Goal: Task Accomplishment & Management: Manage account settings

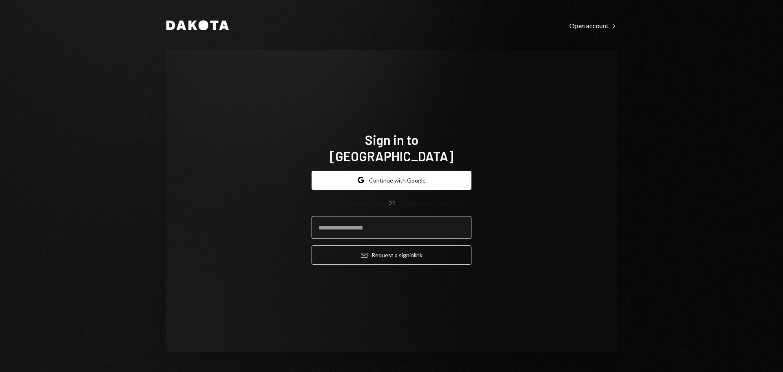
click at [375, 217] on input "email" at bounding box center [392, 227] width 160 height 23
type input "**********"
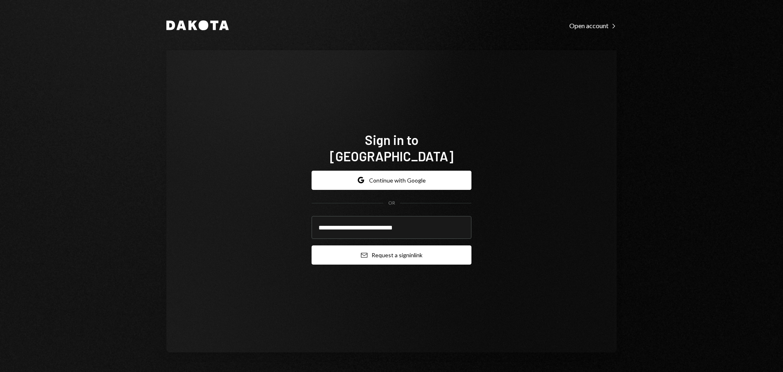
click at [396, 245] on button "Email Request a sign in link" at bounding box center [392, 254] width 160 height 19
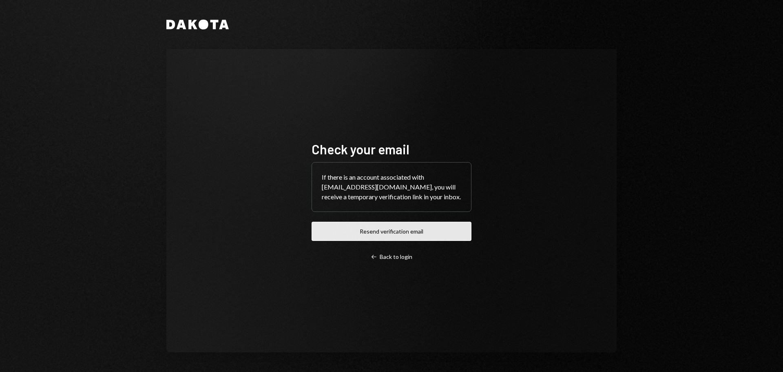
click at [348, 235] on button "Resend verification email" at bounding box center [392, 230] width 160 height 19
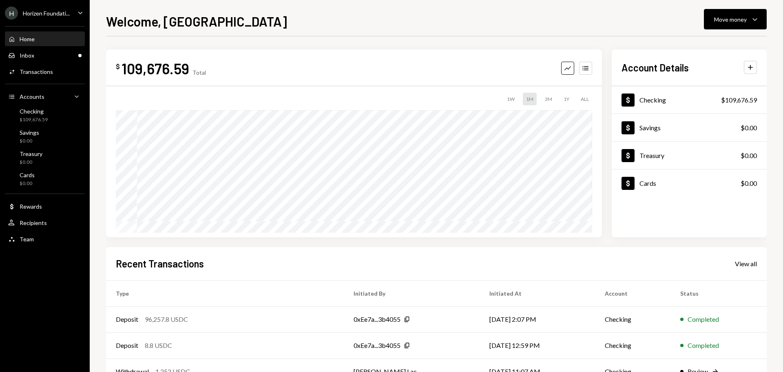
click at [56, 13] on div "Horizen Foundati..." at bounding box center [46, 13] width 47 height 7
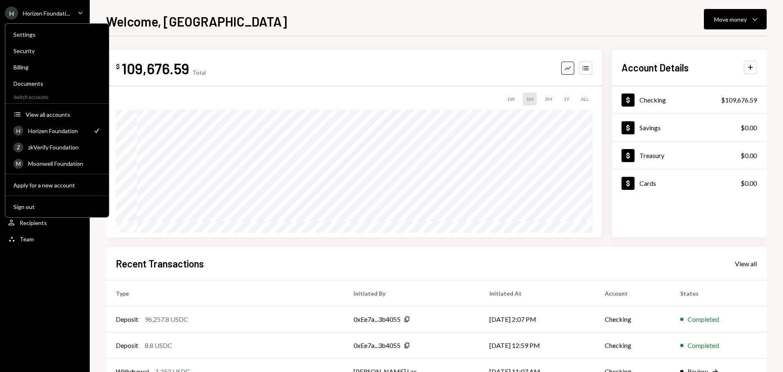
click at [64, 126] on div "H Horizen Foundation Check" at bounding box center [57, 130] width 97 height 15
click at [64, 115] on div "View all accounts" at bounding box center [63, 114] width 75 height 7
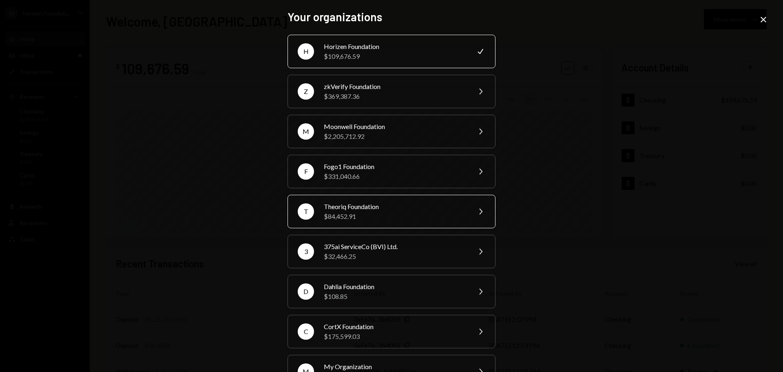
click at [363, 223] on div "T Theoriq Foundation $84,452.91 Chevron Right" at bounding box center [392, 211] width 208 height 33
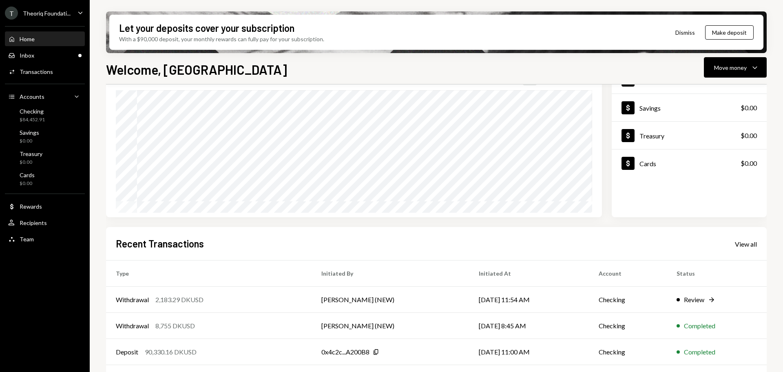
scroll to position [82, 0]
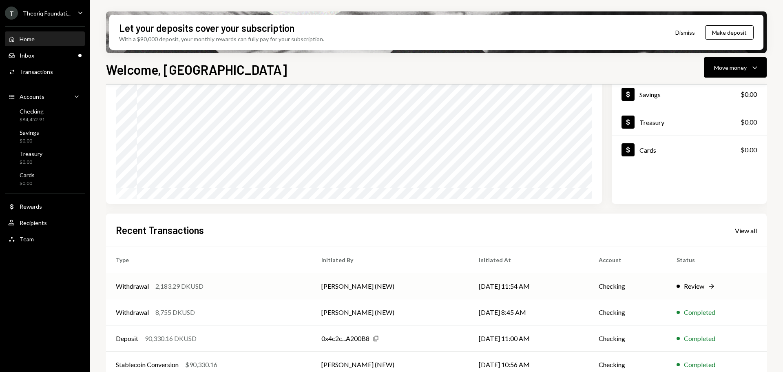
click at [168, 284] on div "2,183.29 DKUSD" at bounding box center [179, 286] width 48 height 10
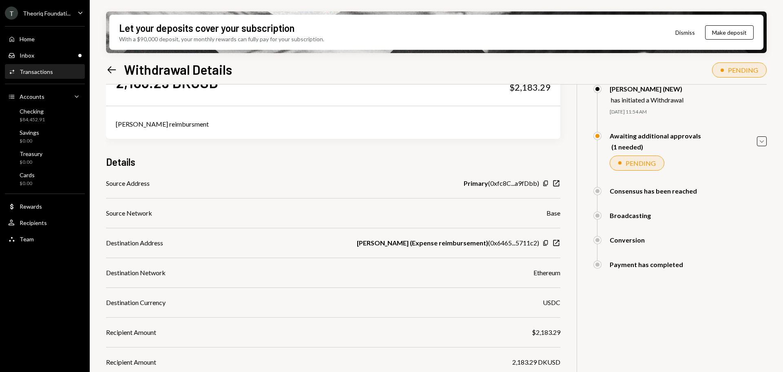
scroll to position [82, 0]
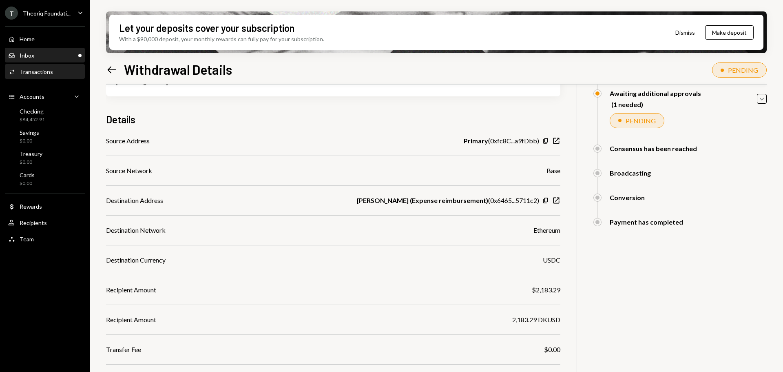
click at [51, 55] on div "Inbox Inbox" at bounding box center [44, 55] width 73 height 7
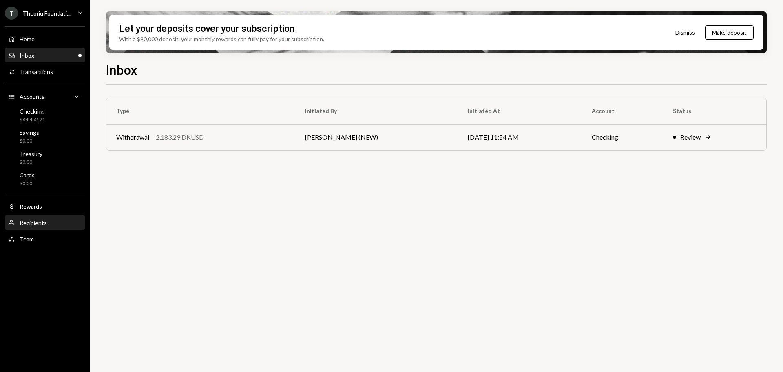
click at [39, 225] on div "Recipients" at bounding box center [33, 222] width 27 height 7
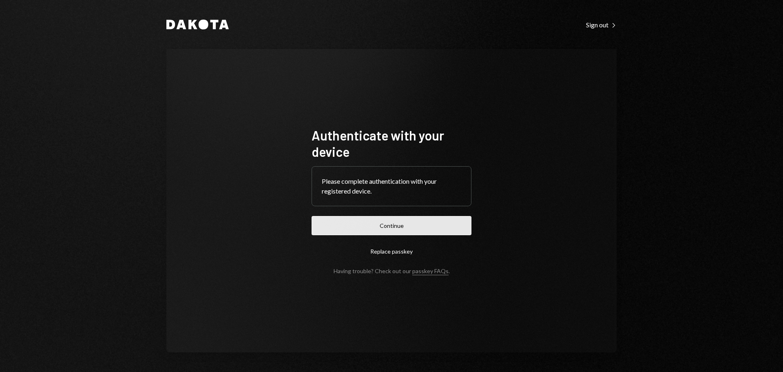
click at [443, 224] on button "Continue" at bounding box center [392, 225] width 160 height 19
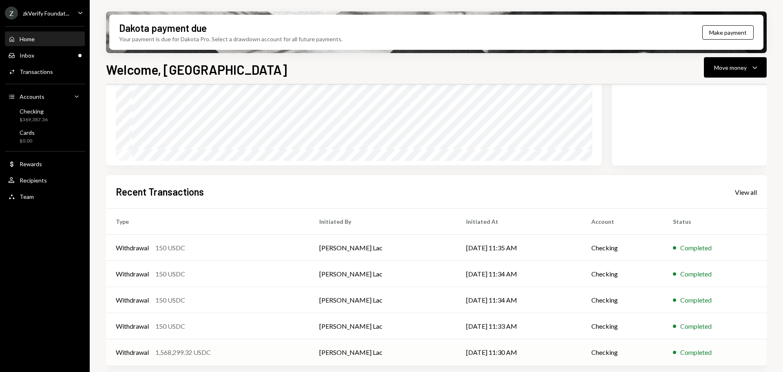
scroll to position [120, 0]
click at [63, 57] on div "Inbox Inbox" at bounding box center [44, 55] width 73 height 7
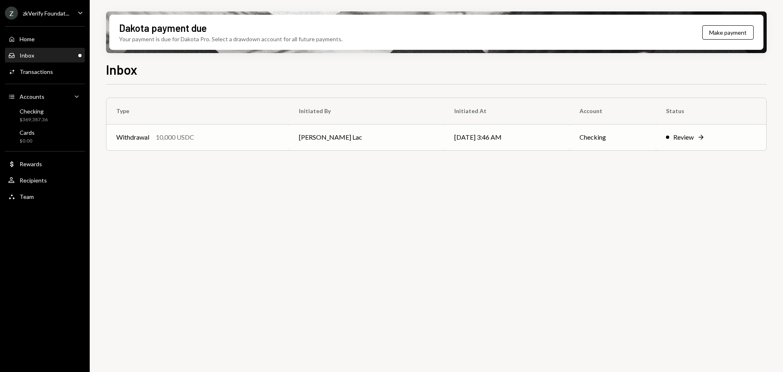
click at [335, 132] on td "[PERSON_NAME] Lac" at bounding box center [366, 137] width 155 height 26
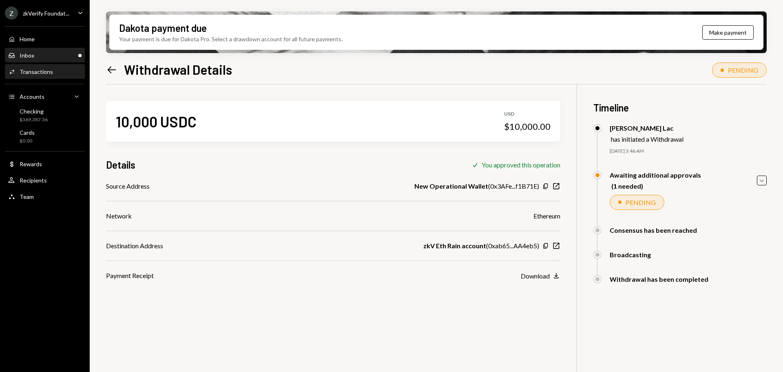
click at [35, 61] on div "Inbox Inbox" at bounding box center [44, 56] width 73 height 14
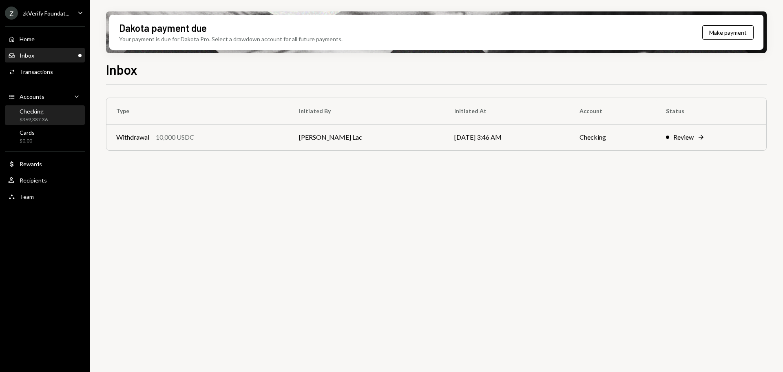
click at [58, 123] on div "Checking $369,387.36" at bounding box center [44, 115] width 73 height 19
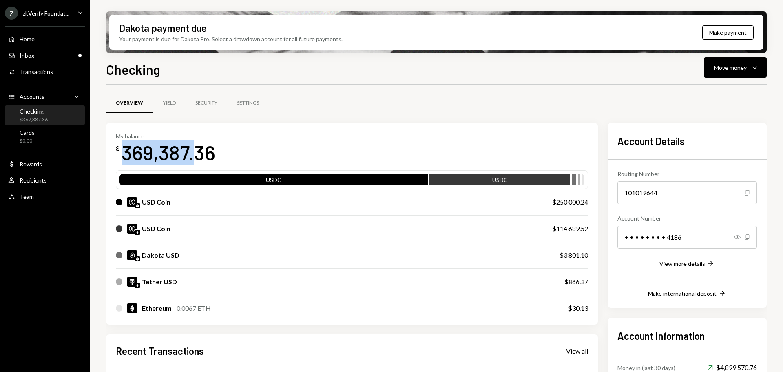
drag, startPoint x: 124, startPoint y: 157, endPoint x: 194, endPoint y: 157, distance: 69.3
click at [194, 157] on div "369,387.36" at bounding box center [169, 153] width 94 height 26
click at [173, 159] on div "369,387.36" at bounding box center [169, 153] width 94 height 26
drag, startPoint x: 128, startPoint y: 159, endPoint x: 163, endPoint y: 159, distance: 35.1
click at [163, 159] on div "369,387.36" at bounding box center [169, 153] width 94 height 26
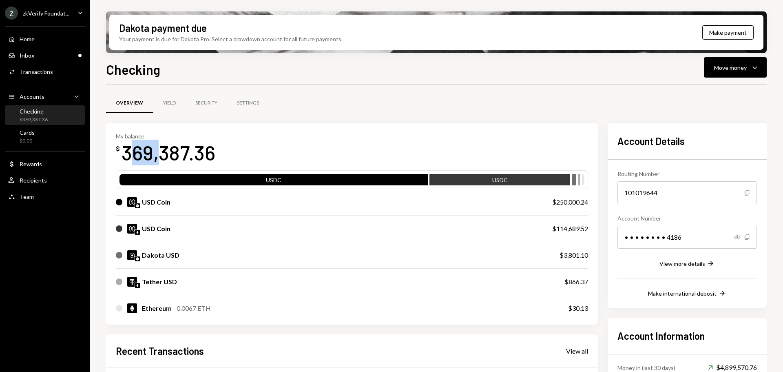
click at [145, 150] on div "369,387.36" at bounding box center [169, 153] width 94 height 26
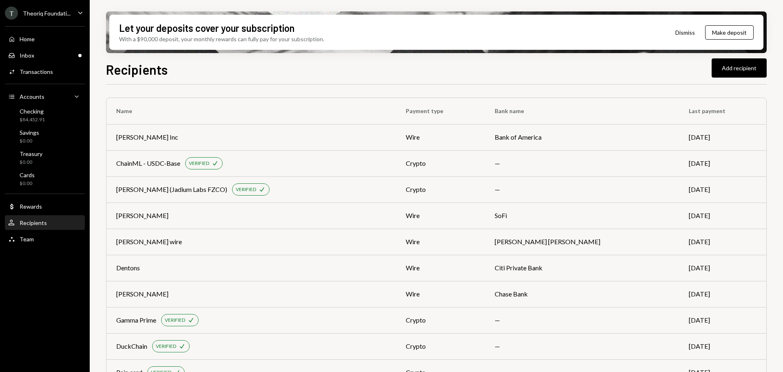
click at [56, 11] on div "Theoriq Foundati..." at bounding box center [47, 13] width 48 height 7
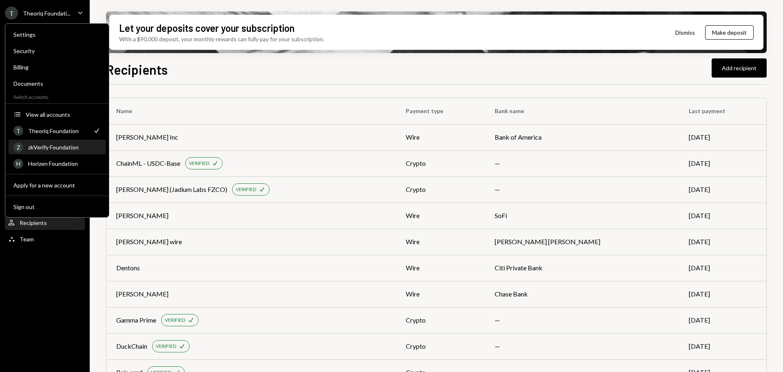
click at [60, 144] on div "zkVerify Foundation" at bounding box center [64, 147] width 73 height 7
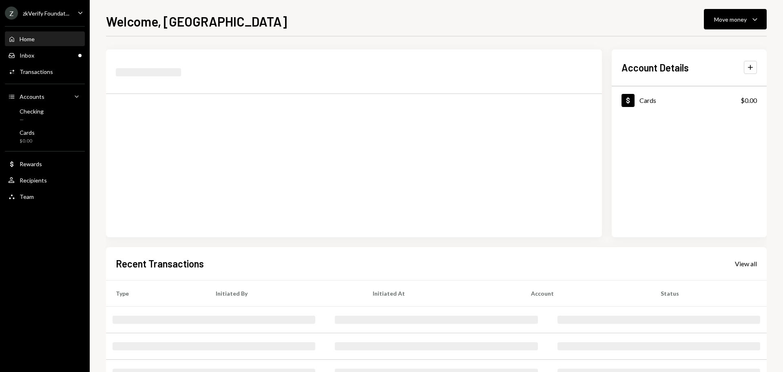
click at [62, 9] on div "Z zkVerify Foundat..." at bounding box center [37, 13] width 64 height 13
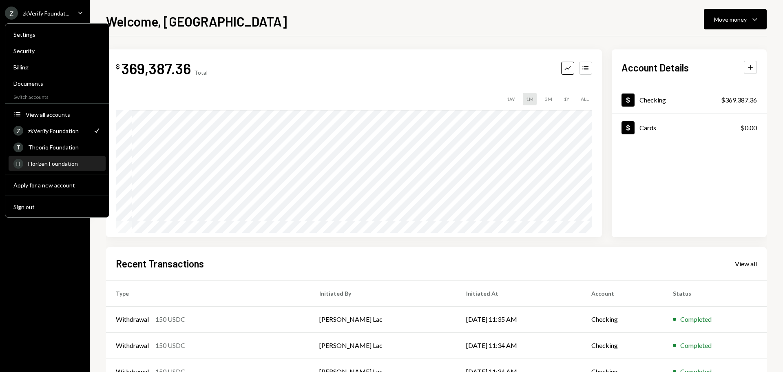
click at [45, 163] on div "Horizen Foundation" at bounding box center [64, 163] width 73 height 7
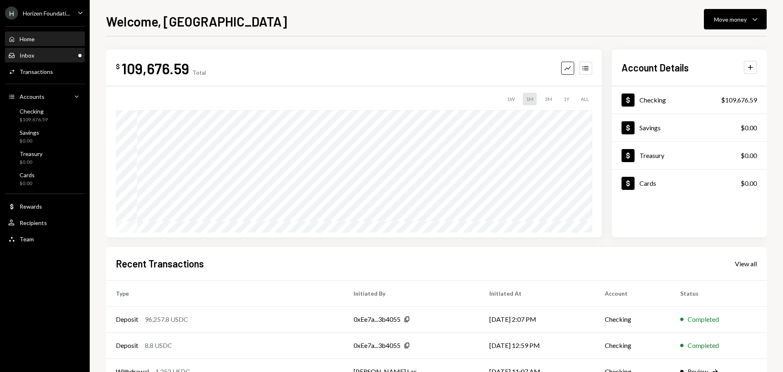
click at [63, 53] on div "Inbox Inbox" at bounding box center [44, 55] width 73 height 7
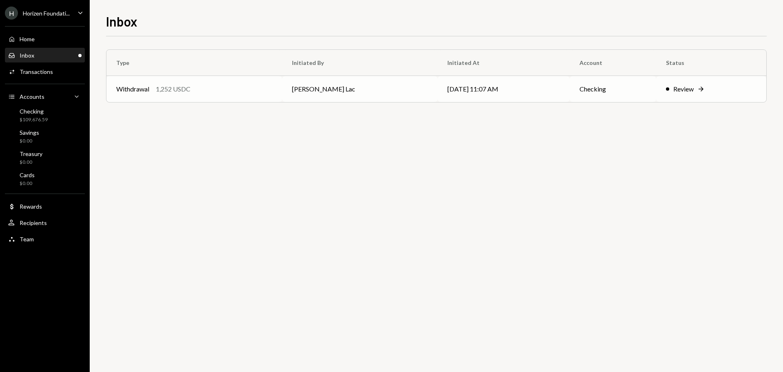
click at [237, 92] on div "Withdrawal 1,252 USDC" at bounding box center [194, 89] width 156 height 10
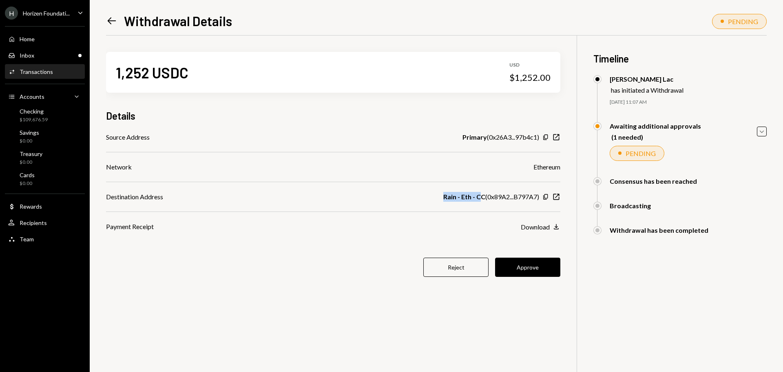
drag, startPoint x: 438, startPoint y: 197, endPoint x: 477, endPoint y: 198, distance: 39.6
click at [477, 198] on div "Destination Address Rain - Eth - CC ( 0x89A2...B797A7 ) Copy New Window" at bounding box center [333, 197] width 454 height 10
click at [516, 267] on button "Approve" at bounding box center [527, 266] width 65 height 19
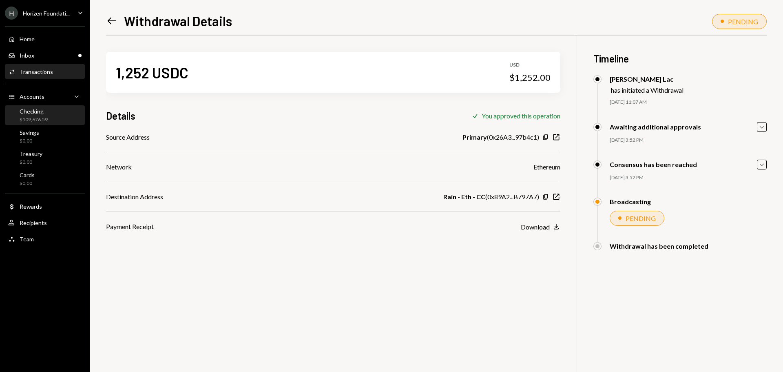
click at [38, 120] on div "$109,676.59" at bounding box center [34, 119] width 28 height 7
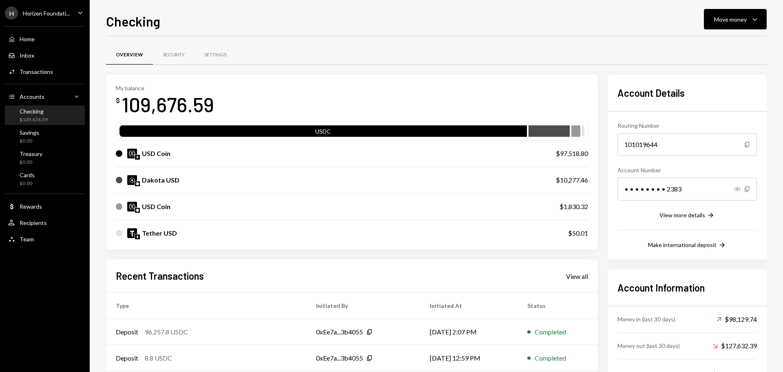
click at [54, 12] on div "Horizen Foundati..." at bounding box center [46, 13] width 47 height 7
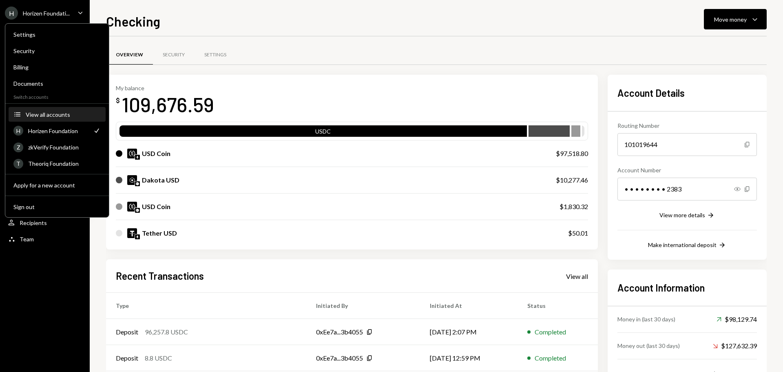
click at [55, 112] on div "View all accounts" at bounding box center [63, 114] width 75 height 7
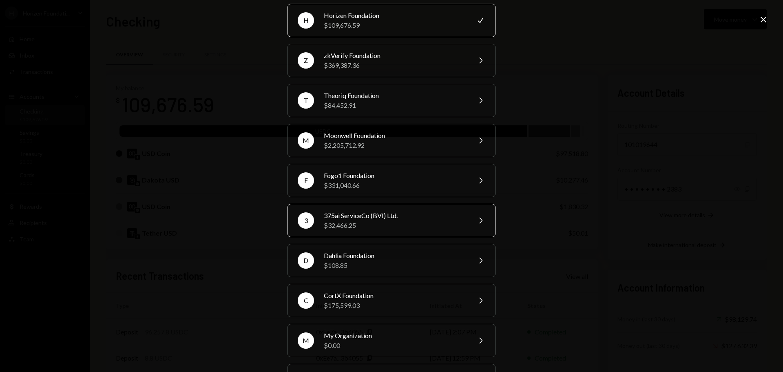
scroll to position [27, 0]
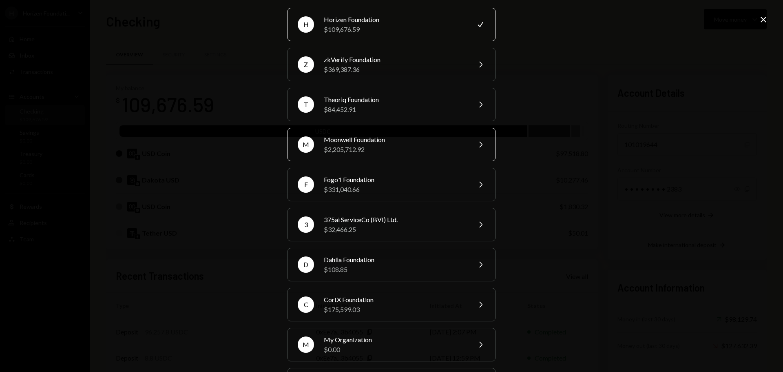
click at [362, 146] on div "$2,205,712.92" at bounding box center [395, 149] width 142 height 10
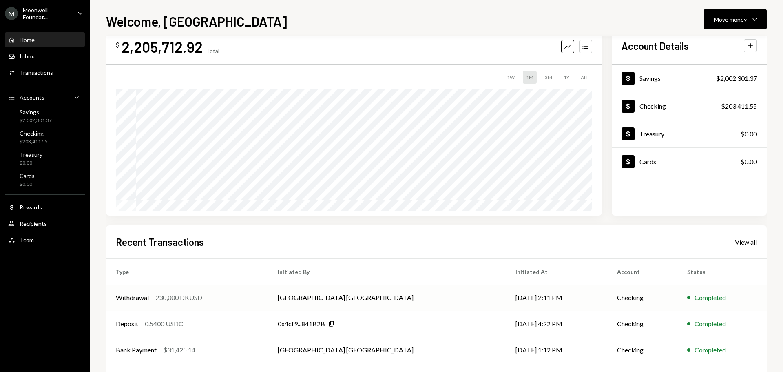
scroll to position [81, 0]
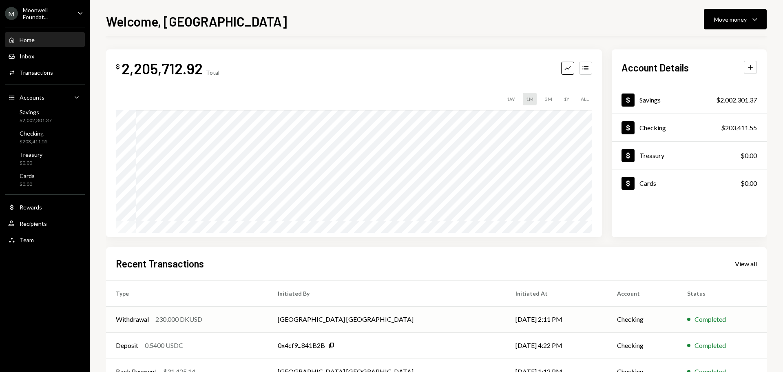
scroll to position [81, 0]
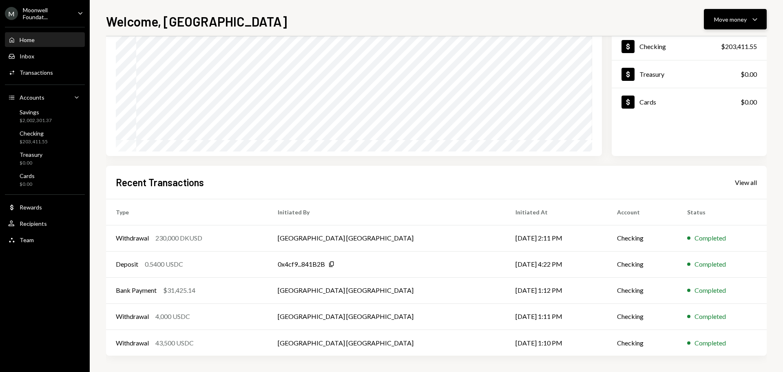
click at [722, 29] on button "Move money Caret Down" at bounding box center [735, 19] width 63 height 20
click at [719, 41] on div "Send" at bounding box center [729, 44] width 60 height 9
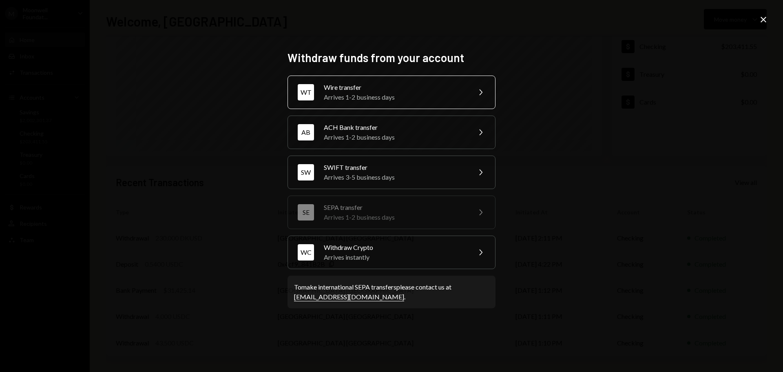
click at [341, 95] on div "Arrives 1-2 business days" at bounding box center [395, 97] width 142 height 10
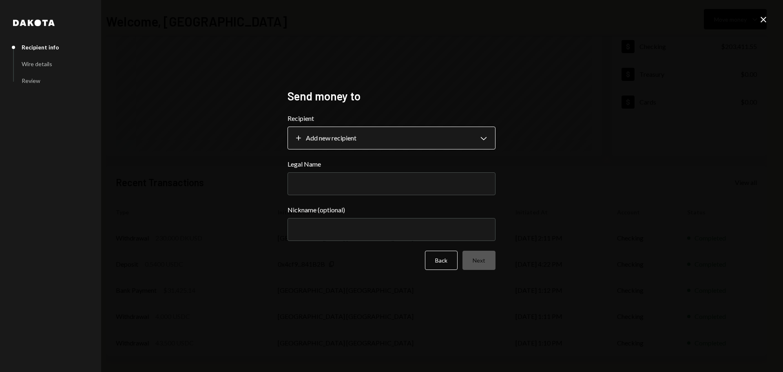
click at [344, 136] on body "M Moonwell Foundat... Caret Down Home Home Inbox Inbox Activities Transactions …" at bounding box center [391, 186] width 783 height 372
click at [433, 263] on button "Back" at bounding box center [441, 259] width 33 height 19
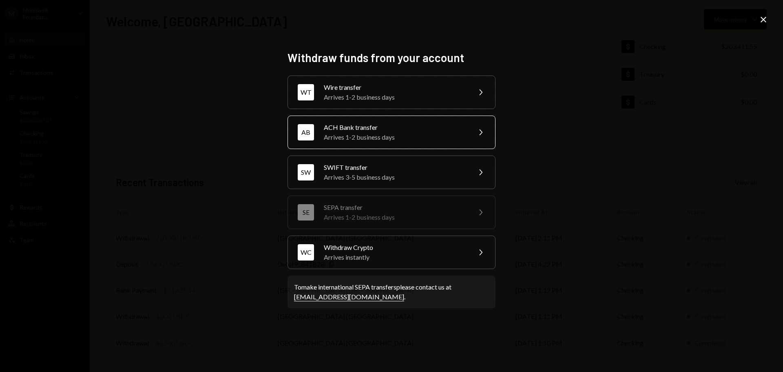
click at [358, 140] on div "Arrives 1-2 business days" at bounding box center [395, 137] width 142 height 10
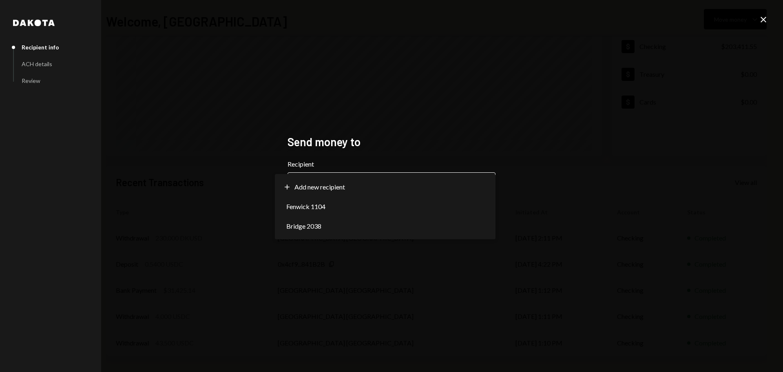
click at [361, 185] on body "**********" at bounding box center [391, 186] width 783 height 372
select select "**********"
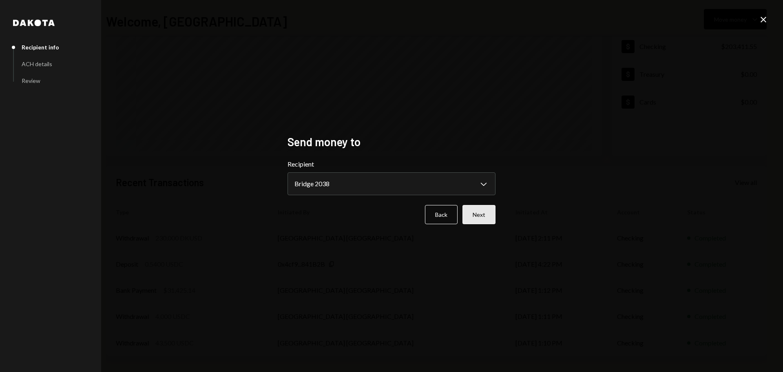
click at [474, 220] on button "Next" at bounding box center [479, 214] width 33 height 19
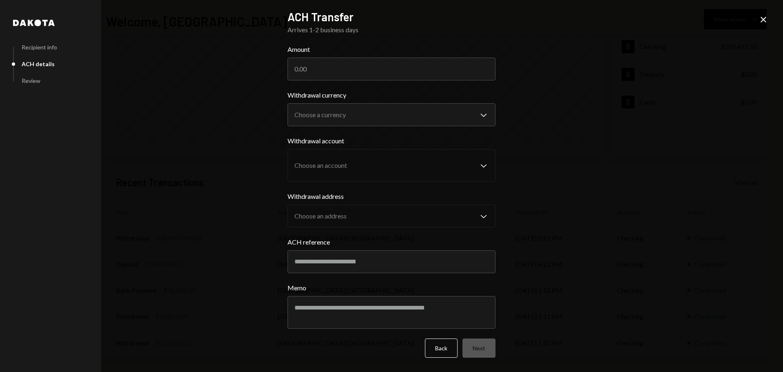
click at [766, 21] on icon "Close" at bounding box center [764, 20] width 10 height 10
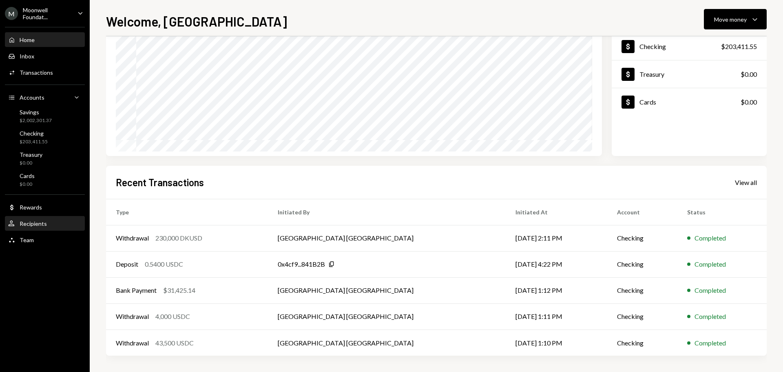
click at [42, 228] on div "User Recipients" at bounding box center [44, 224] width 73 height 14
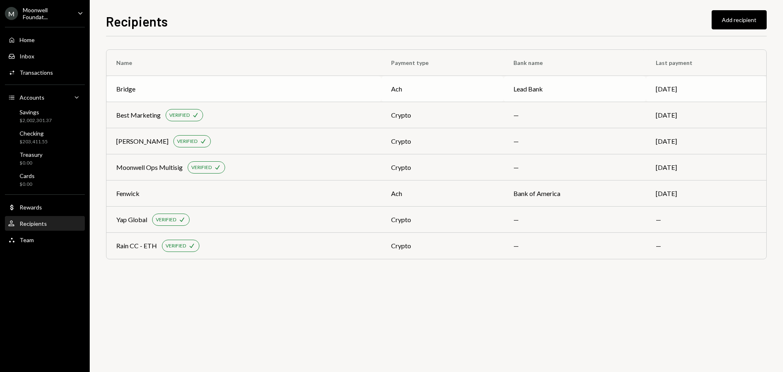
click at [137, 93] on div "Bridge" at bounding box center [243, 89] width 255 height 10
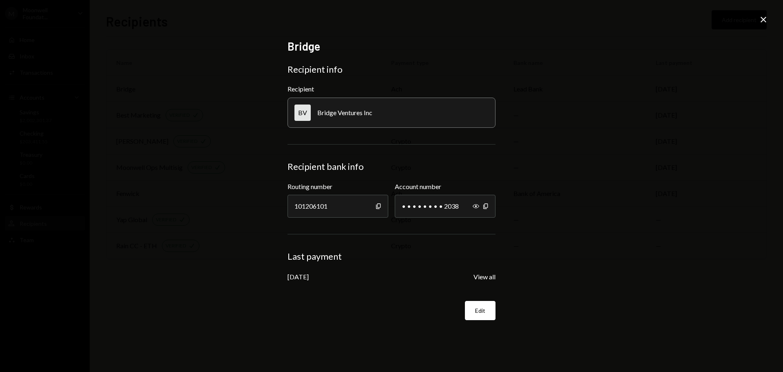
click at [766, 20] on icon "Close" at bounding box center [764, 20] width 10 height 10
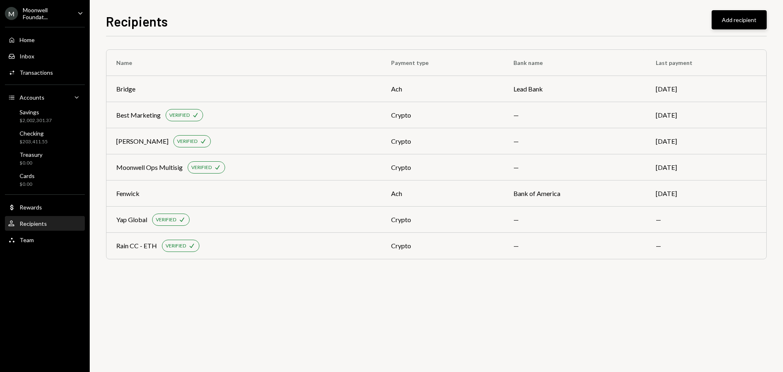
click at [748, 14] on button "Add recipient" at bounding box center [739, 19] width 55 height 19
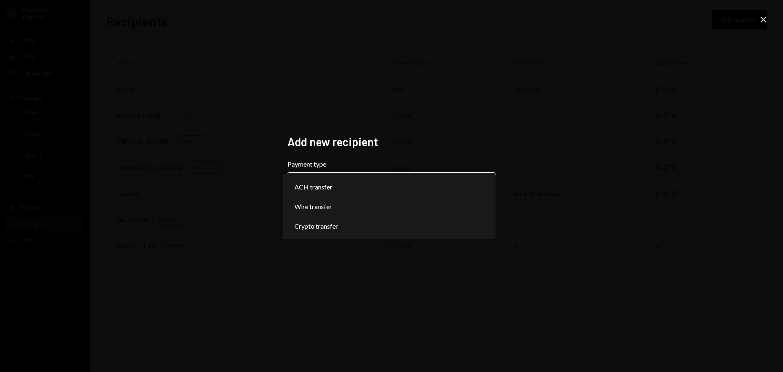
click at [301, 191] on body "**********" at bounding box center [391, 186] width 783 height 372
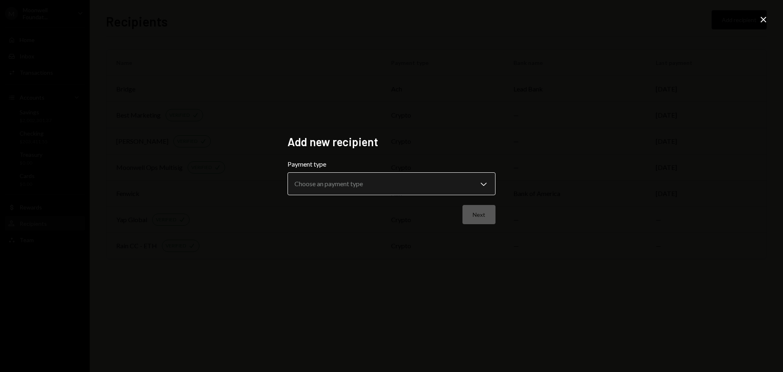
click at [313, 183] on body "**********" at bounding box center [391, 186] width 783 height 372
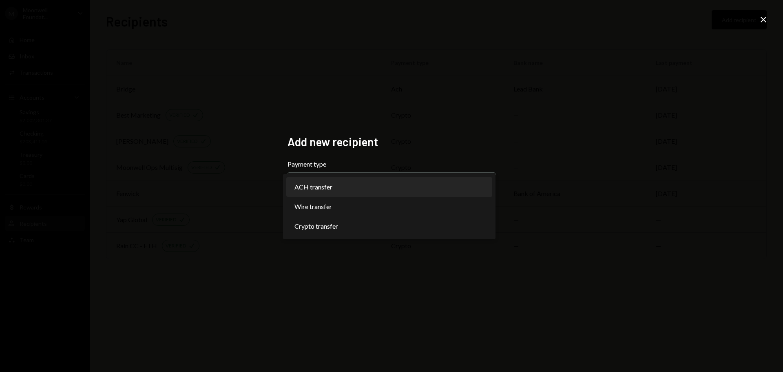
select select "***"
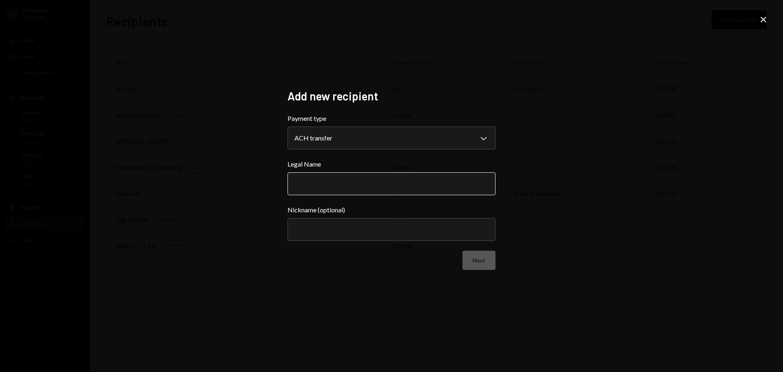
click at [324, 189] on input "Legal Name" at bounding box center [392, 183] width 208 height 23
type input "**********"
click at [359, 259] on div "Next" at bounding box center [392, 259] width 208 height 19
click at [332, 226] on input "Nickname (optional)" at bounding box center [392, 229] width 208 height 23
type input "**********"
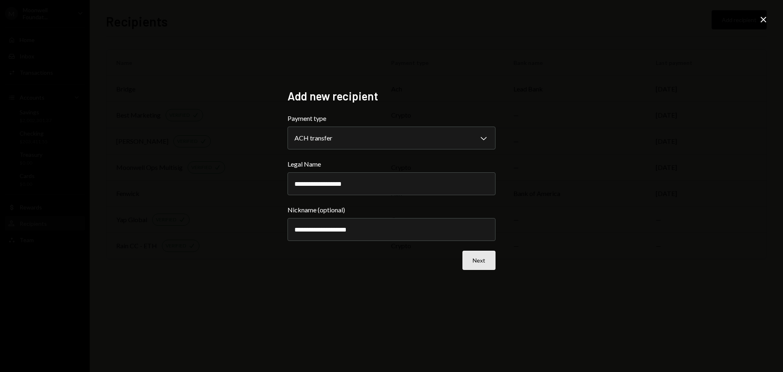
click at [477, 264] on button "Next" at bounding box center [479, 259] width 33 height 19
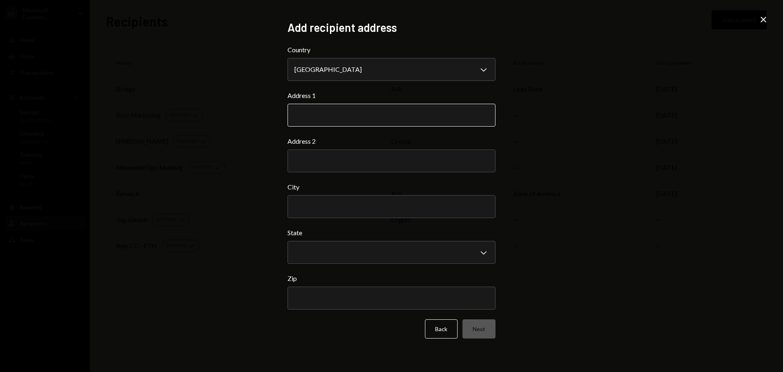
click at [303, 120] on input "Address 1" at bounding box center [392, 115] width 208 height 23
paste input "**********"
type input "**********"
click at [376, 167] on input "Address 2" at bounding box center [392, 160] width 208 height 23
click at [206, 145] on div "**********" at bounding box center [391, 186] width 783 height 372
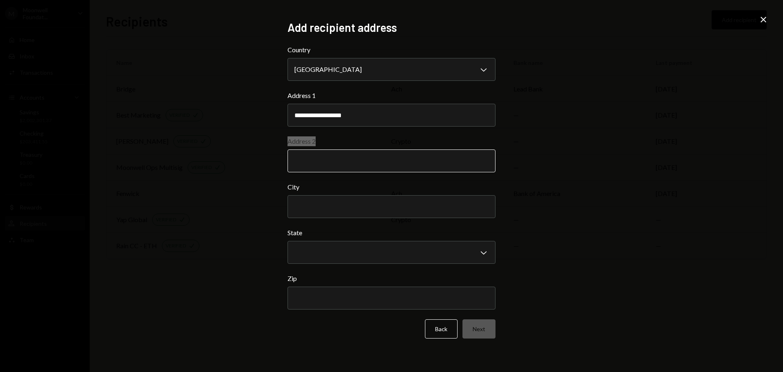
click at [324, 168] on input "Address 2" at bounding box center [392, 160] width 208 height 23
select select "***"
type input "**********"
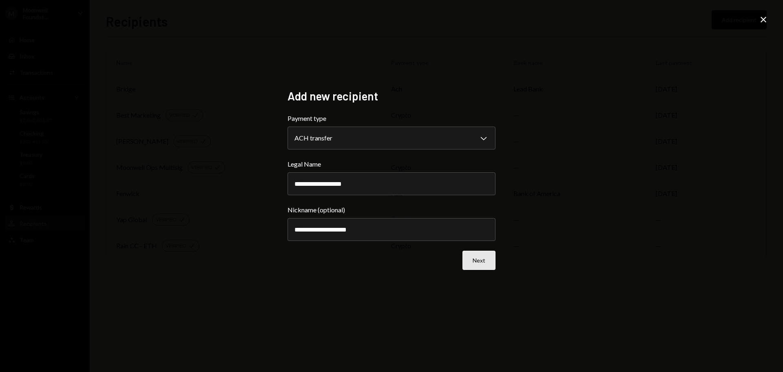
click at [479, 261] on button "Next" at bounding box center [479, 259] width 33 height 19
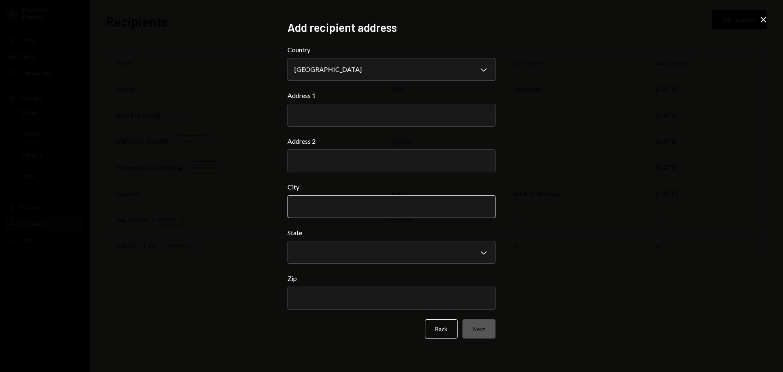
click at [335, 203] on input "City" at bounding box center [392, 206] width 208 height 23
paste input "********"
type input "********"
click at [317, 117] on input "Address 1" at bounding box center [392, 115] width 208 height 23
click at [348, 115] on input "Address 1" at bounding box center [392, 115] width 208 height 23
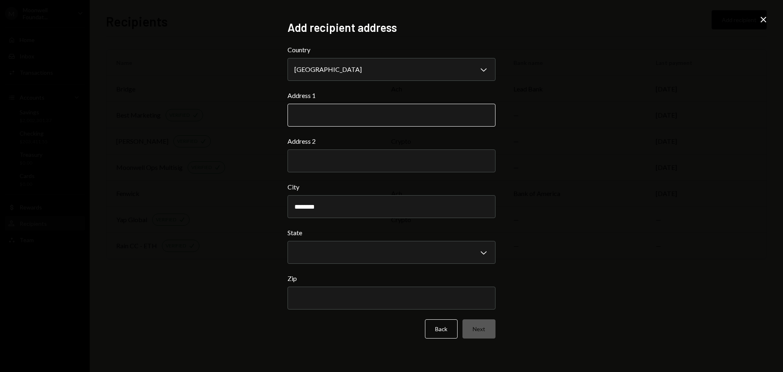
paste input "**********"
type input "**********"
click at [425, 160] on input "Address 2" at bounding box center [392, 160] width 208 height 23
click at [439, 252] on body "**********" at bounding box center [391, 186] width 783 height 372
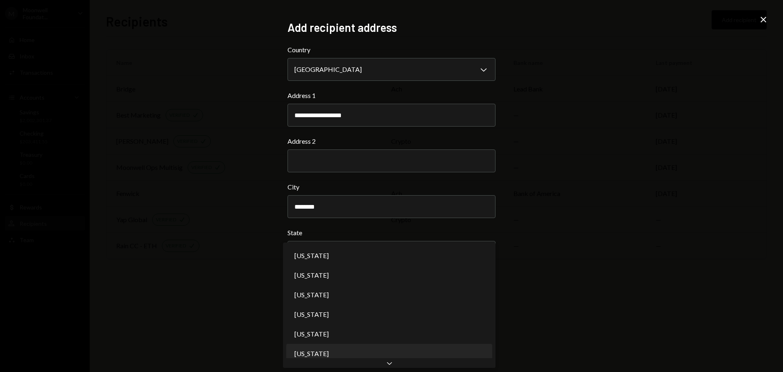
select select "**"
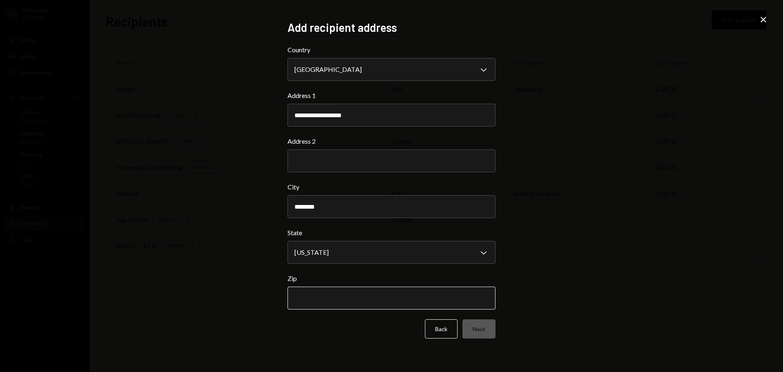
click at [315, 295] on input "Zip" at bounding box center [392, 297] width 208 height 23
type input "*"
paste input "*****"
type input "*****"
click at [473, 330] on button "Next" at bounding box center [479, 328] width 33 height 19
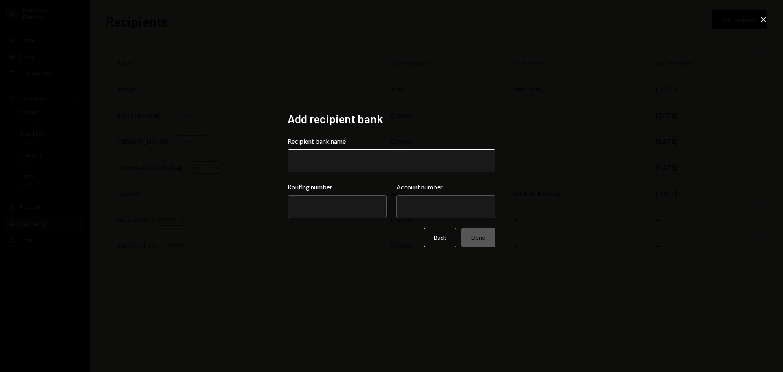
click at [306, 157] on input "Recipient bank name" at bounding box center [392, 160] width 208 height 23
type input "*"
type input "****"
click at [328, 210] on input "Routing number" at bounding box center [337, 206] width 99 height 23
paste input "*********"
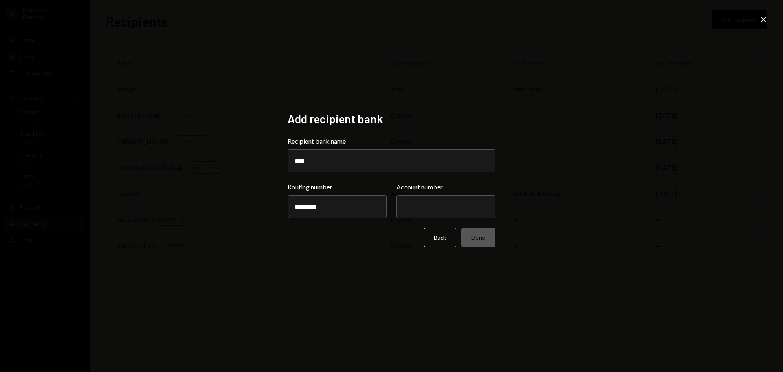
type input "*********"
click at [431, 208] on input "Account number" at bounding box center [445, 206] width 99 height 23
paste input "*********"
type input "*********"
click at [419, 268] on div "Add recipient bank Recipient bank name **** Routing number ********* Account nu…" at bounding box center [392, 186] width 228 height 168
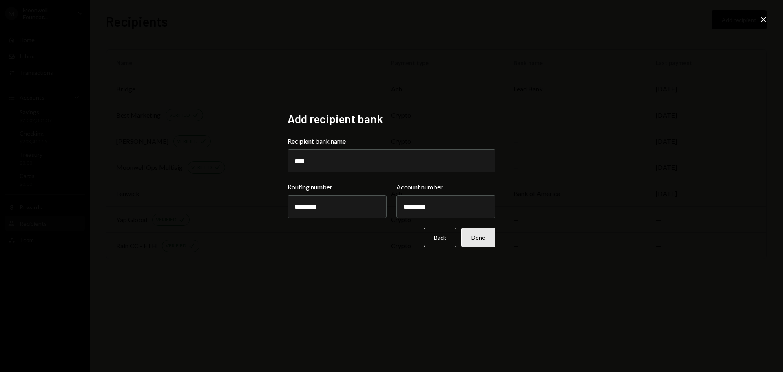
click at [484, 233] on button "Done" at bounding box center [478, 237] width 34 height 19
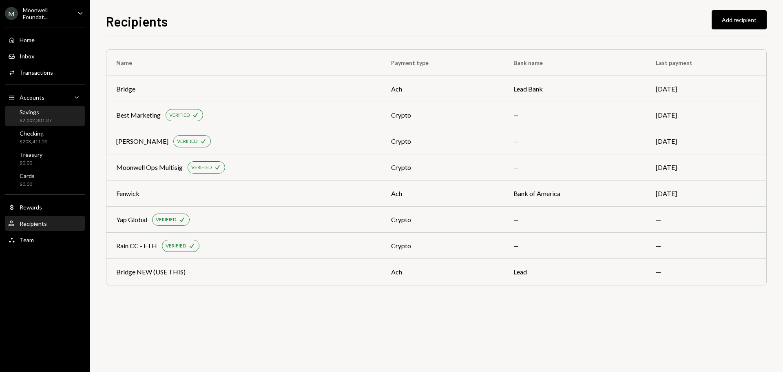
click at [52, 113] on div "Savings $2,002,301.37" at bounding box center [44, 117] width 73 height 16
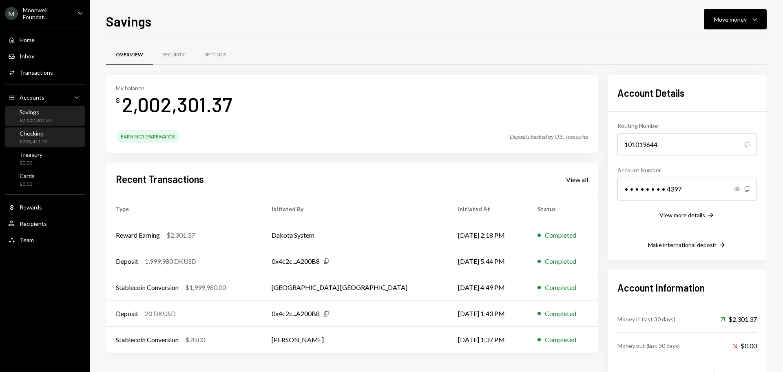
click at [51, 136] on div "Checking $203,411.55" at bounding box center [44, 138] width 73 height 16
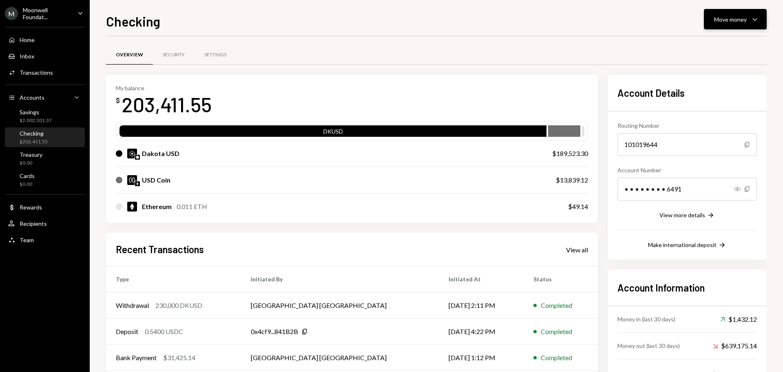
click at [722, 20] on div "Move money" at bounding box center [730, 19] width 33 height 9
click at [718, 42] on div "Send" at bounding box center [729, 44] width 60 height 9
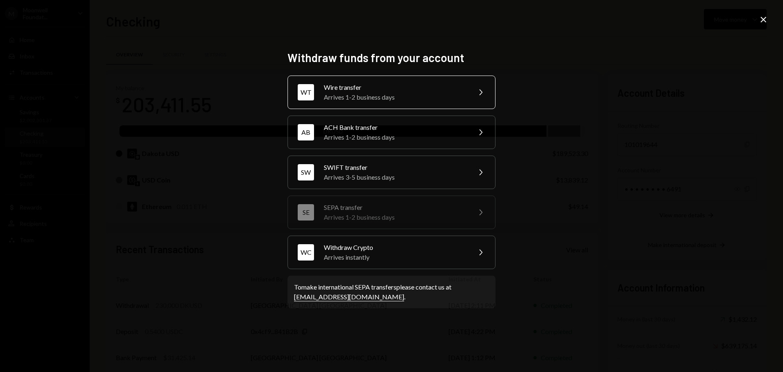
click at [339, 90] on div "Wire transfer" at bounding box center [395, 87] width 142 height 10
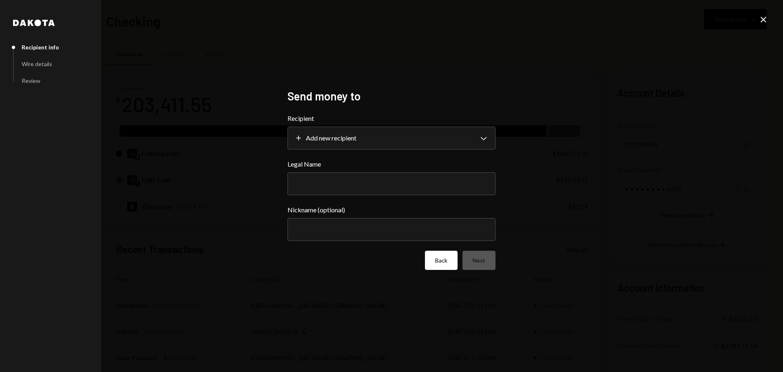
click at [438, 262] on button "Back" at bounding box center [441, 259] width 33 height 19
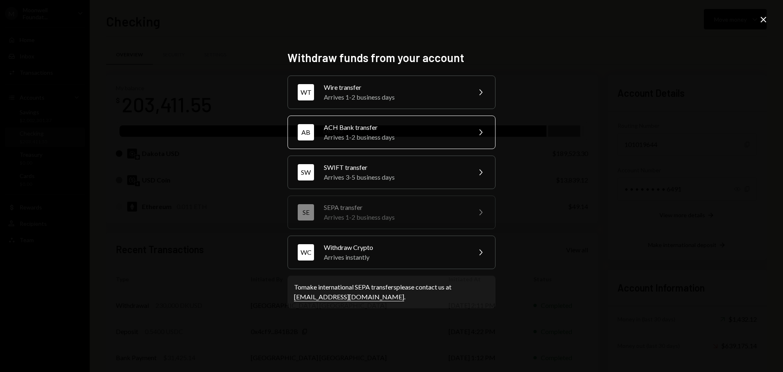
click at [357, 133] on div "Arrives 1-2 business days" at bounding box center [395, 137] width 142 height 10
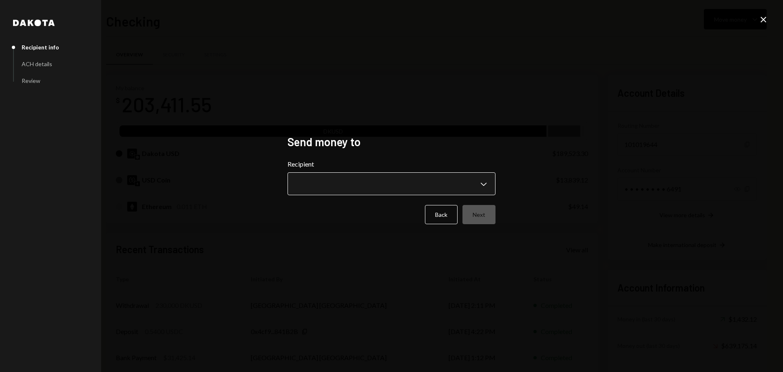
click at [350, 181] on body "M Moonwell Foundat... Caret Down Home Home Inbox Inbox Activities Transactions …" at bounding box center [391, 186] width 783 height 372
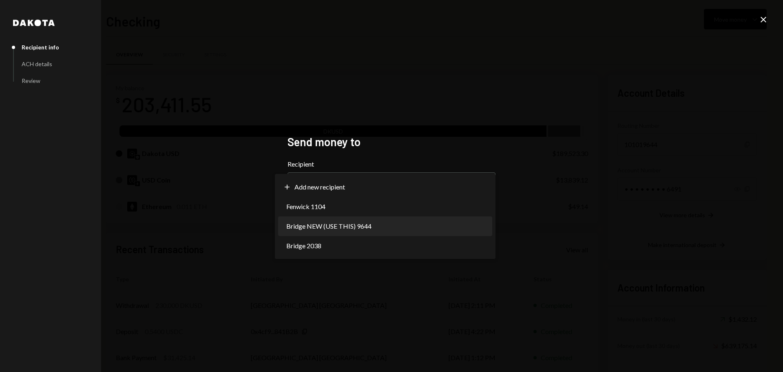
select select "**********"
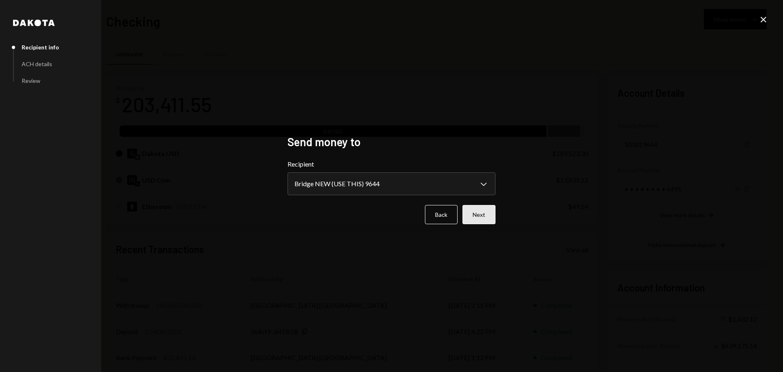
click at [479, 224] on button "Next" at bounding box center [479, 214] width 33 height 19
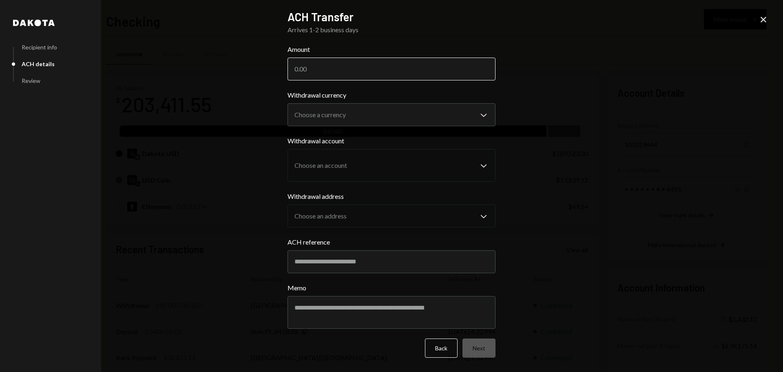
click at [318, 69] on input "Amount" at bounding box center [392, 69] width 208 height 23
paste input "29796.73"
type input "29796.73"
click at [324, 108] on body "M Moonwell Foundat... Caret Down Home Home Inbox Inbox Activities Transactions …" at bounding box center [391, 186] width 783 height 372
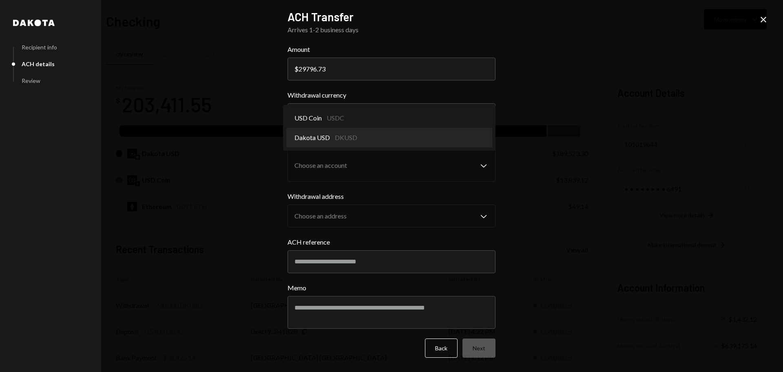
select select "*****"
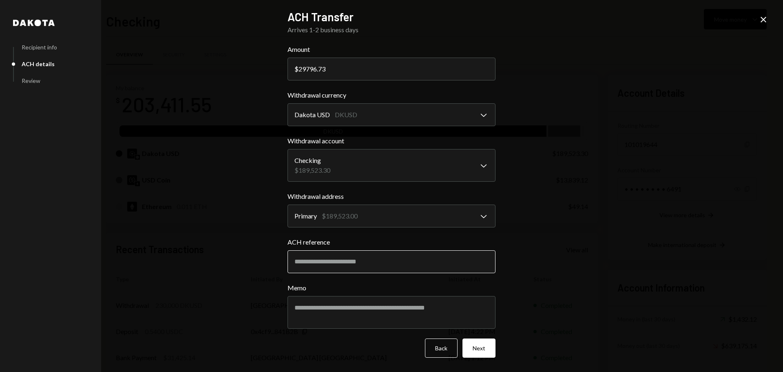
click at [306, 264] on input "ACH reference" at bounding box center [392, 261] width 208 height 23
type input "********"
click at [346, 314] on textarea "Memo" at bounding box center [392, 312] width 208 height 33
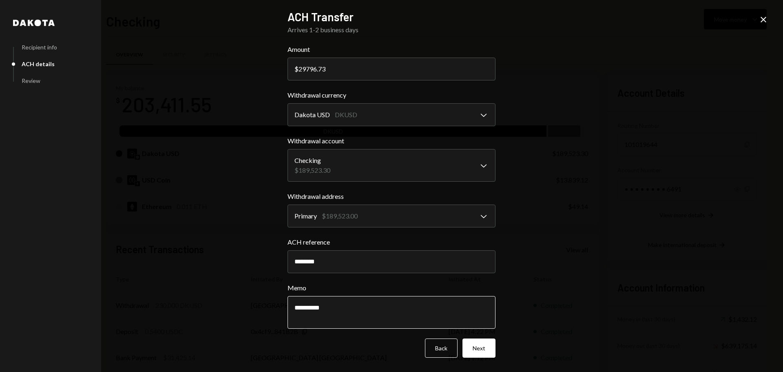
type textarea "**********"
click at [494, 352] on button "Next" at bounding box center [479, 347] width 33 height 19
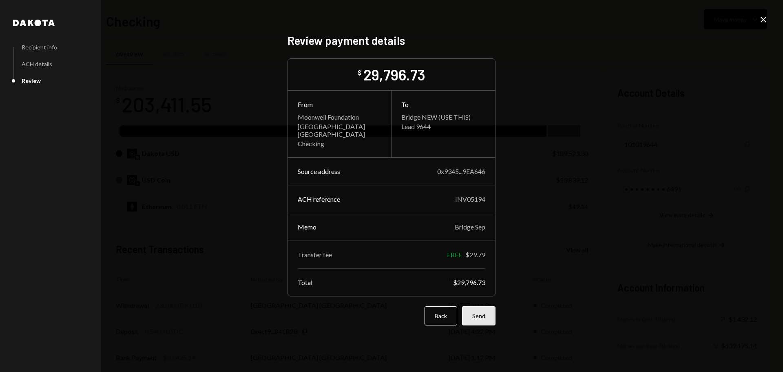
click at [481, 314] on button "Send" at bounding box center [478, 315] width 33 height 19
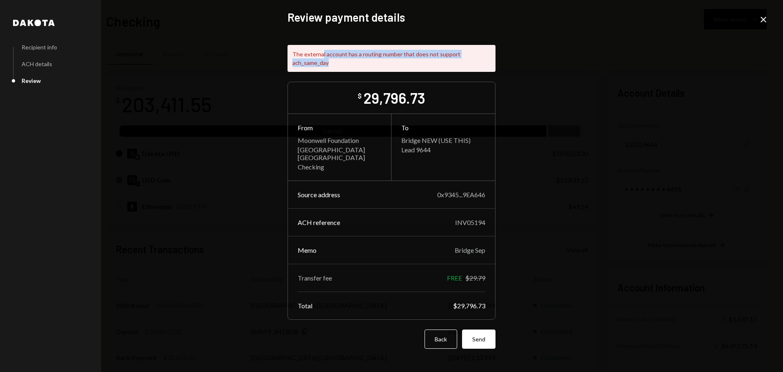
drag, startPoint x: 323, startPoint y: 62, endPoint x: 493, endPoint y: 64, distance: 170.5
click at [493, 64] on div "The external account has a routing number that does not support ach_same_day" at bounding box center [392, 58] width 208 height 27
click at [335, 60] on div "The external account has a routing number that does not support ach_same_day" at bounding box center [392, 58] width 208 height 27
click at [474, 334] on button "Send" at bounding box center [478, 338] width 33 height 19
click at [444, 332] on button "Back" at bounding box center [441, 338] width 33 height 19
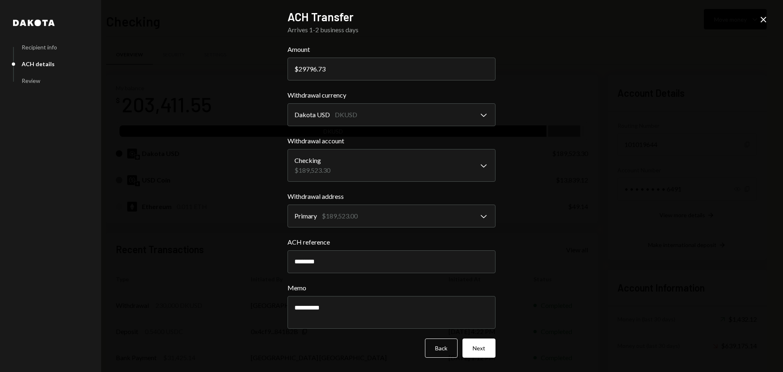
click at [759, 17] on icon "Close" at bounding box center [764, 20] width 10 height 10
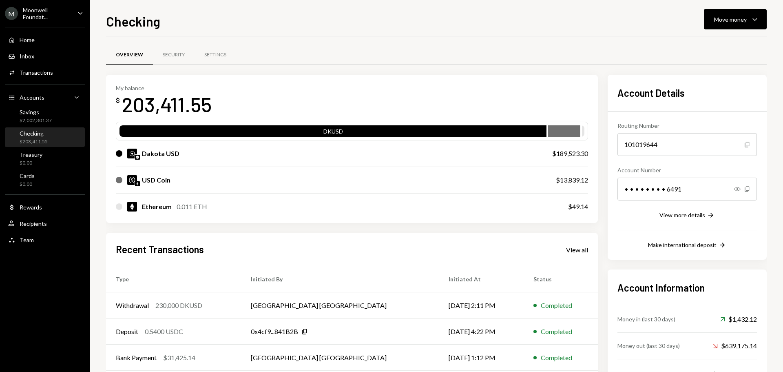
click at [42, 15] on div "Moonwell Foundat..." at bounding box center [47, 14] width 48 height 14
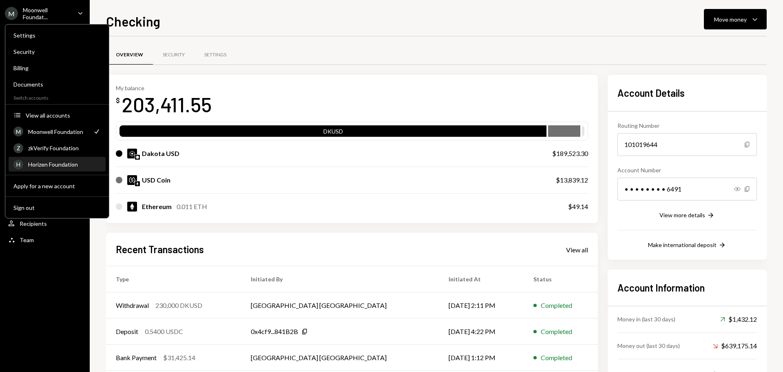
click at [64, 164] on div "Horizen Foundation" at bounding box center [64, 164] width 73 height 7
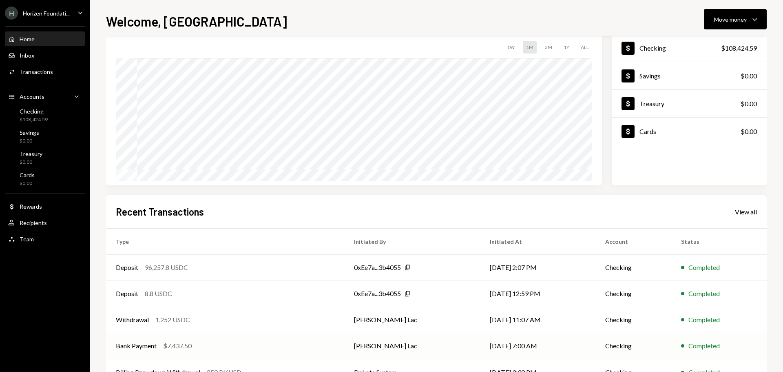
scroll to position [40, 0]
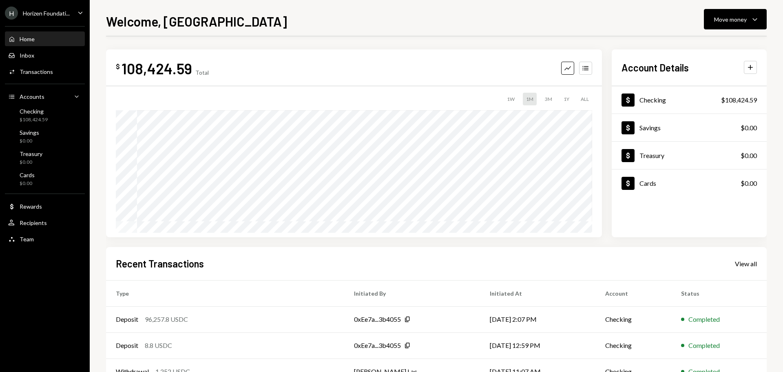
scroll to position [40, 0]
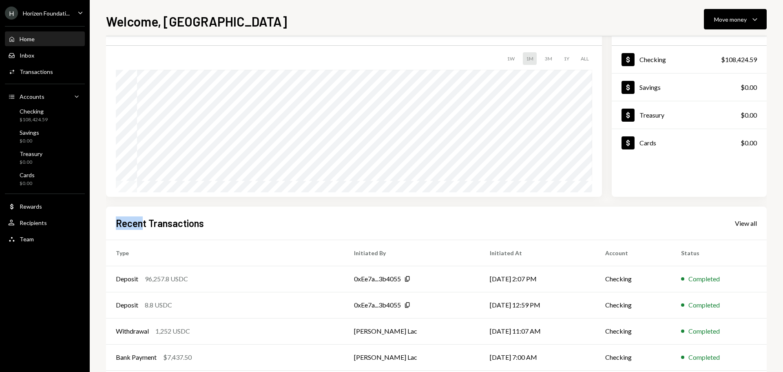
drag, startPoint x: 122, startPoint y: 222, endPoint x: 145, endPoint y: 223, distance: 23.7
click at [145, 223] on div "Recent Transactions View all Type Initiated By Initiated At Account Status Depo…" at bounding box center [436, 301] width 661 height 190
click at [145, 223] on h2 "Recent Transactions" at bounding box center [160, 222] width 88 height 13
click at [127, 221] on h2 "Recent Transactions" at bounding box center [160, 222] width 88 height 13
click at [125, 224] on h2 "Recent Transactions" at bounding box center [160, 222] width 88 height 13
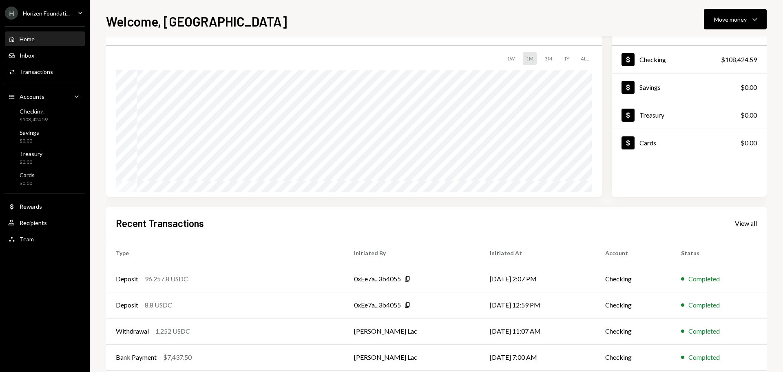
click at [123, 228] on h2 "Recent Transactions" at bounding box center [160, 222] width 88 height 13
click at [154, 222] on h2 "Recent Transactions" at bounding box center [160, 222] width 88 height 13
drag, startPoint x: 135, startPoint y: 221, endPoint x: 151, endPoint y: 223, distance: 16.0
click at [151, 223] on h2 "Recent Transactions" at bounding box center [160, 222] width 88 height 13
click at [156, 226] on h2 "Recent Transactions" at bounding box center [160, 222] width 88 height 13
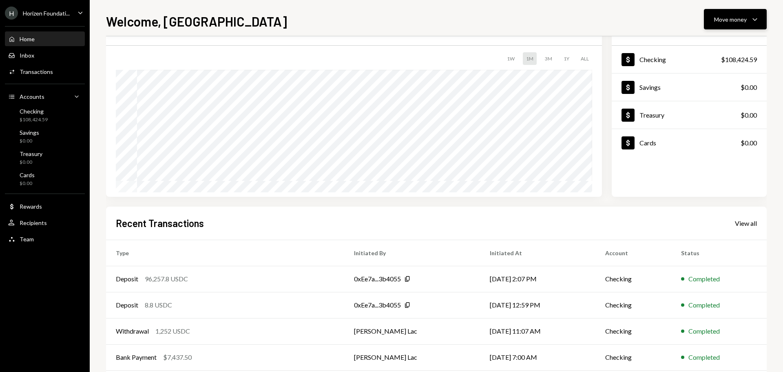
click at [721, 20] on div "Move money" at bounding box center [730, 19] width 33 height 9
click at [720, 38] on div "Withdraw Send" at bounding box center [723, 44] width 82 height 18
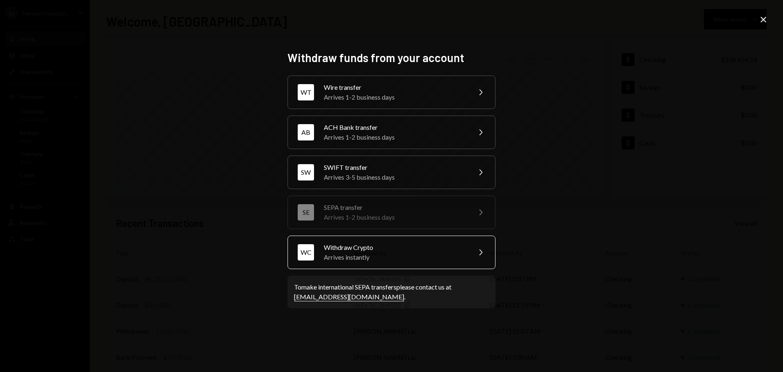
click at [399, 257] on div "Arrives instantly" at bounding box center [395, 257] width 142 height 10
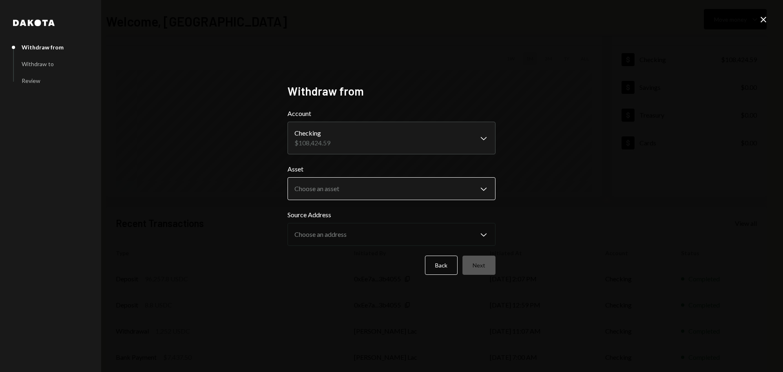
click at [338, 190] on body "**********" at bounding box center [391, 186] width 783 height 372
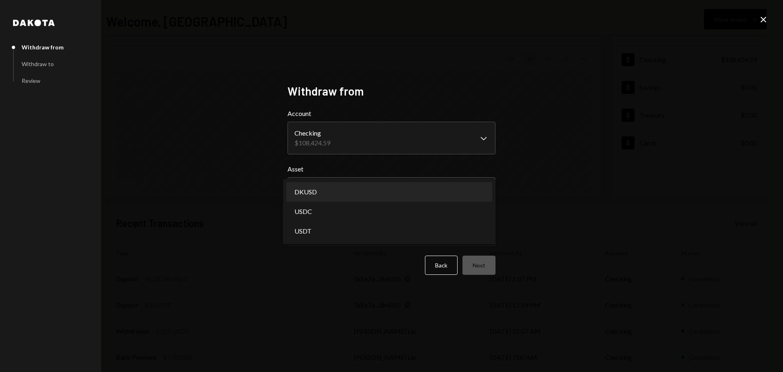
select select "*****"
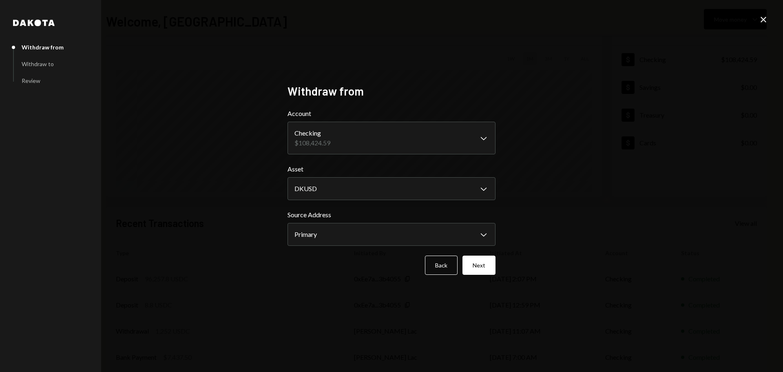
click at [761, 20] on icon "Close" at bounding box center [764, 20] width 10 height 10
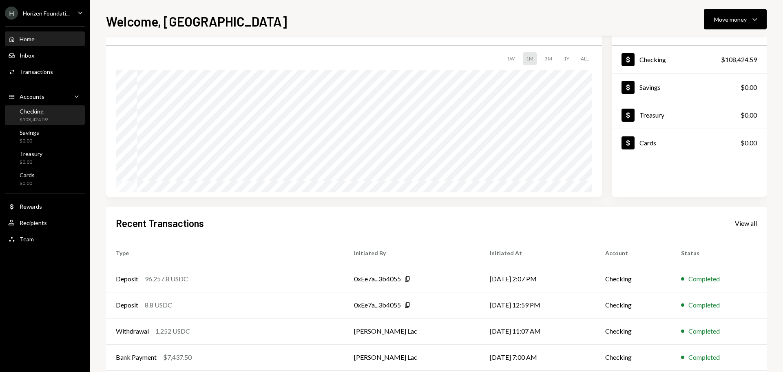
click at [47, 124] on div "Checking $108,424.59" at bounding box center [44, 115] width 73 height 19
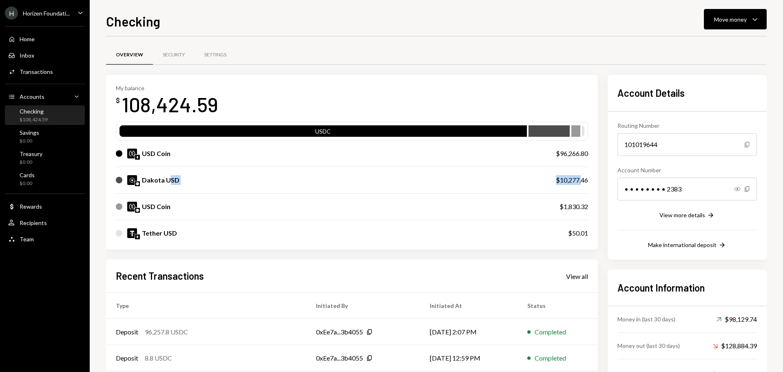
drag, startPoint x: 168, startPoint y: 179, endPoint x: 582, endPoint y: 178, distance: 414.0
click at [582, 178] on div "Dakota USD $10,277.46" at bounding box center [352, 180] width 472 height 26
click at [715, 24] on button "Move money Caret Down" at bounding box center [735, 19] width 63 height 20
click at [704, 49] on div "Withdraw Send" at bounding box center [723, 44] width 82 height 18
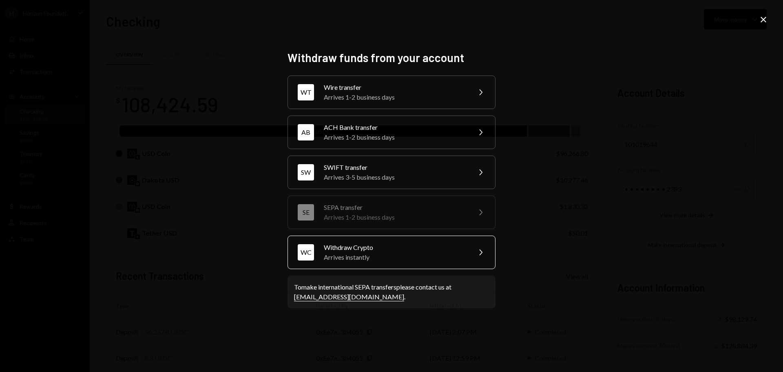
click at [373, 259] on div "Arrives instantly" at bounding box center [395, 257] width 142 height 10
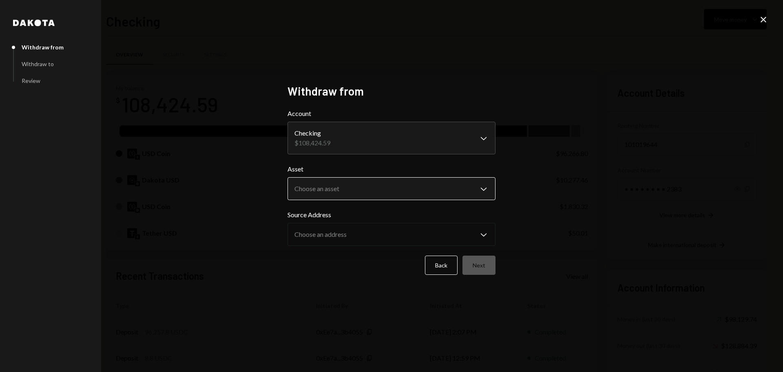
click at [333, 190] on body "H Horizen Foundati... Caret Down Home Home Inbox Inbox Activities Transactions …" at bounding box center [391, 186] width 783 height 372
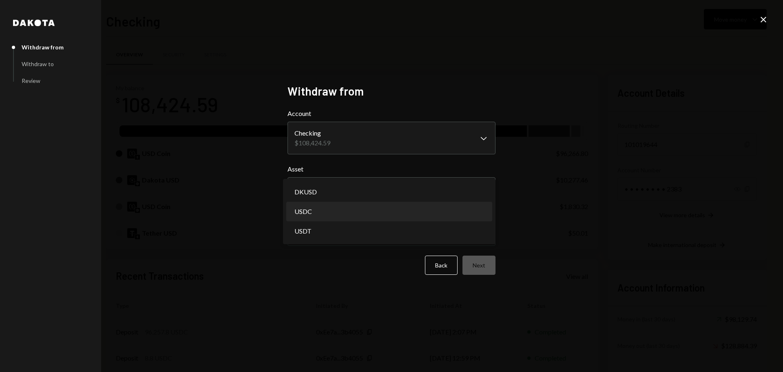
select select "****"
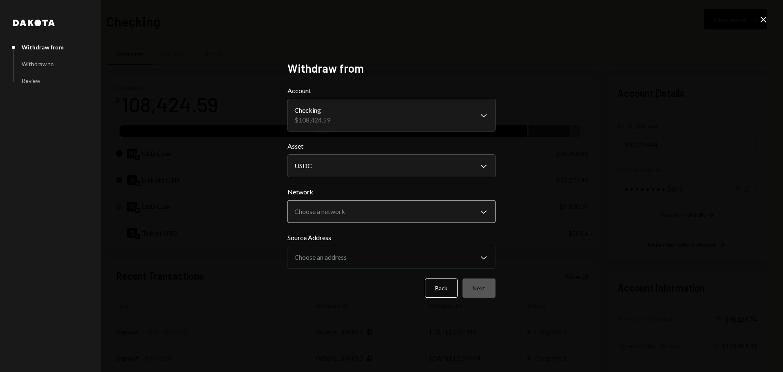
click at [372, 217] on body "H Horizen Foundati... Caret Down Home Home Inbox Inbox Activities Transactions …" at bounding box center [391, 186] width 783 height 372
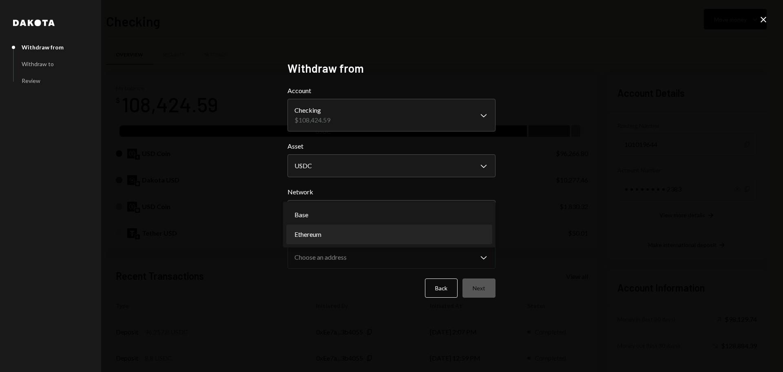
select select "**********"
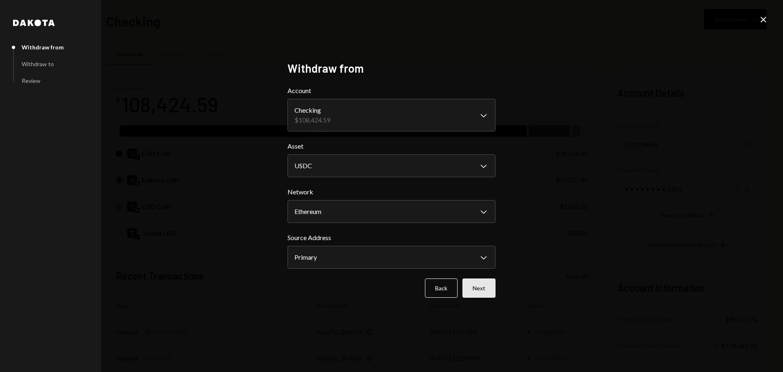
click at [485, 286] on button "Next" at bounding box center [479, 287] width 33 height 19
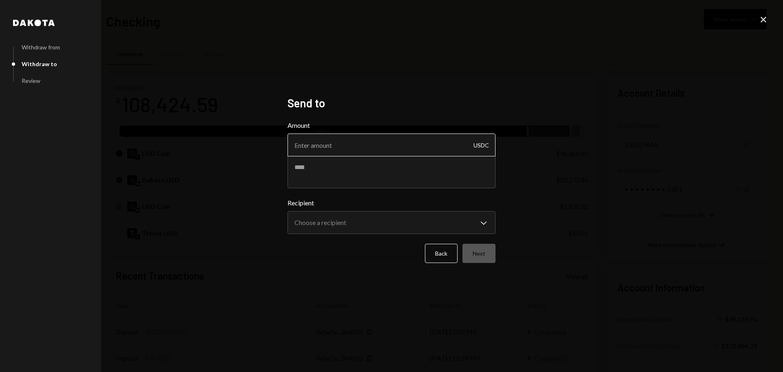
click at [319, 143] on input "Amount" at bounding box center [392, 144] width 208 height 23
click at [310, 177] on textarea at bounding box center [392, 171] width 208 height 33
click at [314, 144] on input "4000" at bounding box center [392, 144] width 208 height 23
type input "4"
type input "5000"
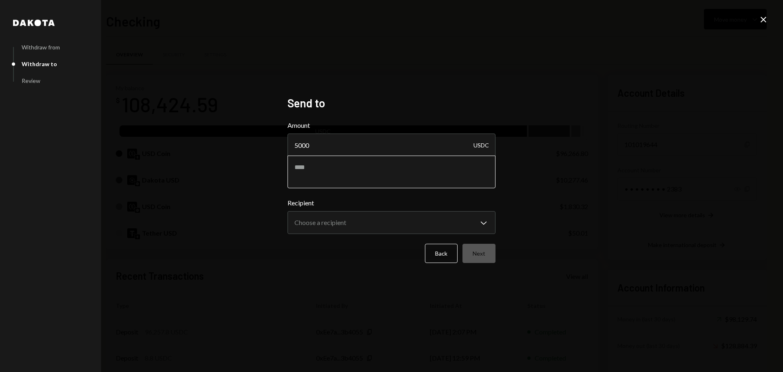
click at [317, 164] on textarea at bounding box center [392, 171] width 208 height 33
type textarea "**********"
click at [300, 148] on input "5000" at bounding box center [392, 144] width 208 height 23
type input "4000"
click at [341, 215] on body "H Horizen Foundati... Caret Down Home Home Inbox Inbox Activities Transactions …" at bounding box center [391, 186] width 783 height 372
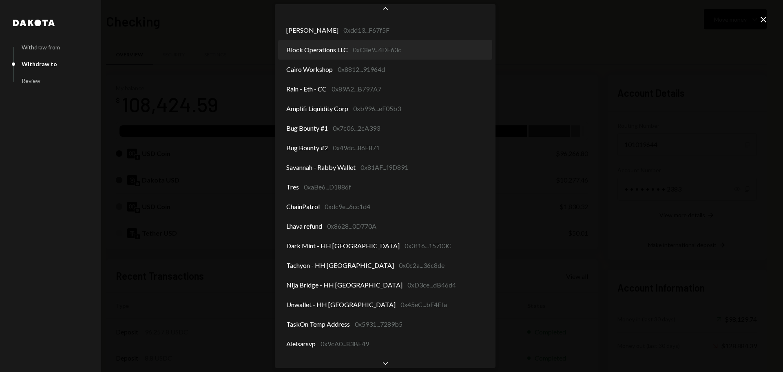
scroll to position [43, 0]
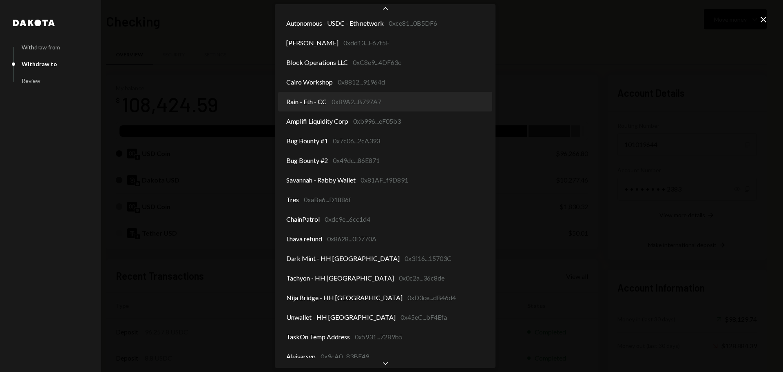
select select "**********"
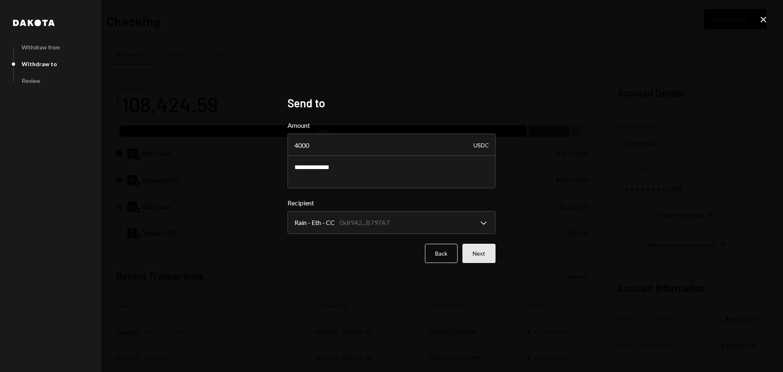
click at [471, 258] on button "Next" at bounding box center [479, 253] width 33 height 19
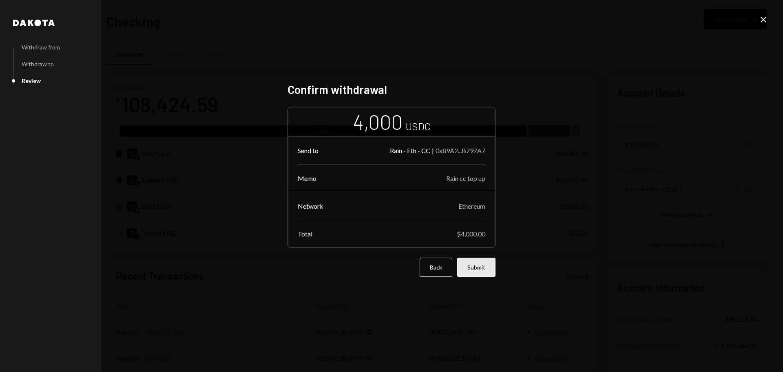
click at [476, 272] on button "Submit" at bounding box center [476, 266] width 38 height 19
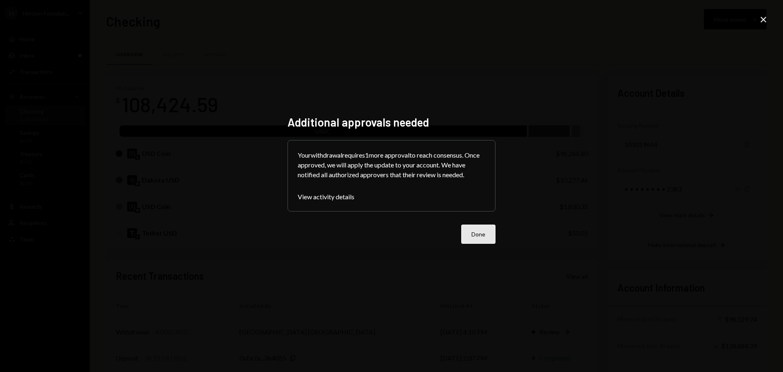
click at [461, 231] on button "Done" at bounding box center [478, 233] width 34 height 19
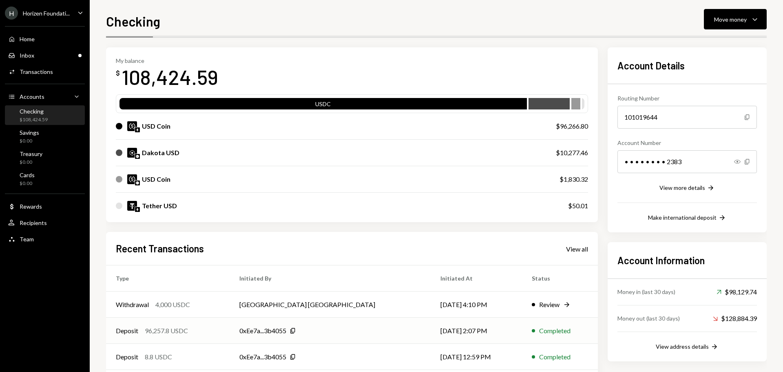
scroll to position [41, 0]
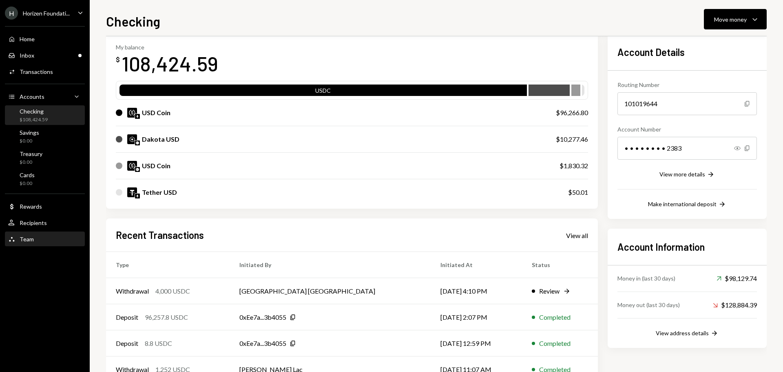
click at [34, 244] on div "Team Team" at bounding box center [44, 239] width 73 height 14
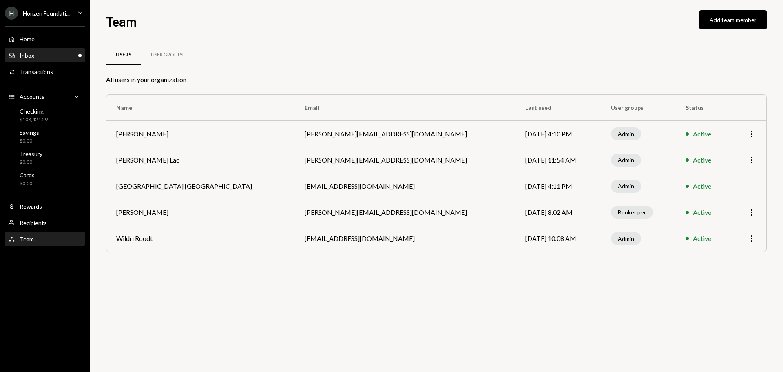
click at [55, 53] on div "Inbox Inbox" at bounding box center [44, 55] width 73 height 7
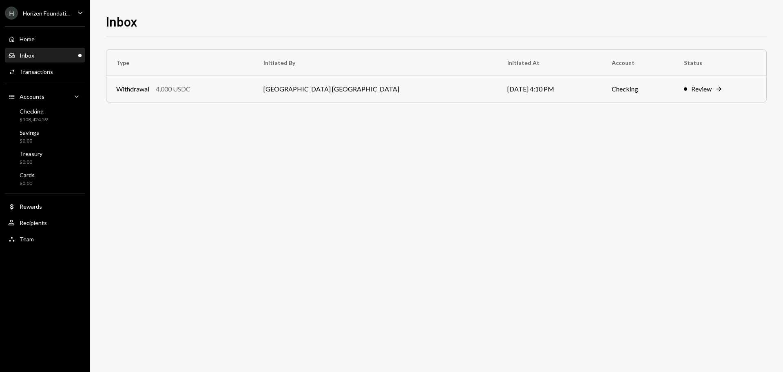
click at [43, 10] on div "Horizen Foundati..." at bounding box center [46, 13] width 47 height 7
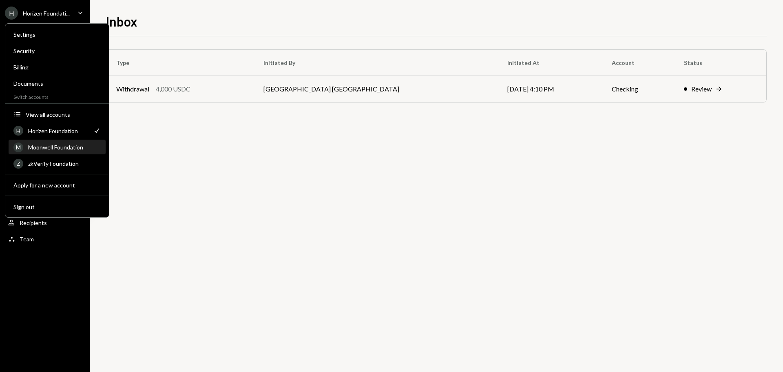
click at [61, 146] on div "Moonwell Foundation" at bounding box center [64, 147] width 73 height 7
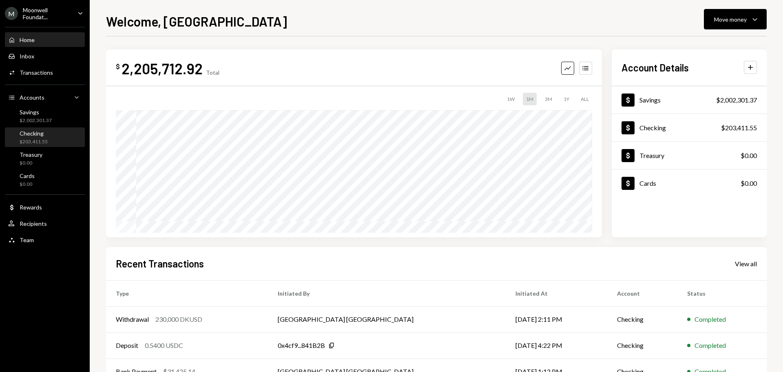
click at [51, 143] on div "Checking $203,411.55" at bounding box center [44, 138] width 73 height 16
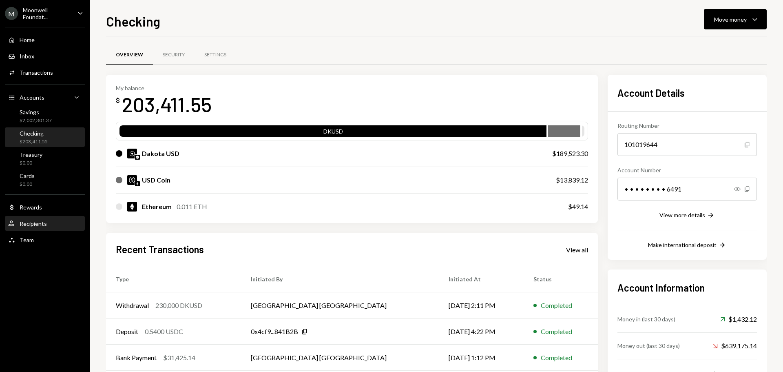
click at [38, 224] on div "Recipients" at bounding box center [33, 223] width 27 height 7
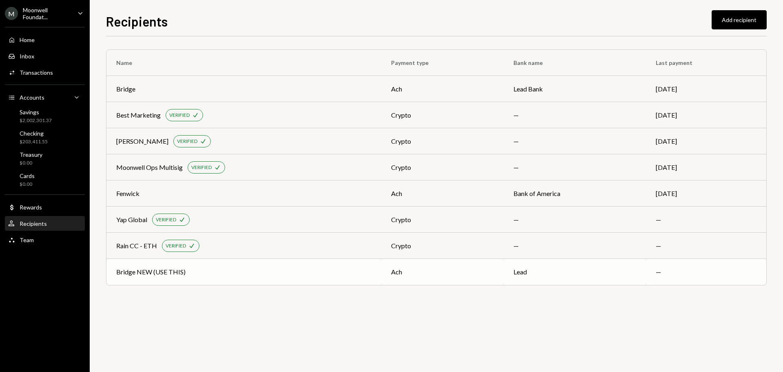
click at [273, 268] on div "Bridge NEW (USE THIS)" at bounding box center [243, 272] width 255 height 10
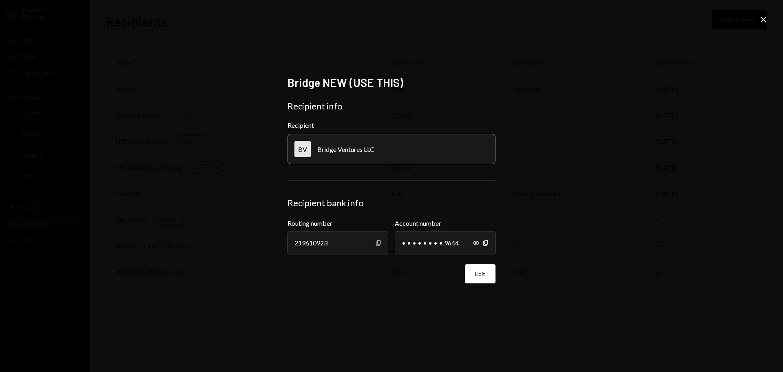
click at [377, 244] on icon "button" at bounding box center [378, 242] width 4 height 5
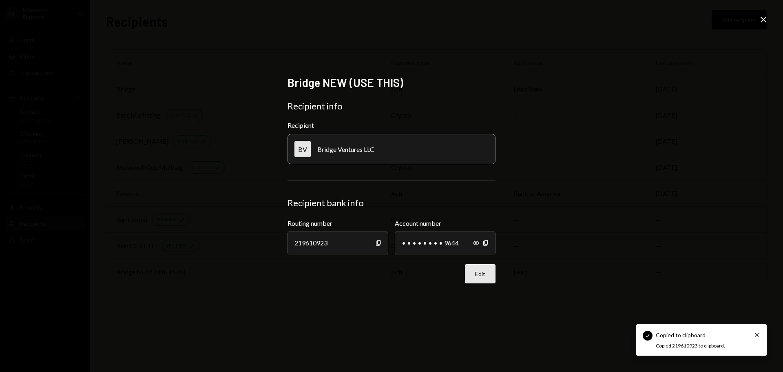
click at [482, 274] on button "Edit" at bounding box center [480, 273] width 31 height 19
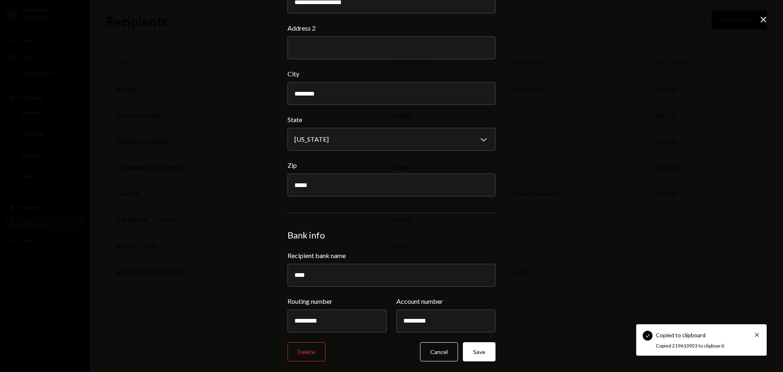
scroll to position [217, 0]
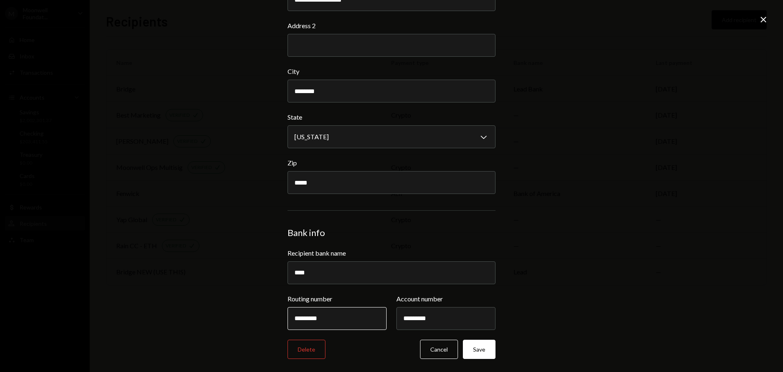
click at [339, 320] on input "*********" at bounding box center [337, 318] width 99 height 23
click at [316, 321] on input "*********" at bounding box center [337, 318] width 99 height 23
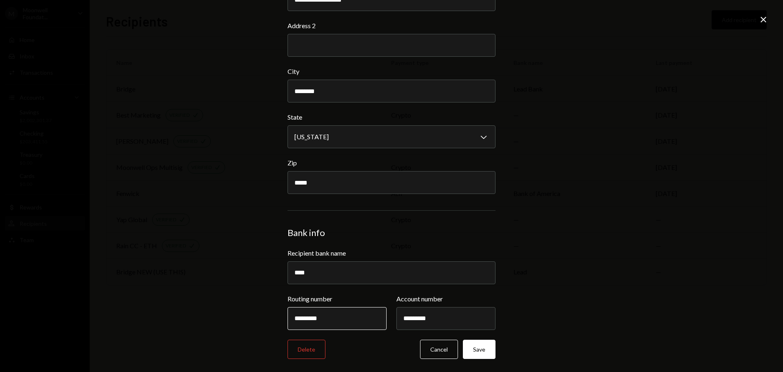
click at [321, 321] on input "*********" at bounding box center [337, 318] width 99 height 23
drag, startPoint x: 337, startPoint y: 317, endPoint x: 262, endPoint y: 292, distance: 79.2
click at [288, 317] on input "*********" at bounding box center [337, 318] width 99 height 23
click at [345, 316] on input "*********" at bounding box center [337, 318] width 99 height 23
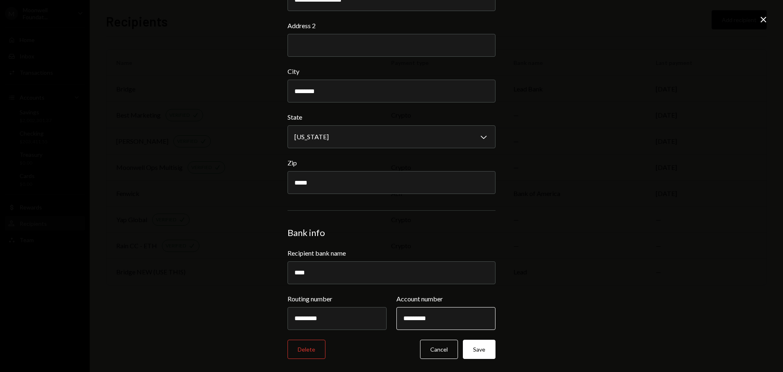
click at [436, 320] on input "*********" at bounding box center [445, 318] width 99 height 23
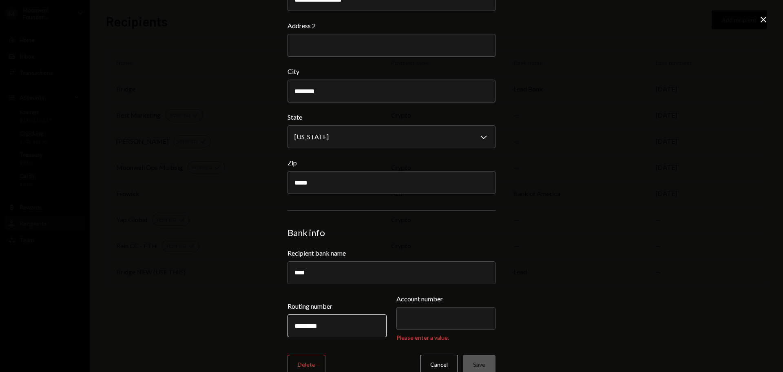
click at [345, 322] on input "*********" at bounding box center [337, 325] width 99 height 23
paste input "text"
type input "*********"
click at [418, 317] on input "Account number" at bounding box center [445, 318] width 99 height 23
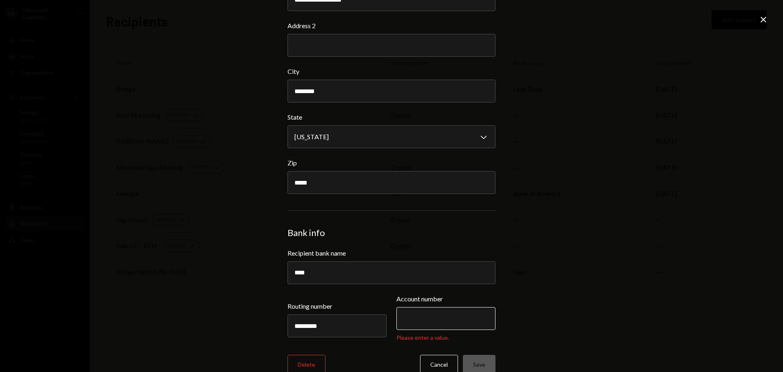
paste input "**********"
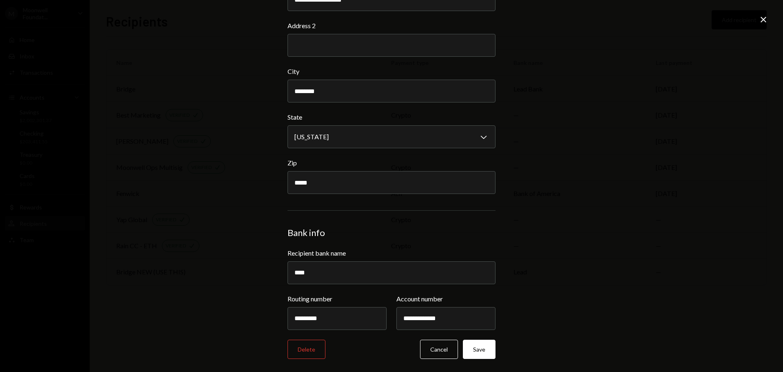
type input "**********"
click at [577, 324] on div "**********" at bounding box center [391, 186] width 783 height 372
click at [463, 345] on button "Save" at bounding box center [479, 348] width 33 height 19
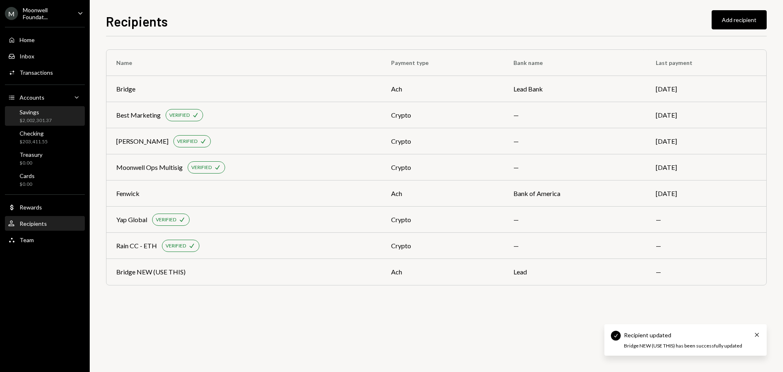
click at [38, 120] on div "$2,002,301.37" at bounding box center [36, 120] width 32 height 7
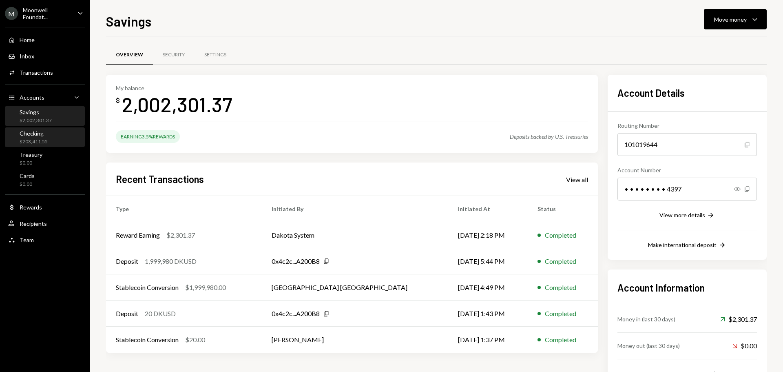
click at [57, 141] on div "Checking $203,411.55" at bounding box center [44, 138] width 73 height 16
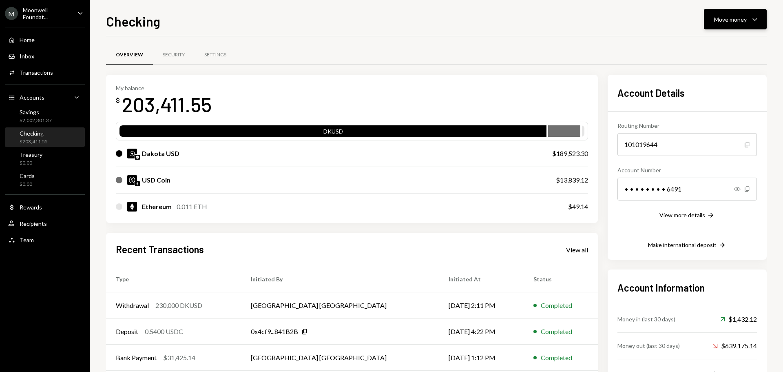
click at [719, 26] on button "Move money Caret Down" at bounding box center [735, 19] width 63 height 20
click at [717, 43] on div "Send" at bounding box center [729, 44] width 60 height 9
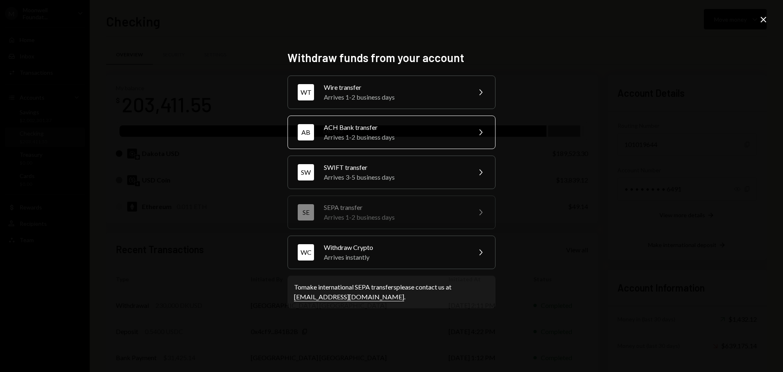
click at [362, 141] on div "Arrives 1-2 business days" at bounding box center [395, 137] width 142 height 10
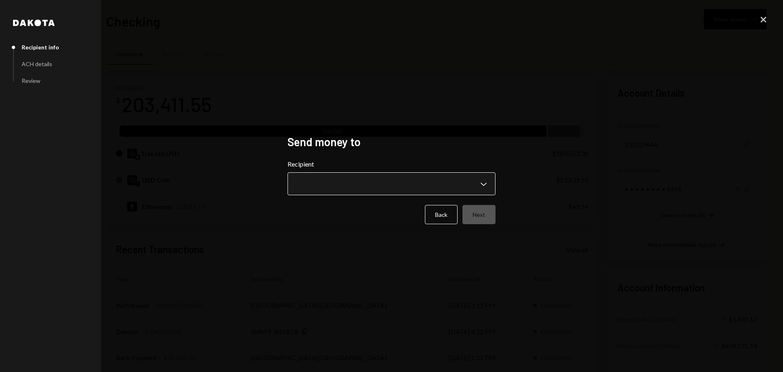
click at [346, 182] on body "M Moonwell Foundat... Caret Down Home Home Inbox Inbox Activities Transactions …" at bounding box center [391, 186] width 783 height 372
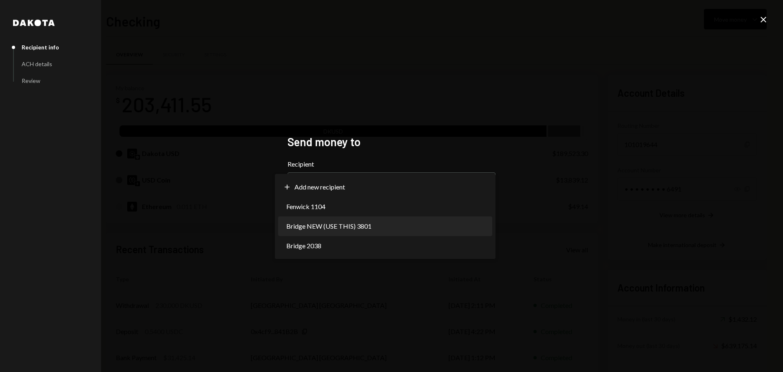
select select "**********"
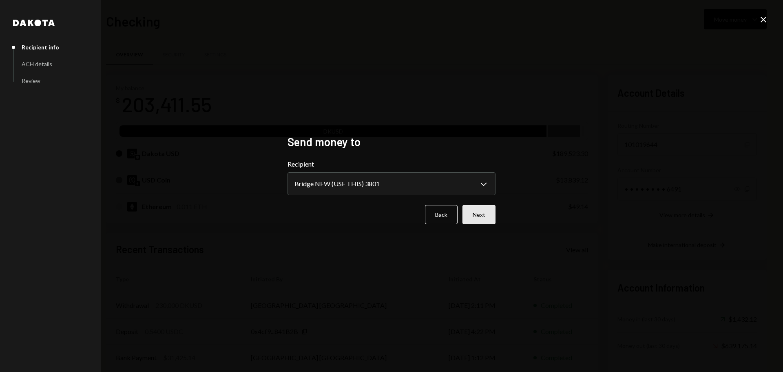
click at [492, 216] on button "Next" at bounding box center [479, 214] width 33 height 19
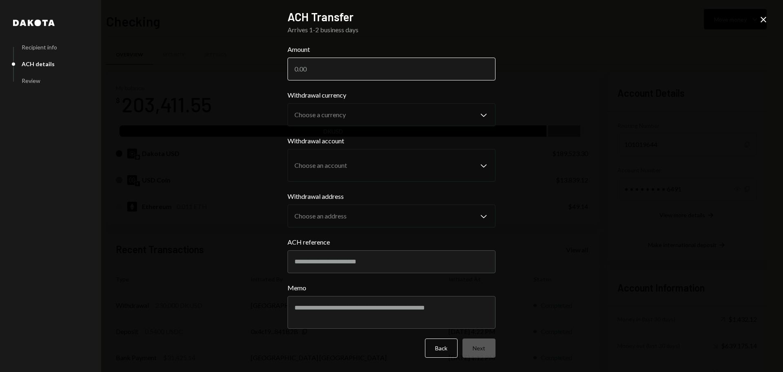
click at [313, 67] on input "Amount" at bounding box center [392, 69] width 208 height 23
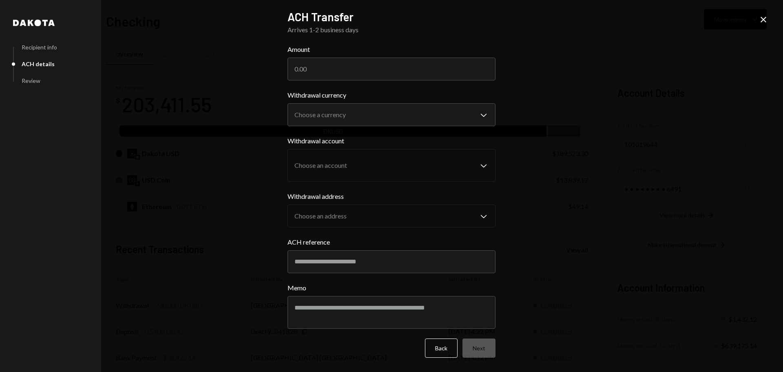
paste input "29796.73"
type input "29796.73"
click at [319, 111] on body "M Moonwell Foundat... Caret Down Home Home Inbox Inbox Activities Transactions …" at bounding box center [391, 186] width 783 height 372
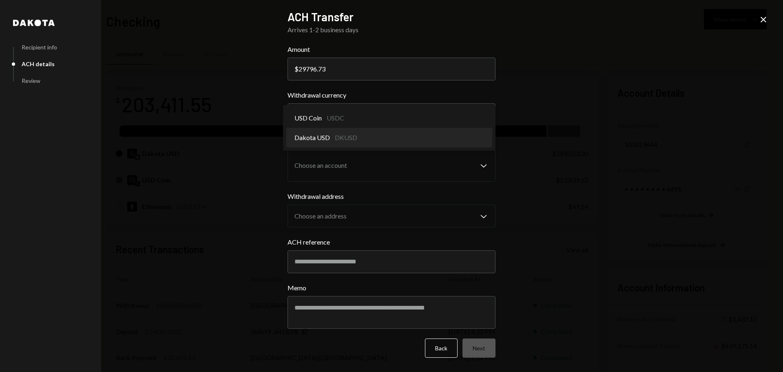
select select "*****"
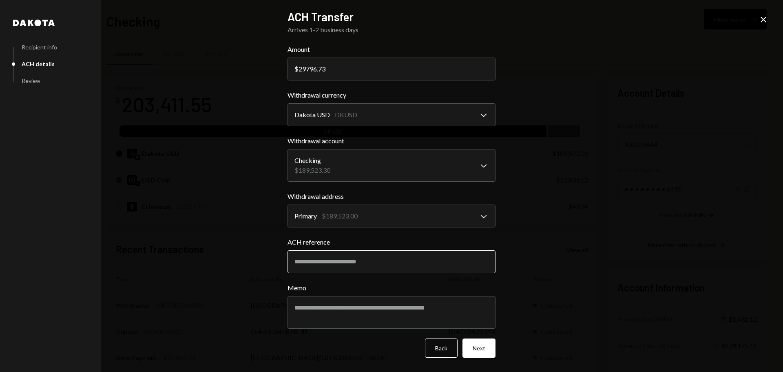
click at [323, 269] on input "ACH reference" at bounding box center [392, 261] width 208 height 23
type input "********"
click at [327, 314] on textarea "Memo" at bounding box center [392, 312] width 208 height 33
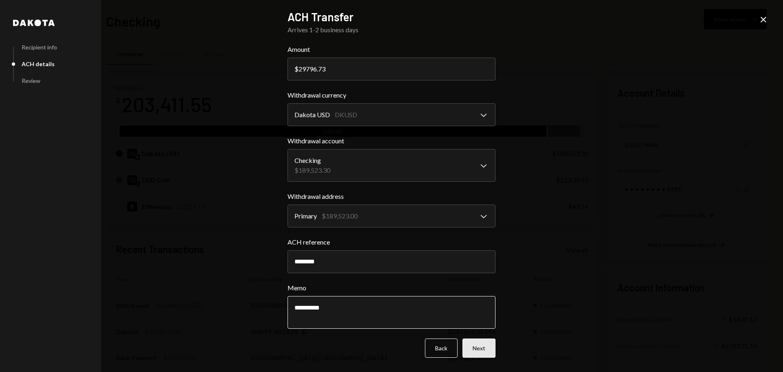
type textarea "**********"
click at [487, 352] on button "Next" at bounding box center [479, 347] width 33 height 19
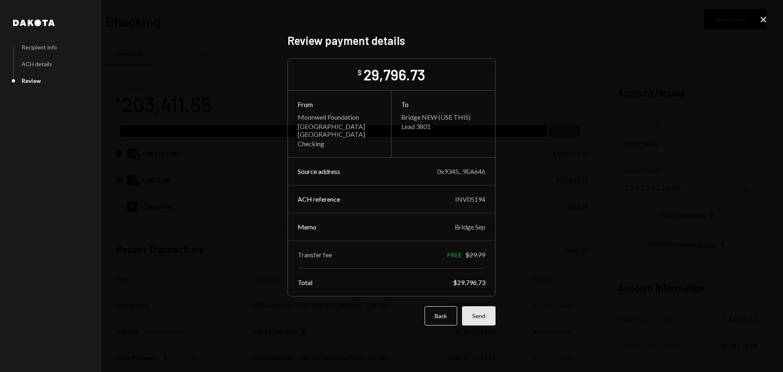
click at [480, 314] on button "Send" at bounding box center [478, 315] width 33 height 19
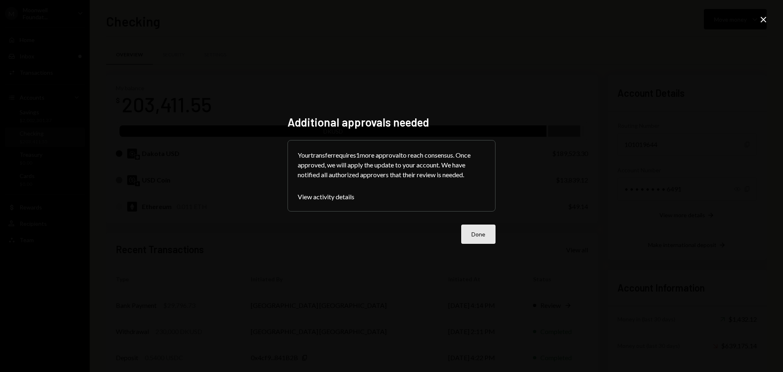
click at [463, 239] on button "Done" at bounding box center [478, 233] width 34 height 19
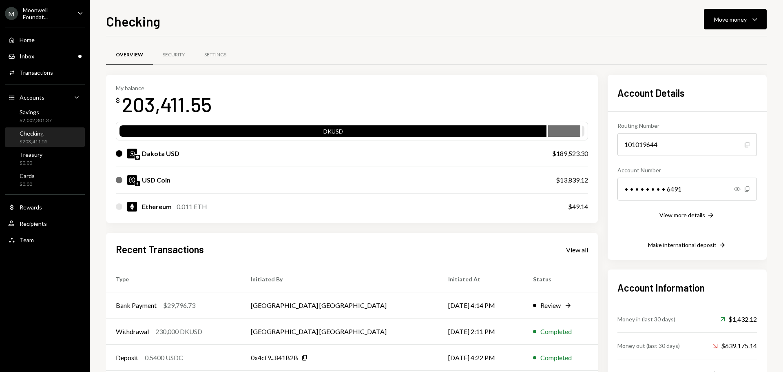
click at [52, 19] on div "Moonwell Foundat..." at bounding box center [47, 14] width 48 height 14
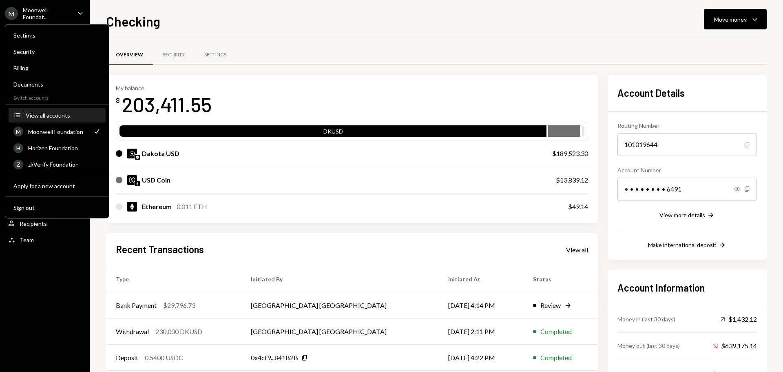
click at [53, 117] on div "View all accounts" at bounding box center [63, 115] width 75 height 7
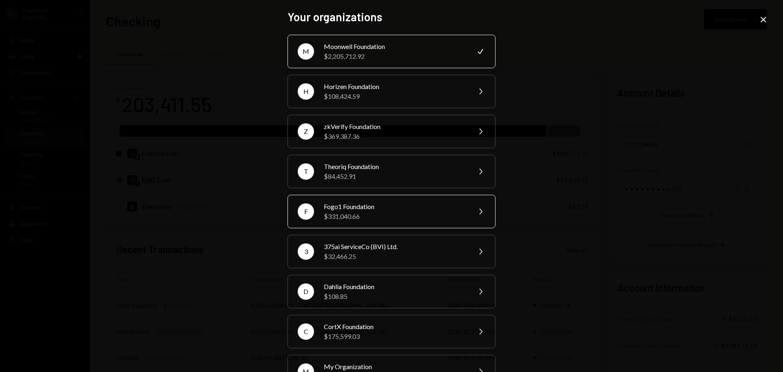
click at [337, 209] on div "Fogo1 Foundation" at bounding box center [395, 207] width 142 height 10
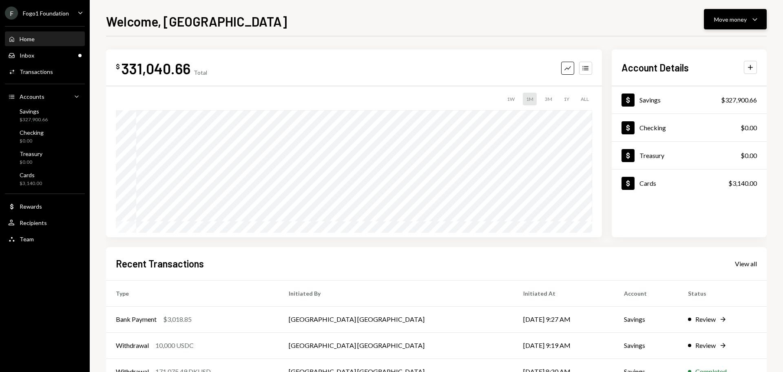
click at [715, 23] on div "Move money" at bounding box center [730, 19] width 33 height 9
click at [708, 85] on div "Deposit Deposit" at bounding box center [723, 80] width 82 height 18
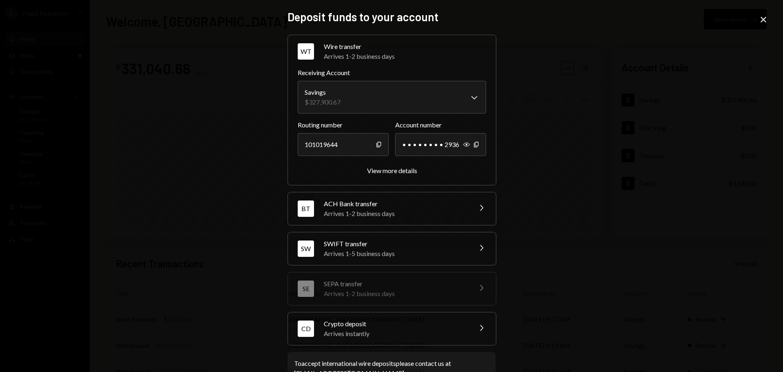
scroll to position [11, 0]
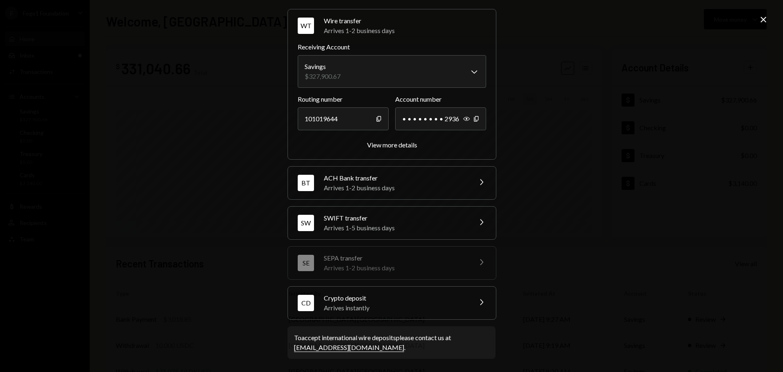
click at [353, 307] on div "Arrives instantly" at bounding box center [395, 308] width 143 height 10
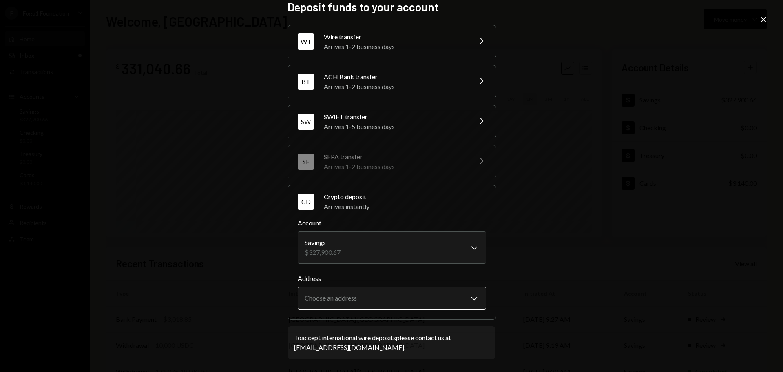
click at [324, 299] on body "F Fogo1 Foundation Caret Down Home Home Inbox Inbox Activities Transactions Acc…" at bounding box center [391, 186] width 783 height 372
select select "**********"
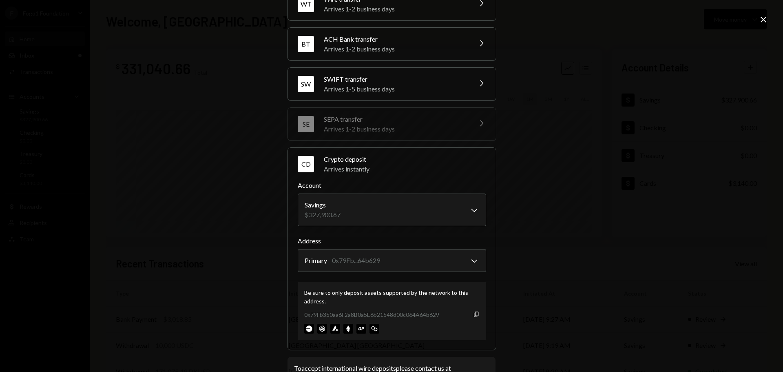
scroll to position [78, 0]
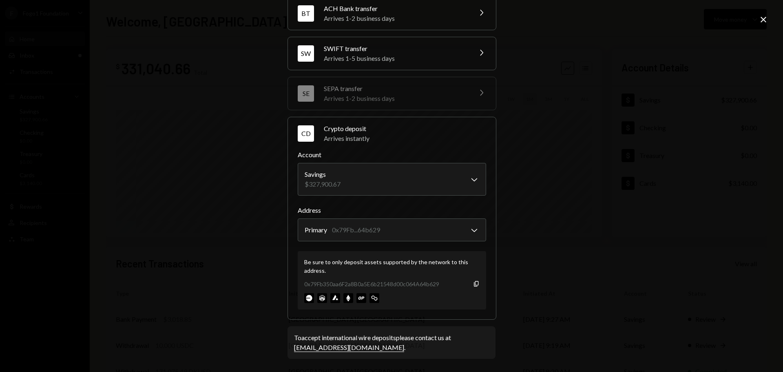
click at [308, 283] on div "0x79Fb350aa6F2a8B0a5E6b21548d00c064A64b629" at bounding box center [371, 283] width 135 height 9
click at [767, 19] on icon "Close" at bounding box center [764, 20] width 10 height 10
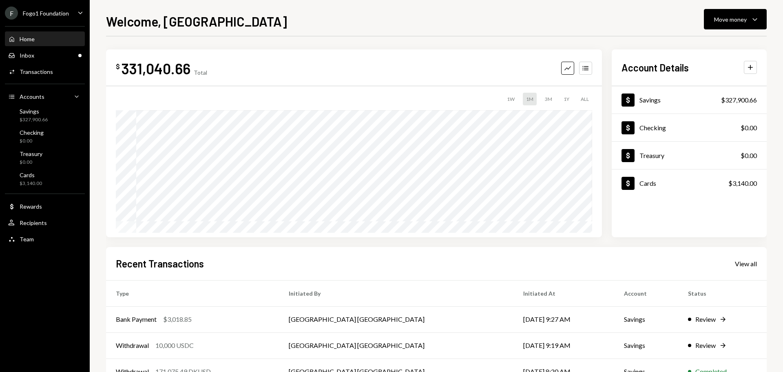
click at [62, 13] on div "Fogo1 Foundation" at bounding box center [46, 13] width 46 height 7
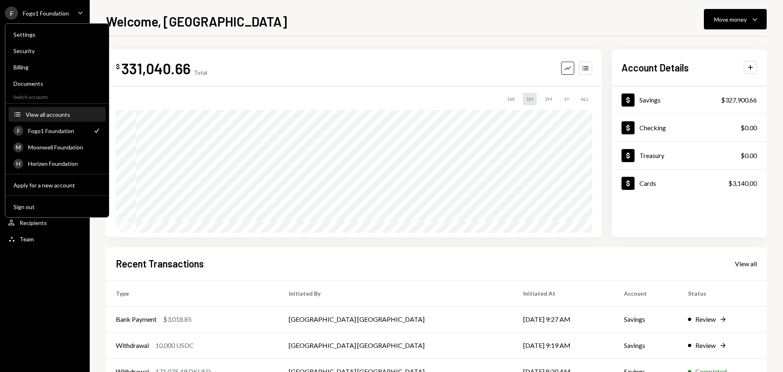
click at [62, 116] on div "View all accounts" at bounding box center [63, 114] width 75 height 7
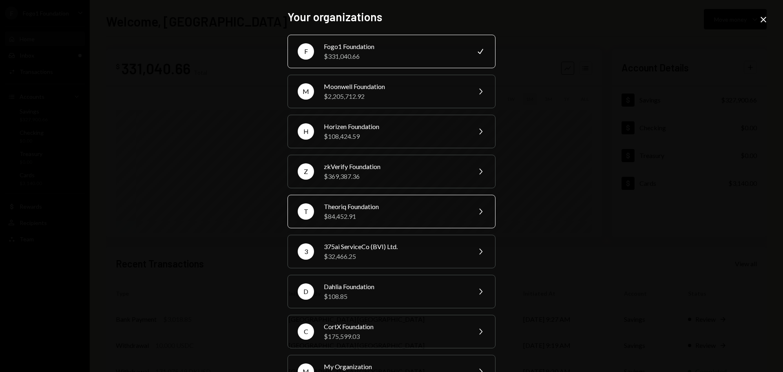
click at [354, 218] on div "$84,452.91" at bounding box center [395, 216] width 142 height 10
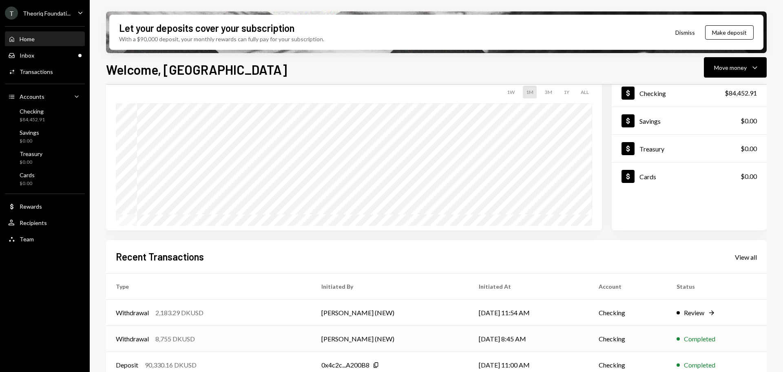
scroll to position [120, 0]
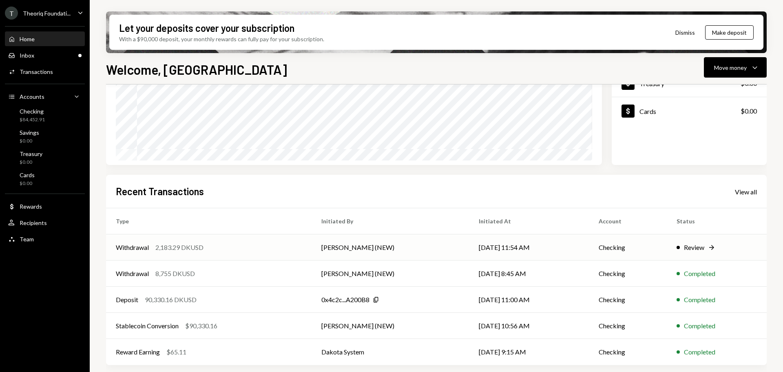
click at [270, 255] on td "Withdrawal 2,183.29 DKUSD" at bounding box center [209, 247] width 206 height 26
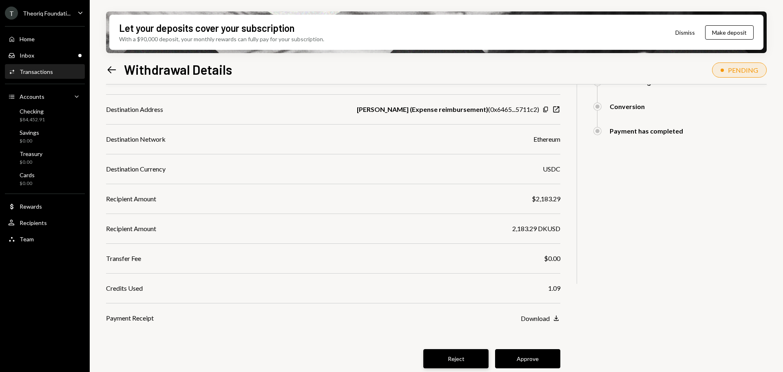
scroll to position [176, 0]
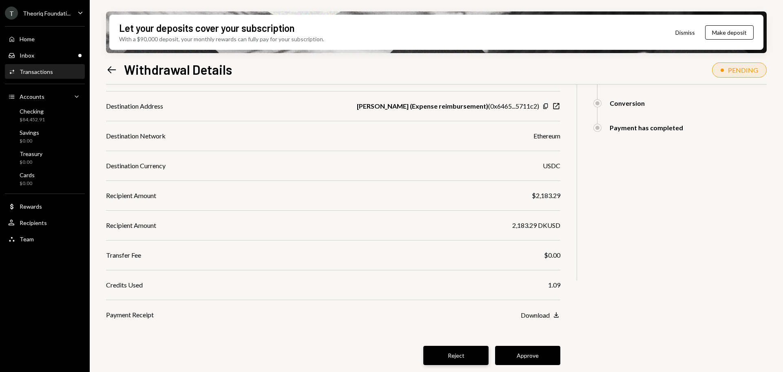
click at [428, 357] on button "Reject" at bounding box center [455, 354] width 65 height 19
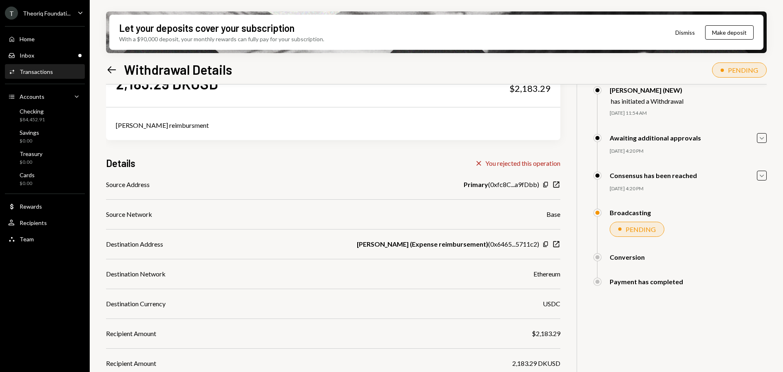
scroll to position [0, 0]
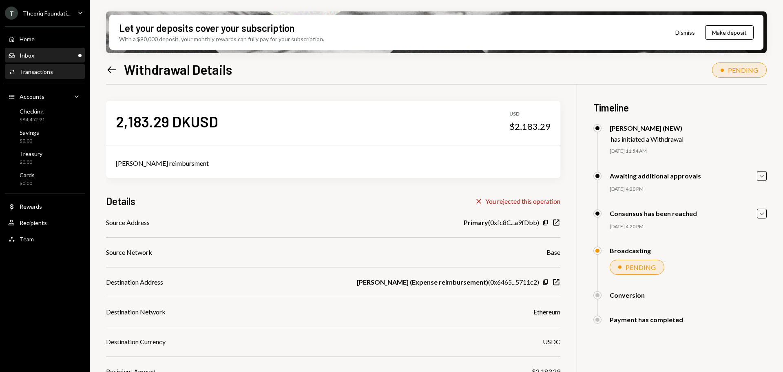
click at [41, 61] on div "Inbox Inbox" at bounding box center [44, 56] width 73 height 14
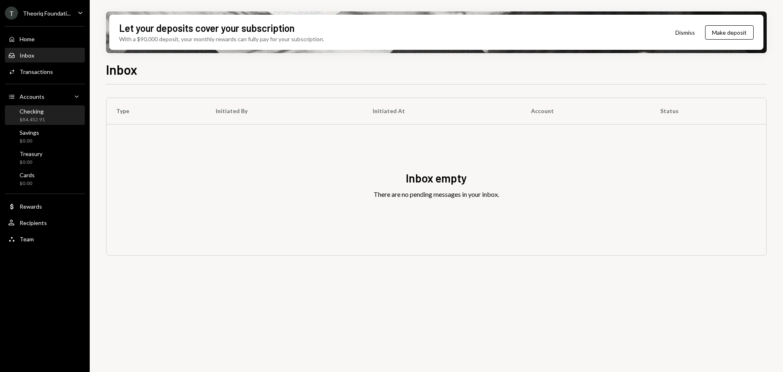
click at [32, 120] on div "$84,452.91" at bounding box center [32, 119] width 25 height 7
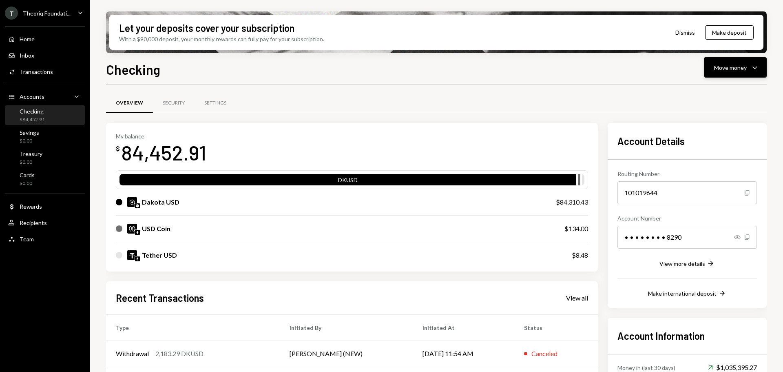
click at [719, 71] on div "Move money" at bounding box center [730, 67] width 33 height 9
click at [717, 88] on div "Send" at bounding box center [729, 92] width 60 height 9
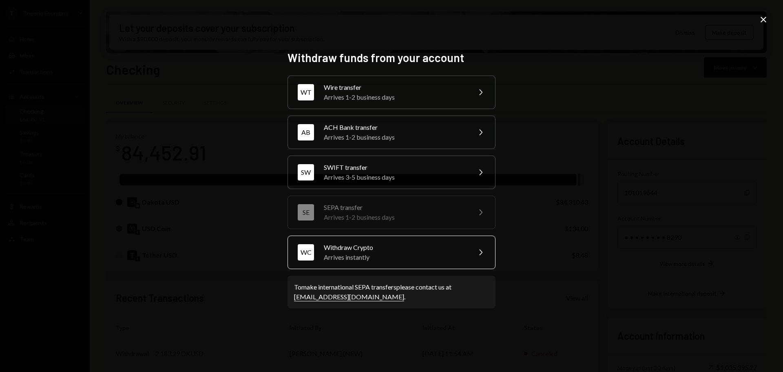
click at [426, 252] on div "Arrives instantly" at bounding box center [395, 257] width 142 height 10
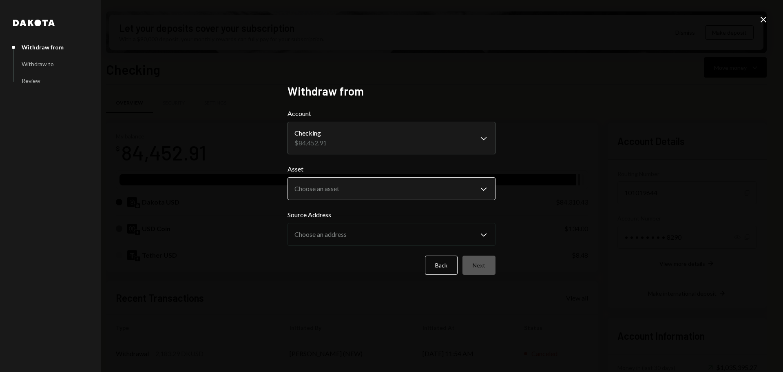
click at [333, 190] on body "T Theoriq Foundati... Caret Down Home Home Inbox Inbox Activities Transactions …" at bounding box center [391, 186] width 783 height 372
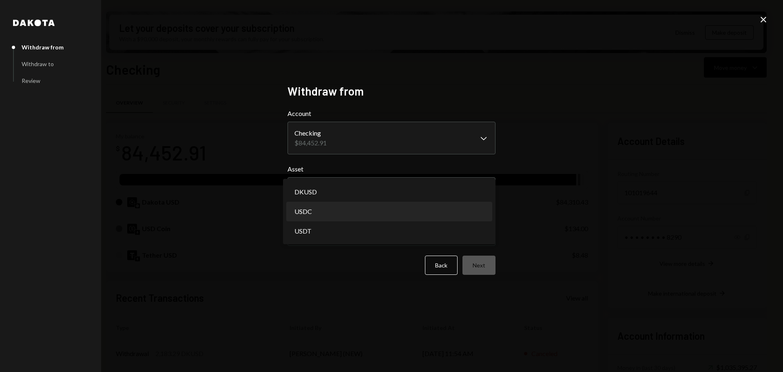
select select "****"
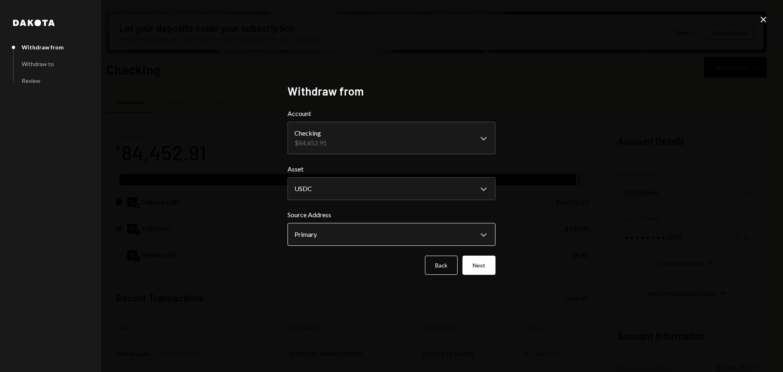
click at [333, 233] on body "T Theoriq Foundati... Caret Down Home Home Inbox Inbox Activities Transactions …" at bounding box center [391, 186] width 783 height 372
click at [764, 18] on icon "Close" at bounding box center [764, 20] width 10 height 10
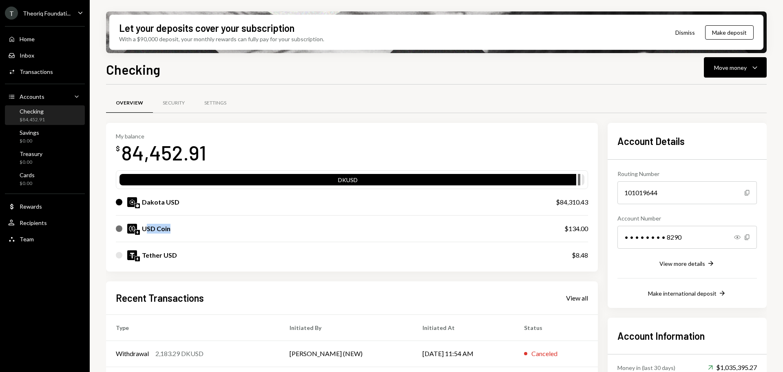
drag, startPoint x: 145, startPoint y: 229, endPoint x: 189, endPoint y: 238, distance: 45.3
click at [189, 238] on div "USD Coin $134.00" at bounding box center [352, 228] width 472 height 26
drag, startPoint x: 151, startPoint y: 202, endPoint x: 169, endPoint y: 210, distance: 20.5
click at [169, 207] on div "Dakota USD $84,310.43" at bounding box center [352, 202] width 472 height 26
drag, startPoint x: 155, startPoint y: 257, endPoint x: 169, endPoint y: 257, distance: 13.9
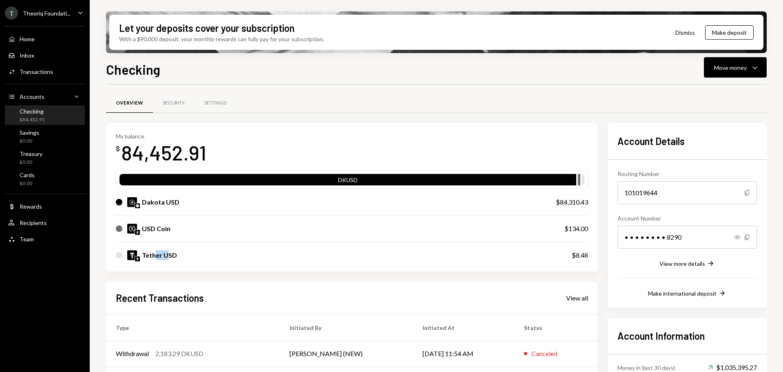
click at [169, 257] on div "Tether USD" at bounding box center [159, 255] width 35 height 10
click at [168, 255] on div "Tether USD" at bounding box center [159, 255] width 35 height 10
click at [736, 69] on div "Move money" at bounding box center [730, 67] width 33 height 9
click at [703, 93] on div "Send" at bounding box center [729, 92] width 60 height 9
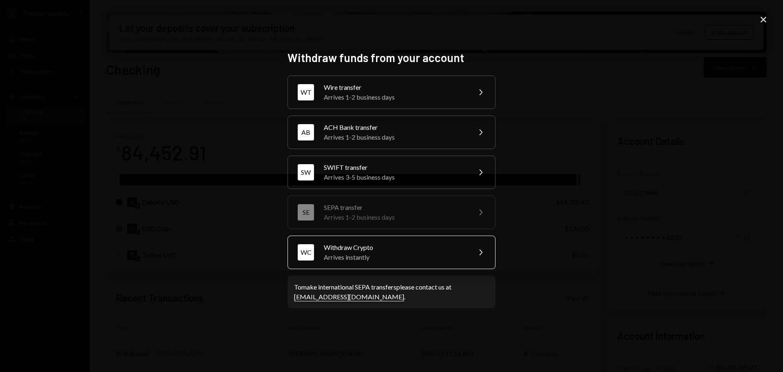
click at [351, 262] on div "WC Withdraw Crypto Arrives instantly Chevron Right" at bounding box center [392, 251] width 208 height 33
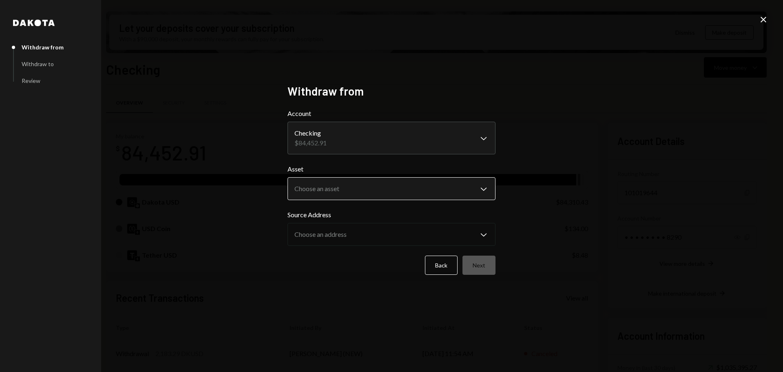
click at [337, 193] on body "T Theoriq Foundati... Caret Down Home Home Inbox Inbox Activities Transactions …" at bounding box center [391, 186] width 783 height 372
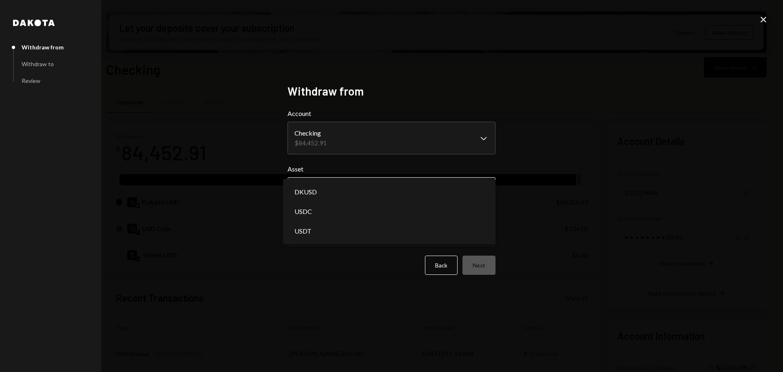
select select "*****"
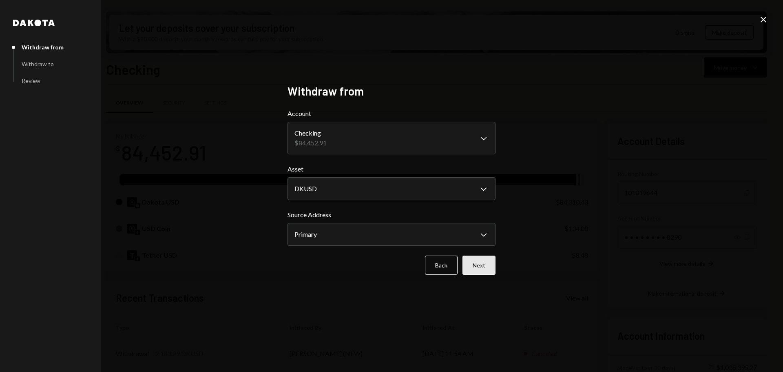
click at [474, 266] on button "Next" at bounding box center [479, 264] width 33 height 19
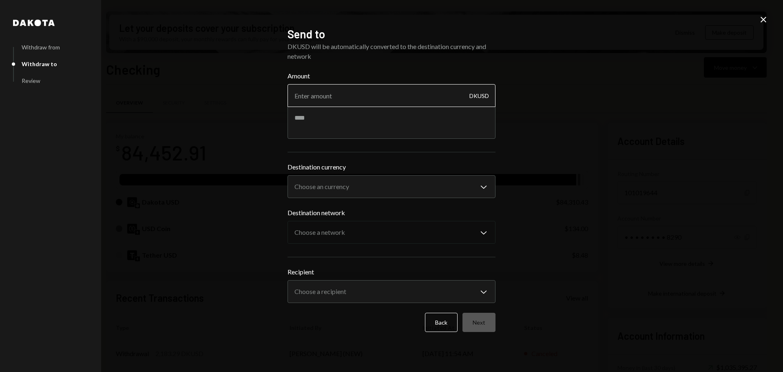
click at [354, 97] on input "Amount" at bounding box center [392, 95] width 208 height 23
type input "3713.19"
click at [307, 120] on textarea at bounding box center [392, 122] width 208 height 33
type textarea "**********"
click at [302, 184] on body "T Theoriq Foundati... Caret Down Home Home Inbox Inbox Activities Transactions …" at bounding box center [391, 186] width 783 height 372
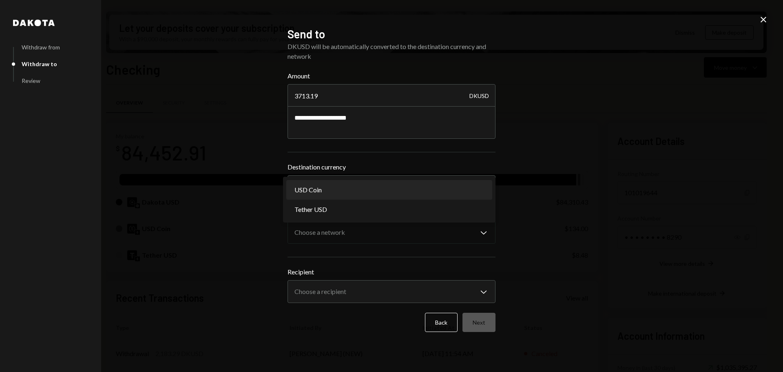
select select "****"
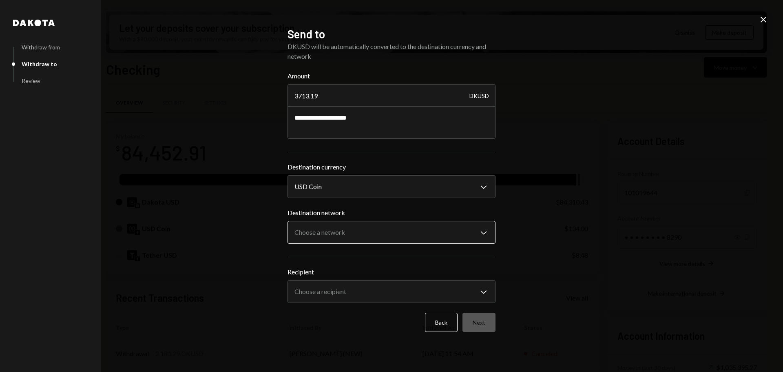
click at [324, 228] on body "T Theoriq Foundati... Caret Down Home Home Inbox Inbox Activities Transactions …" at bounding box center [391, 186] width 783 height 372
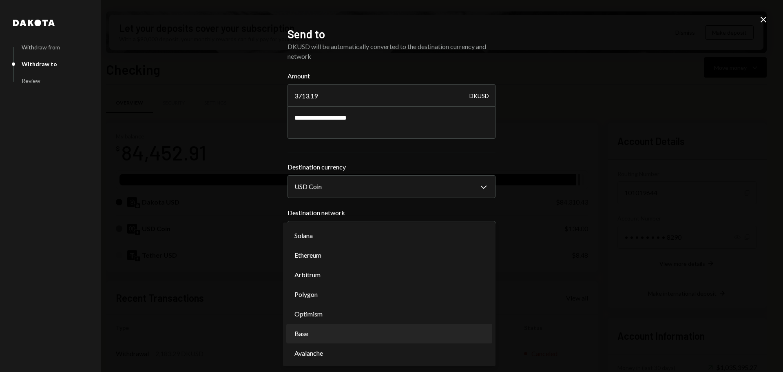
select select "**********"
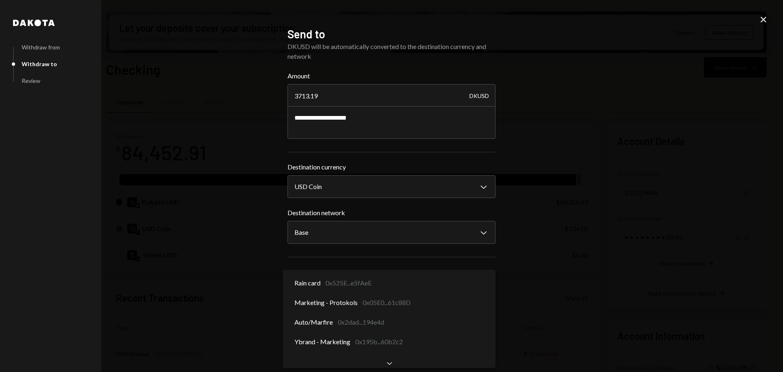
click at [348, 290] on body "T Theoriq Foundati... Caret Down Home Home Inbox Inbox Activities Transactions …" at bounding box center [391, 186] width 783 height 372
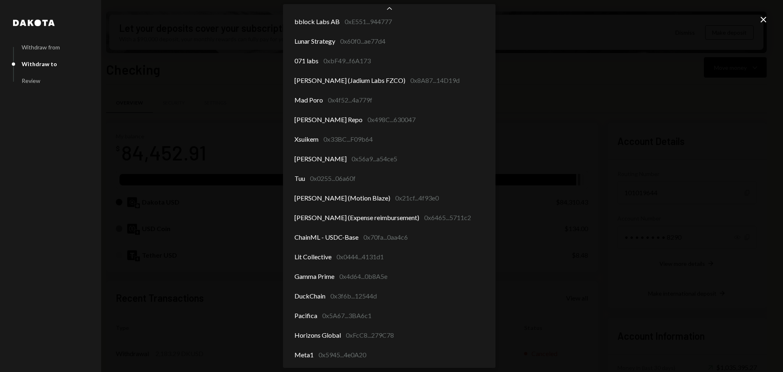
scroll to position [377, 0]
select select "**********"
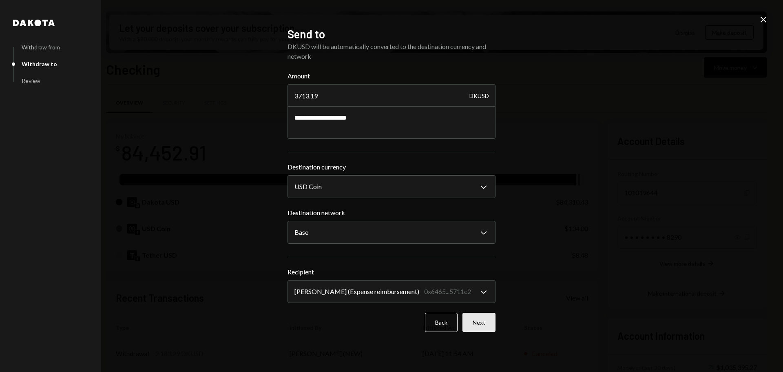
click at [487, 323] on button "Next" at bounding box center [479, 321] width 33 height 19
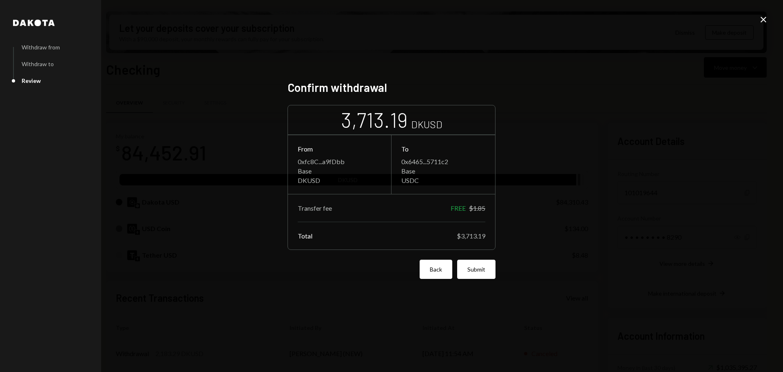
click at [443, 278] on button "Back" at bounding box center [436, 268] width 33 height 19
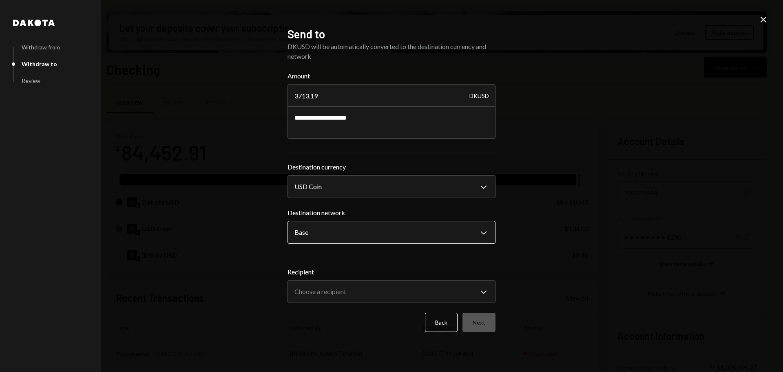
click at [337, 237] on body "T Theoriq Foundati... Caret Down Home Home Inbox Inbox Activities Transactions …" at bounding box center [391, 186] width 783 height 372
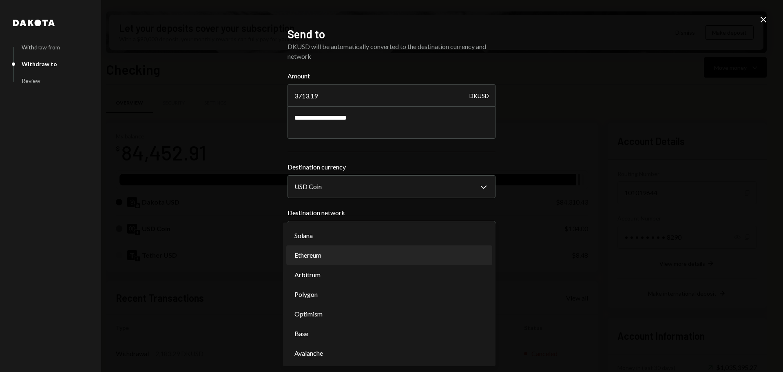
select select "**********"
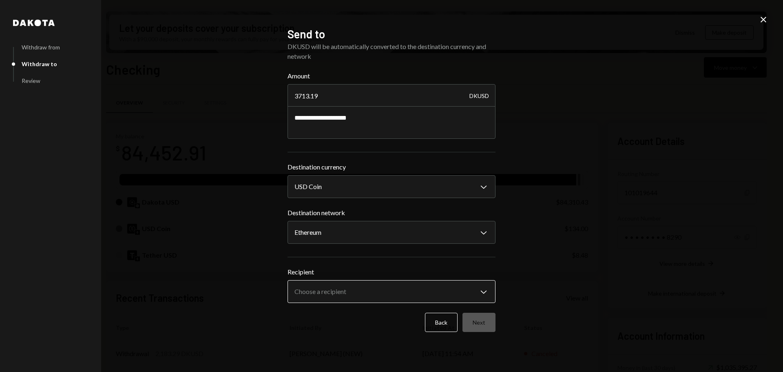
click at [394, 288] on body "T Theoriq Foundati... Caret Down Home Home Inbox Inbox Activities Transactions …" at bounding box center [391, 186] width 783 height 372
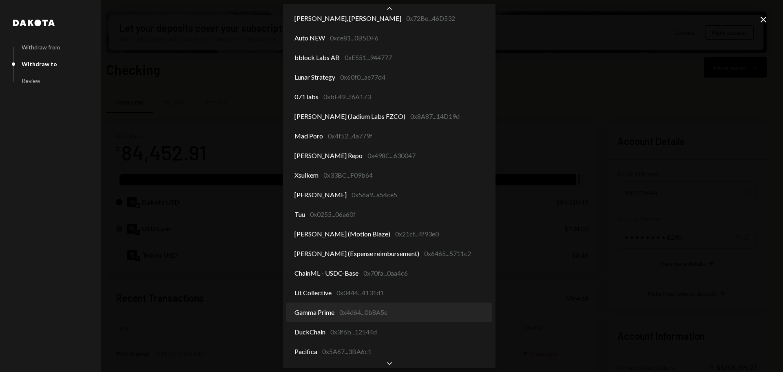
scroll to position [381, 0]
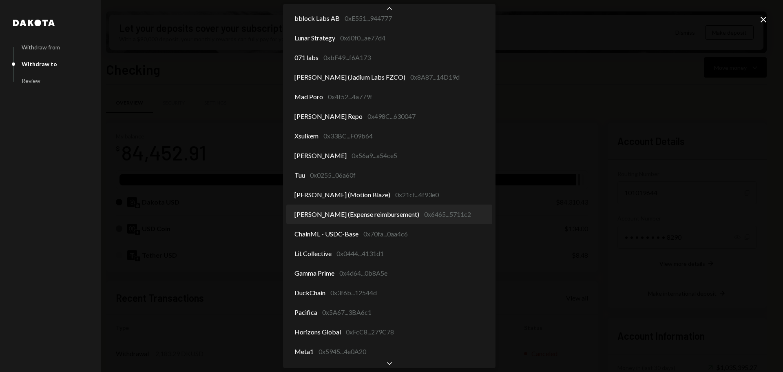
select select "**********"
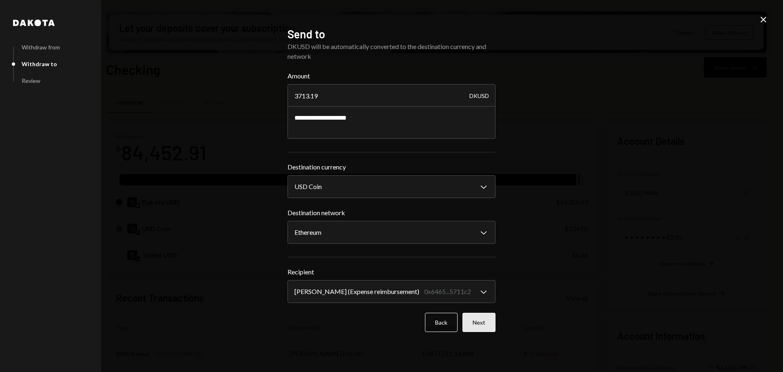
click at [473, 323] on button "Next" at bounding box center [479, 321] width 33 height 19
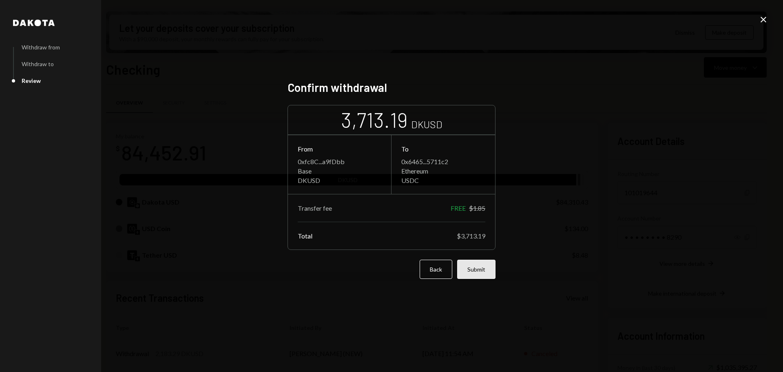
click at [477, 271] on button "Submit" at bounding box center [476, 268] width 38 height 19
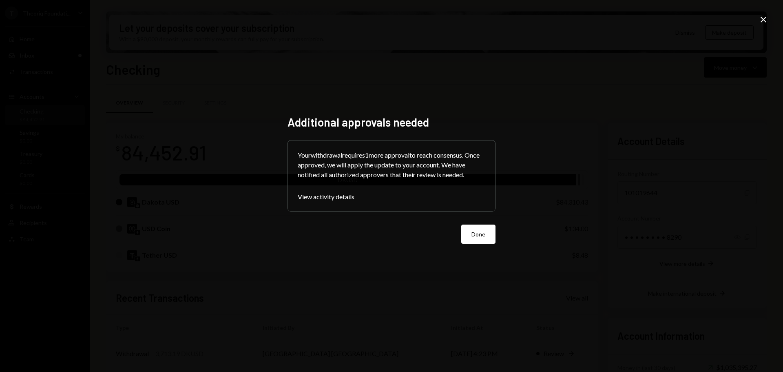
click at [477, 229] on button "Done" at bounding box center [478, 233] width 34 height 19
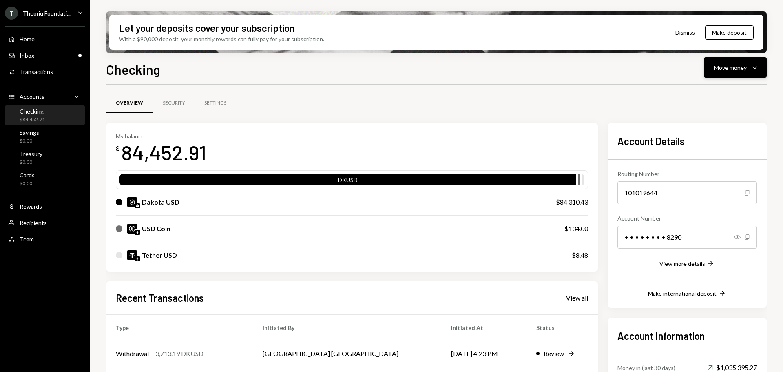
click at [722, 66] on div "Move money" at bounding box center [730, 67] width 33 height 9
click at [710, 95] on div "Send" at bounding box center [729, 92] width 60 height 9
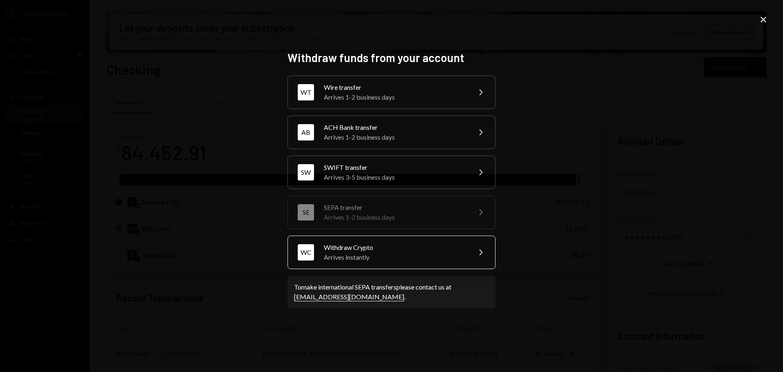
click at [407, 257] on div "Arrives instantly" at bounding box center [395, 257] width 142 height 10
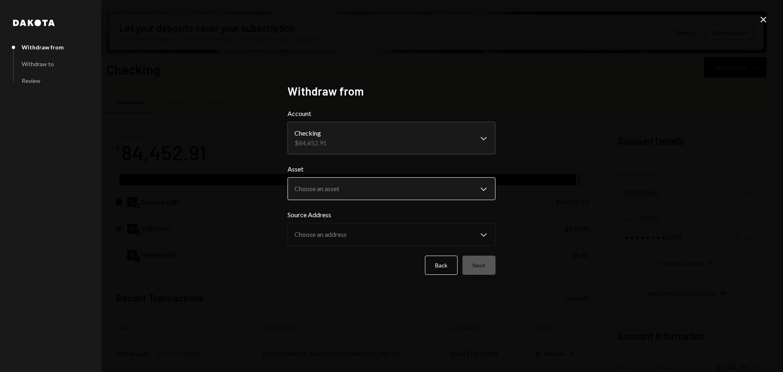
click at [352, 198] on body "T Theoriq Foundati... Caret Down Home Home Inbox Inbox Activities Transactions …" at bounding box center [391, 186] width 783 height 372
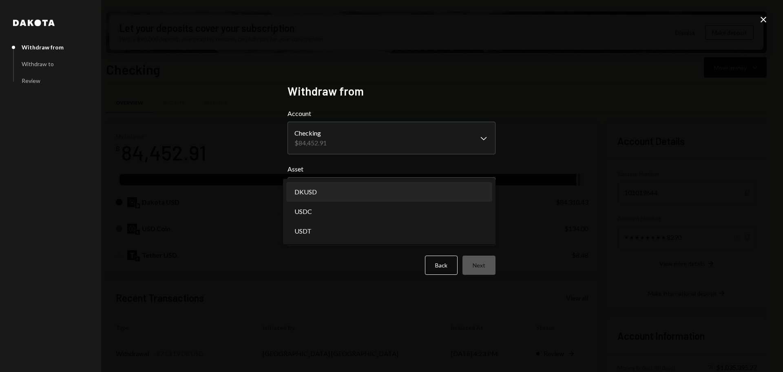
select select "*****"
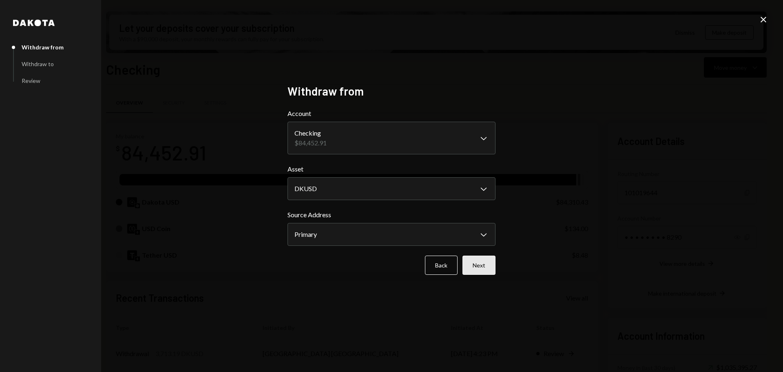
click at [488, 267] on button "Next" at bounding box center [479, 264] width 33 height 19
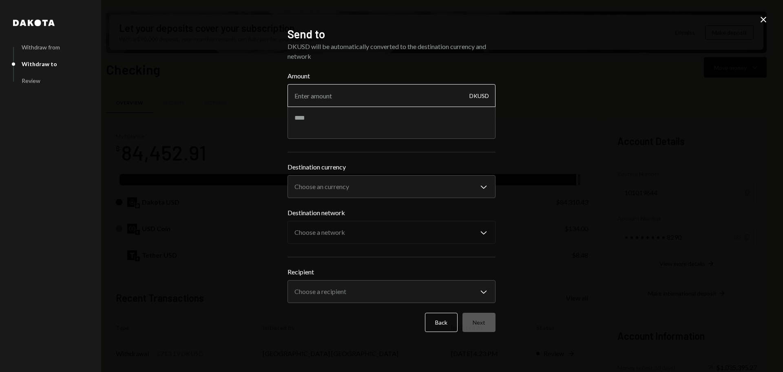
click at [356, 97] on input "Amount" at bounding box center [392, 95] width 208 height 23
type input "10000"
click at [330, 120] on textarea at bounding box center [392, 122] width 208 height 33
type textarea "**********"
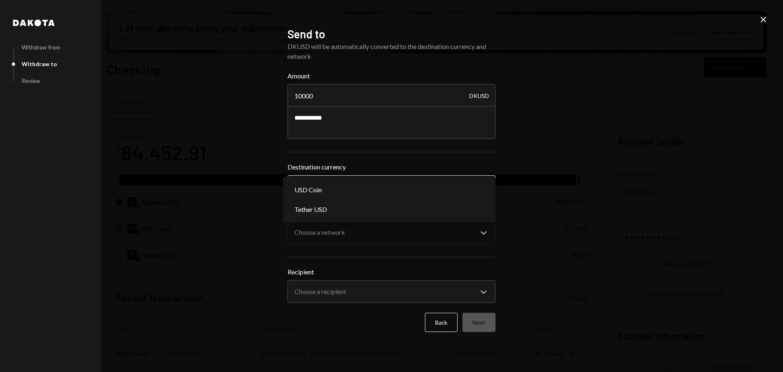
click at [333, 191] on body "T Theoriq Foundati... Caret Down Home Home Inbox Inbox Activities Transactions …" at bounding box center [391, 186] width 783 height 372
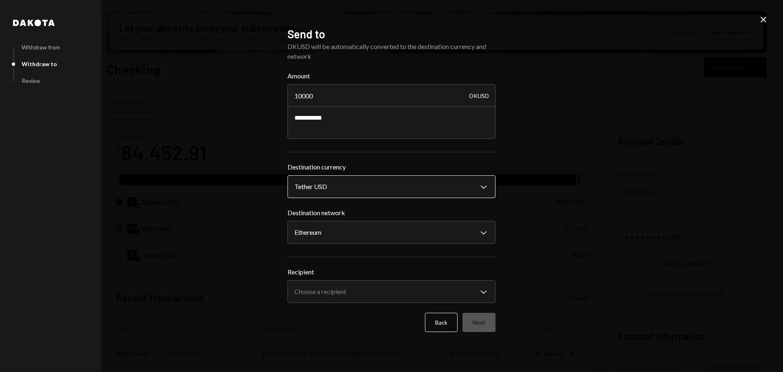
click at [327, 185] on body "T Theoriq Foundati... Caret Down Home Home Inbox Inbox Activities Transactions …" at bounding box center [391, 186] width 783 height 372
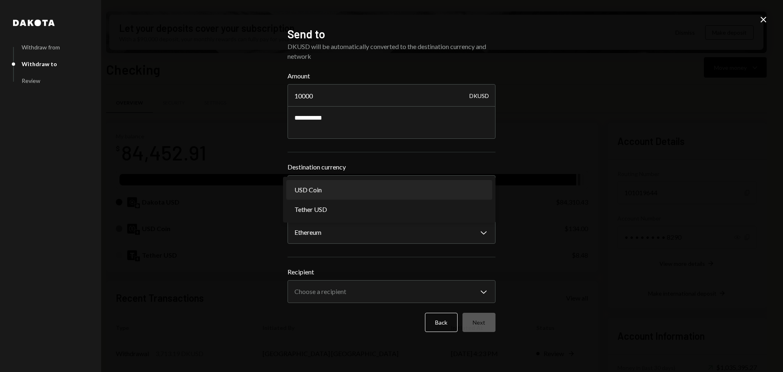
select select "****"
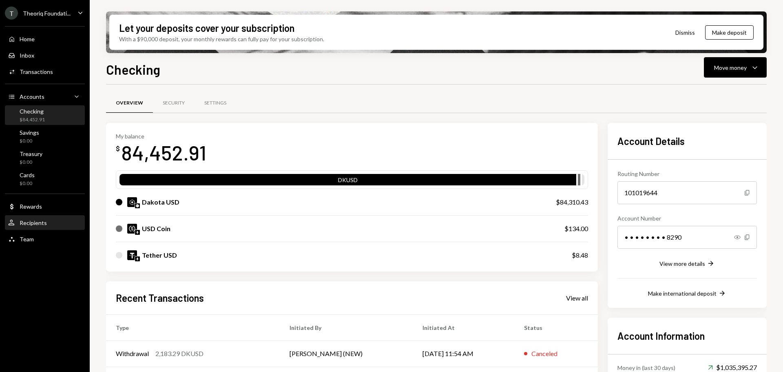
click at [42, 225] on div "Recipients" at bounding box center [33, 222] width 27 height 7
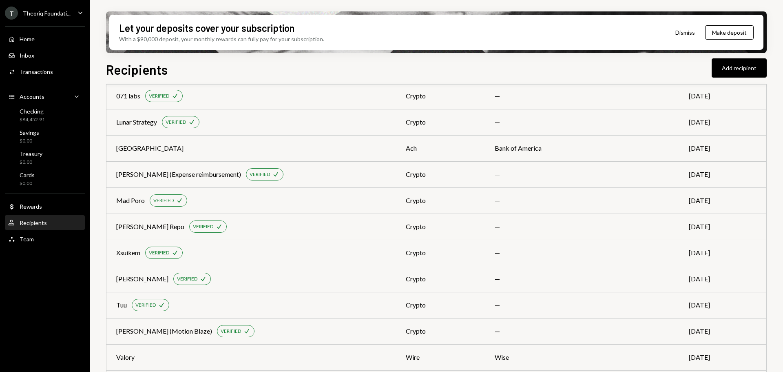
scroll to position [301, 0]
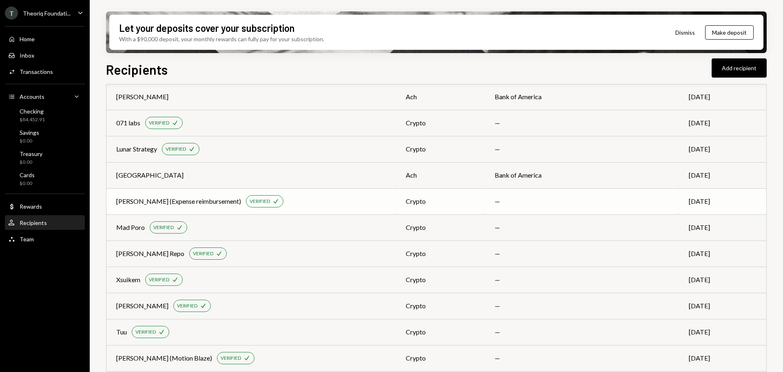
click at [221, 206] on div "[PERSON_NAME] (Expense reimbursement) VERIFIED Check" at bounding box center [251, 201] width 270 height 12
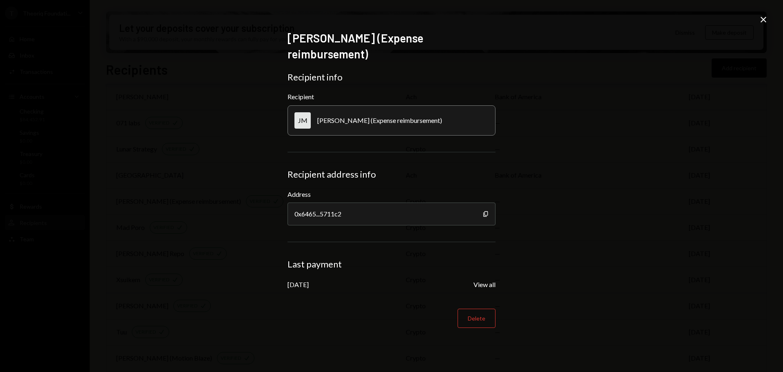
drag, startPoint x: 287, startPoint y: 276, endPoint x: 319, endPoint y: 276, distance: 31.4
click at [319, 276] on div "[PERSON_NAME] (Expense reimbursement) Recipient info Recipient [PERSON_NAME] [P…" at bounding box center [392, 185] width 228 height 329
click at [631, 161] on div "[PERSON_NAME] (Expense reimbursement) Recipient info Recipient [PERSON_NAME] [P…" at bounding box center [391, 186] width 783 height 372
click at [759, 18] on icon "Close" at bounding box center [764, 20] width 10 height 10
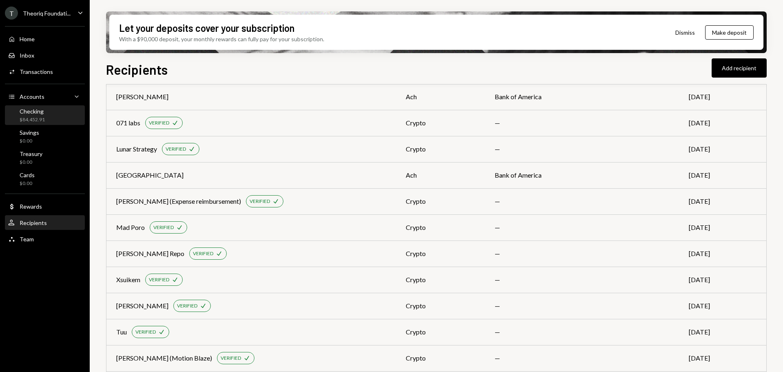
click at [35, 113] on div "Checking" at bounding box center [32, 111] width 25 height 7
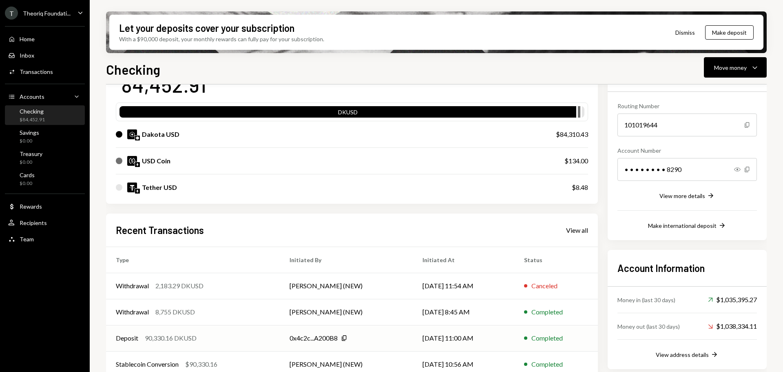
scroll to position [106, 0]
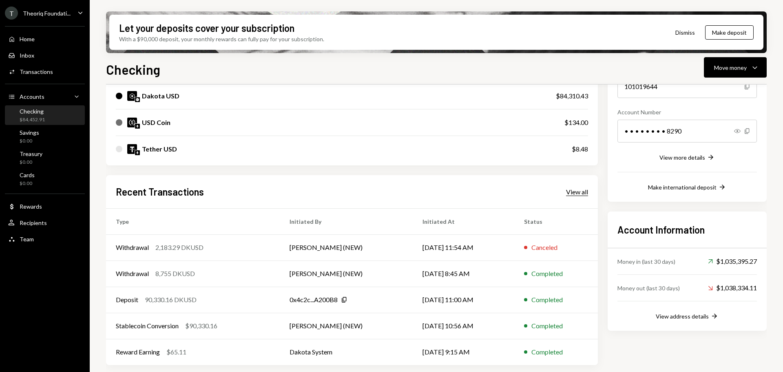
click at [576, 192] on div "View all" at bounding box center [577, 192] width 22 height 8
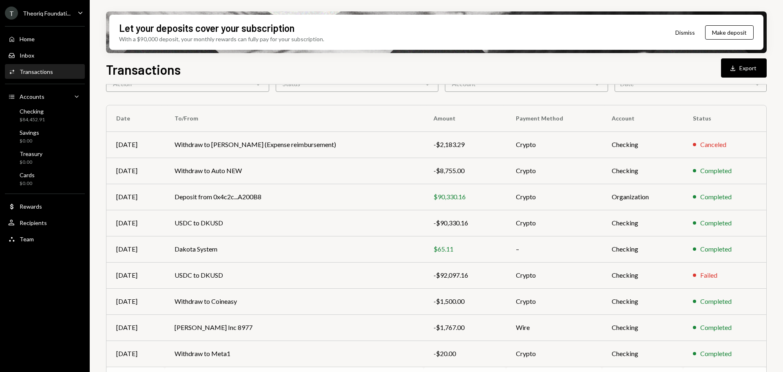
scroll to position [93, 0]
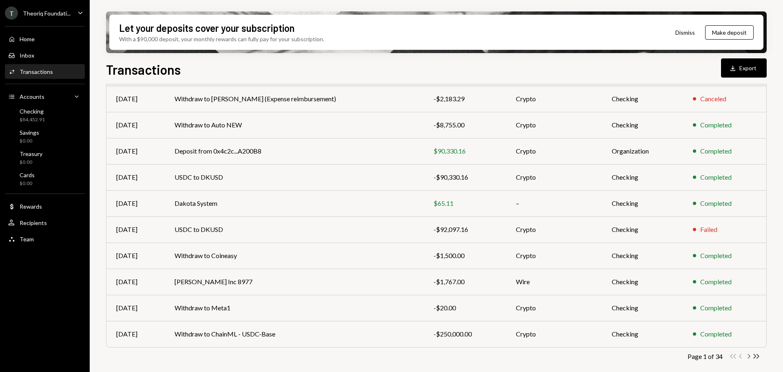
click at [751, 357] on icon "Chevron Right" at bounding box center [749, 356] width 8 height 8
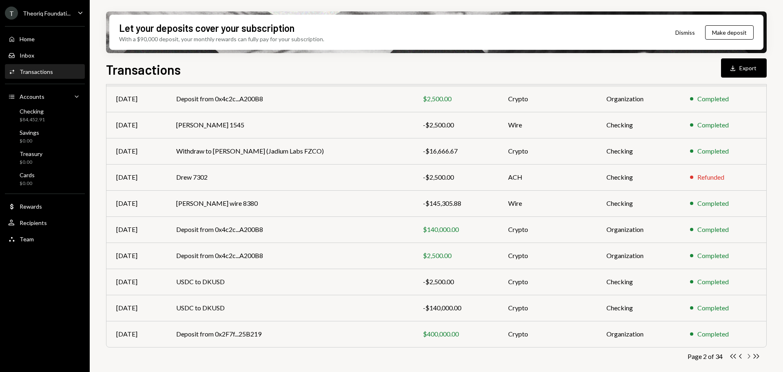
click at [748, 354] on icon "Chevron Right" at bounding box center [749, 356] width 8 height 8
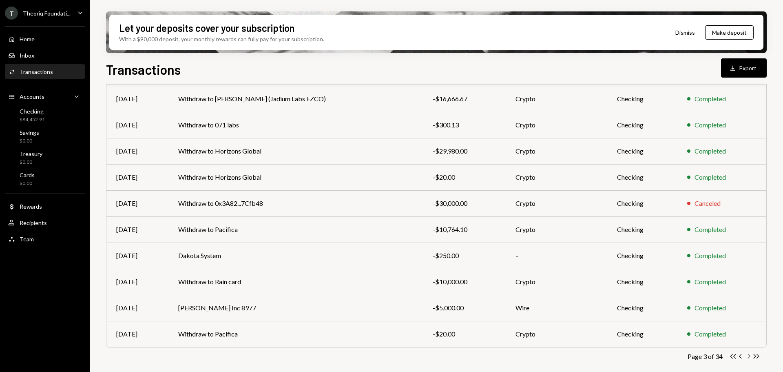
click at [749, 357] on icon "Chevron Right" at bounding box center [749, 356] width 8 height 8
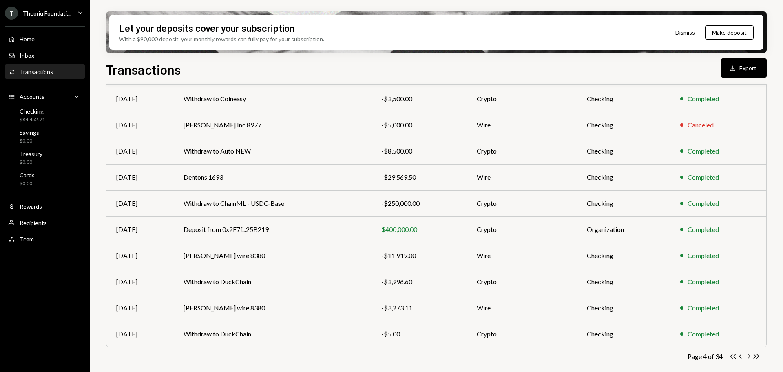
click at [750, 356] on icon "button" at bounding box center [749, 356] width 2 height 4
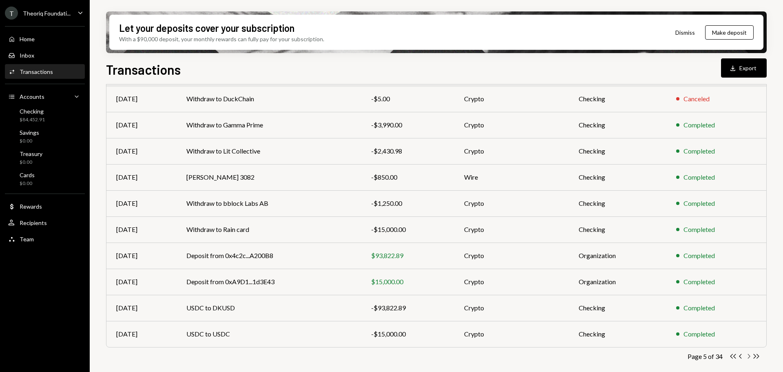
click at [748, 357] on icon "Chevron Right" at bounding box center [749, 356] width 8 height 8
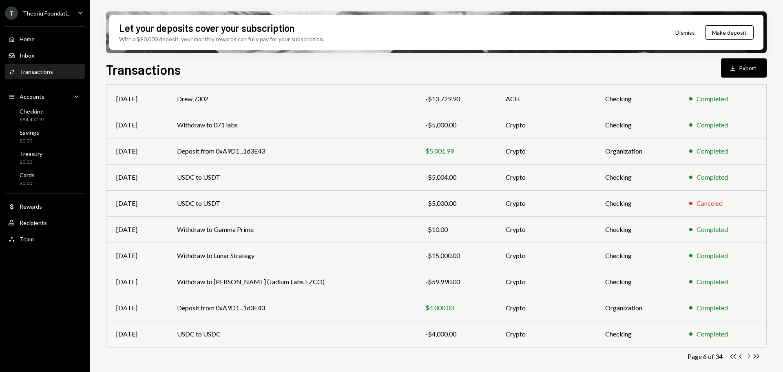
click at [749, 357] on icon "Chevron Right" at bounding box center [749, 356] width 8 height 8
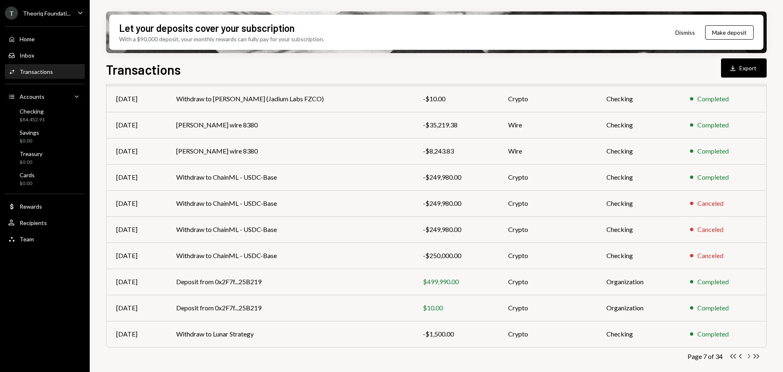
click at [748, 355] on icon "Chevron Right" at bounding box center [749, 356] width 8 height 8
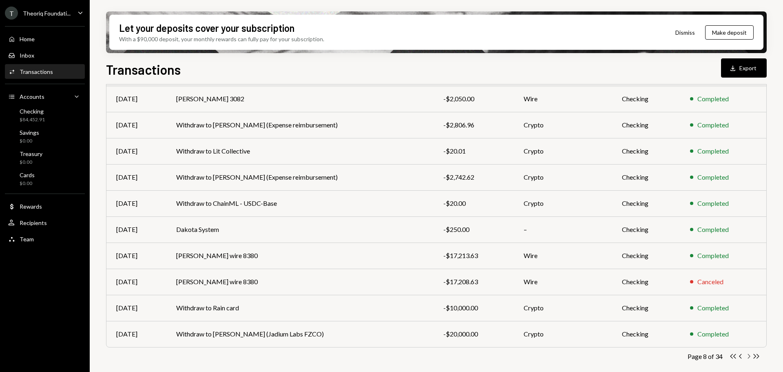
click at [748, 357] on icon "Chevron Right" at bounding box center [749, 356] width 8 height 8
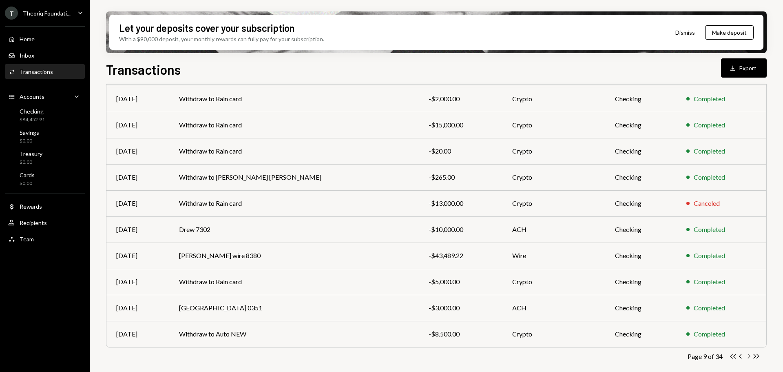
click at [749, 357] on icon "button" at bounding box center [749, 356] width 2 height 4
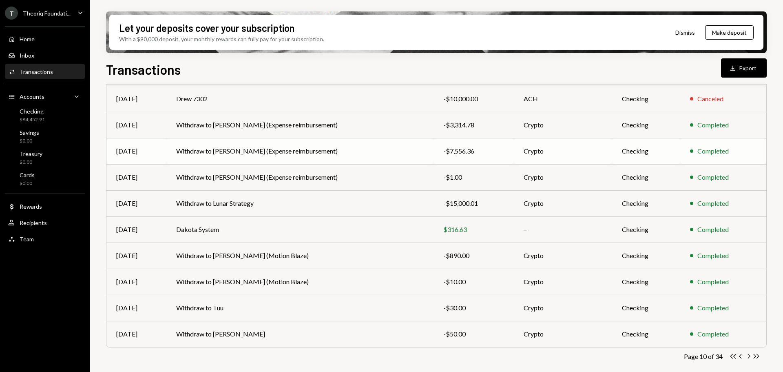
click at [392, 153] on td "Withdraw to Jeremy Miller (Expense reimbursement)" at bounding box center [299, 151] width 267 height 26
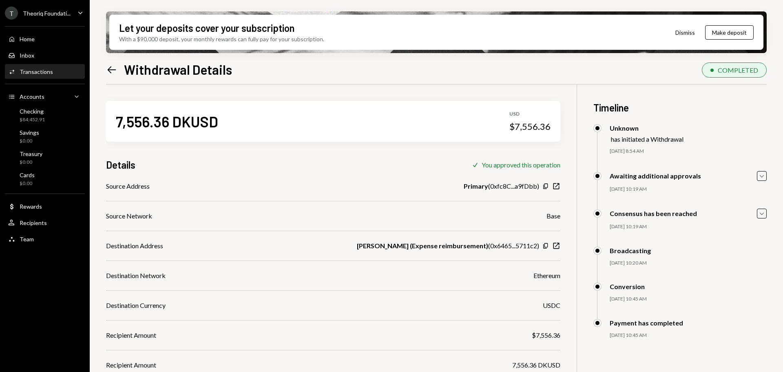
scroll to position [41, 0]
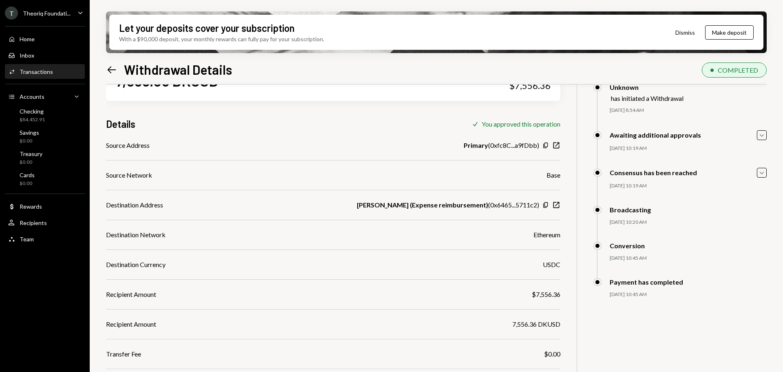
click at [115, 64] on icon "Left Arrow" at bounding box center [111, 69] width 11 height 11
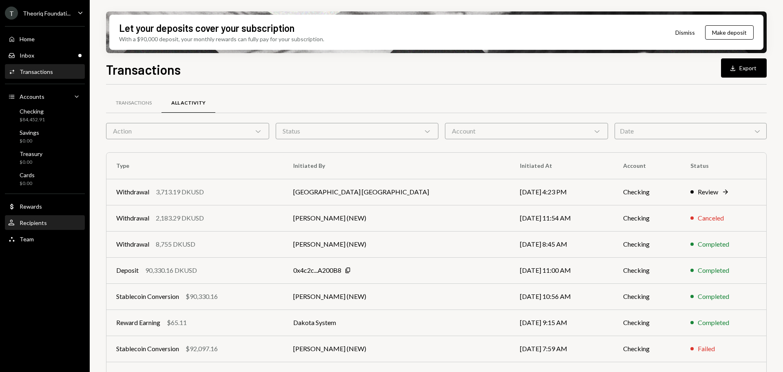
click at [58, 220] on div "User Recipients" at bounding box center [44, 222] width 73 height 7
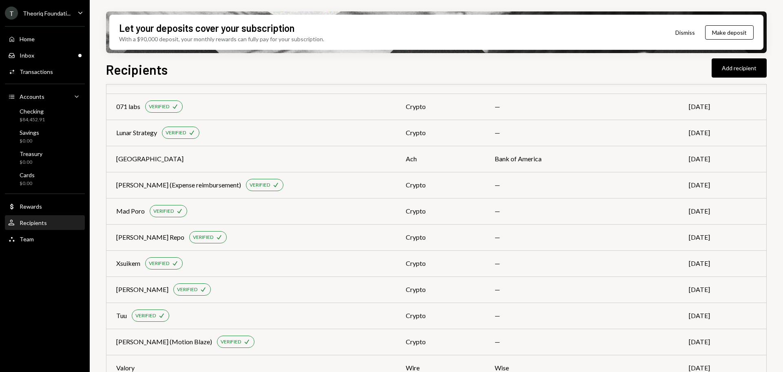
scroll to position [261, 0]
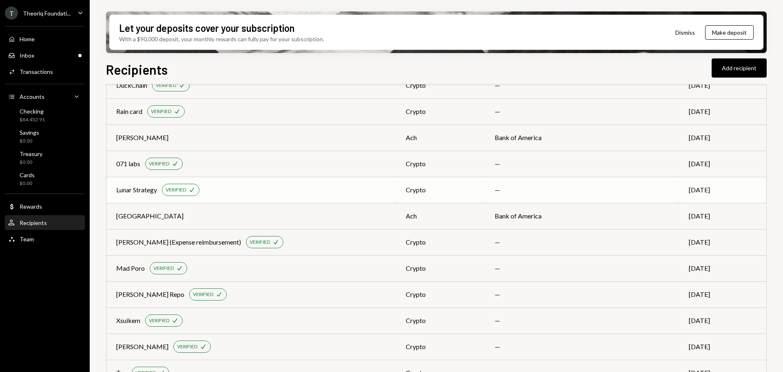
click at [138, 190] on div "Lunar Strategy" at bounding box center [136, 190] width 41 height 10
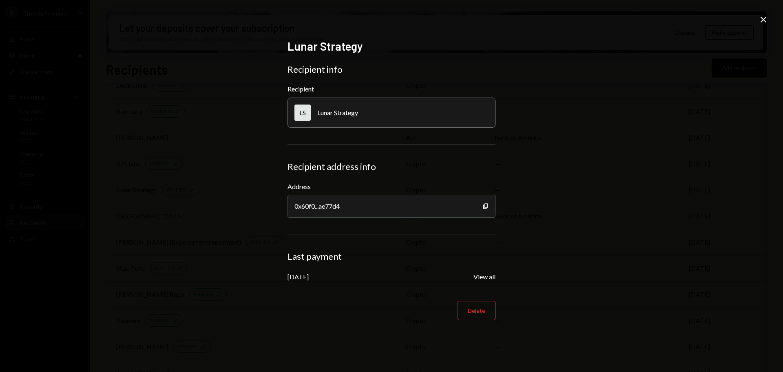
click at [761, 19] on icon "Close" at bounding box center [764, 20] width 10 height 10
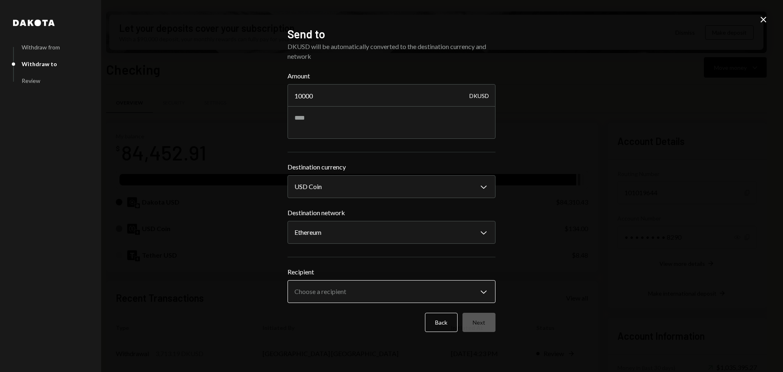
click at [359, 294] on body "T Theoriq Foundati... Caret Down Home Home Inbox Inbox Activities Transactions …" at bounding box center [391, 186] width 783 height 372
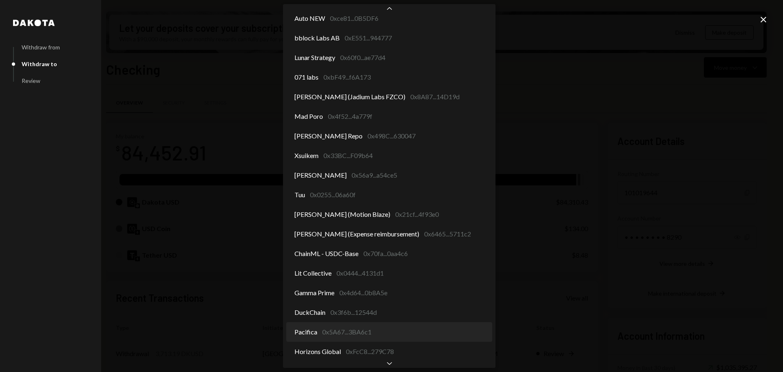
scroll to position [377, 0]
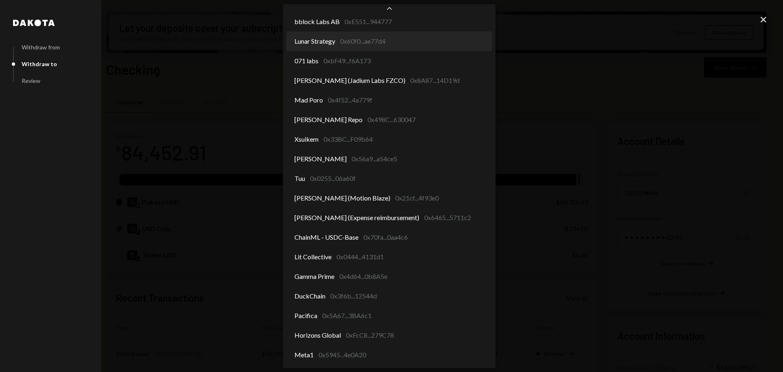
select select "**********"
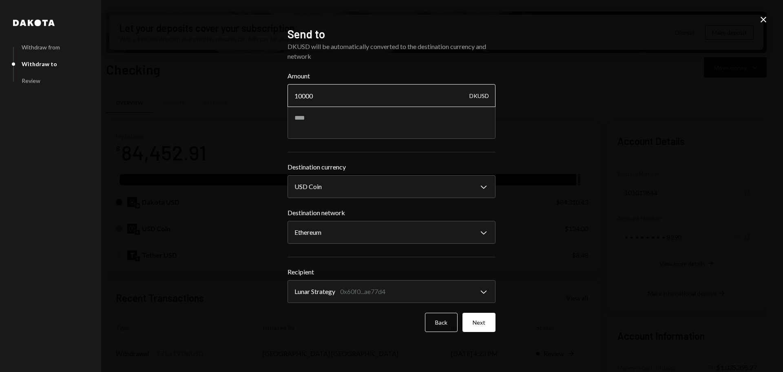
drag, startPoint x: 303, startPoint y: 95, endPoint x: 314, endPoint y: 96, distance: 11.5
click at [314, 96] on input "10000" at bounding box center [392, 95] width 208 height 23
click at [479, 329] on button "Next" at bounding box center [479, 321] width 33 height 19
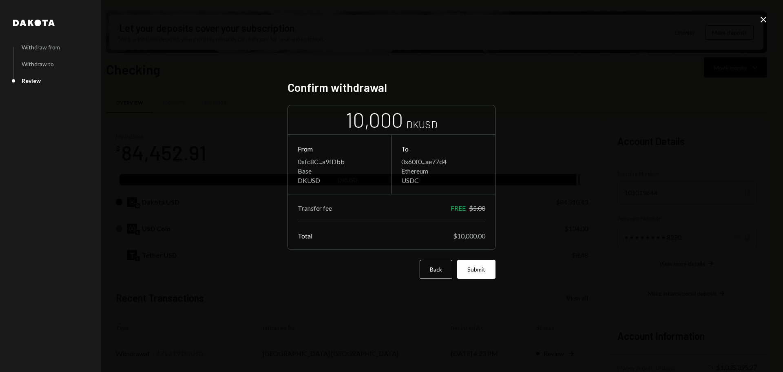
click at [479, 279] on div "Confirm withdrawal 10,000 DKUSD From 0xfc8C...a9fDbb Base DKUSD To 0x60f0...ae7…" at bounding box center [392, 185] width 208 height 211
click at [469, 270] on button "Submit" at bounding box center [476, 268] width 38 height 19
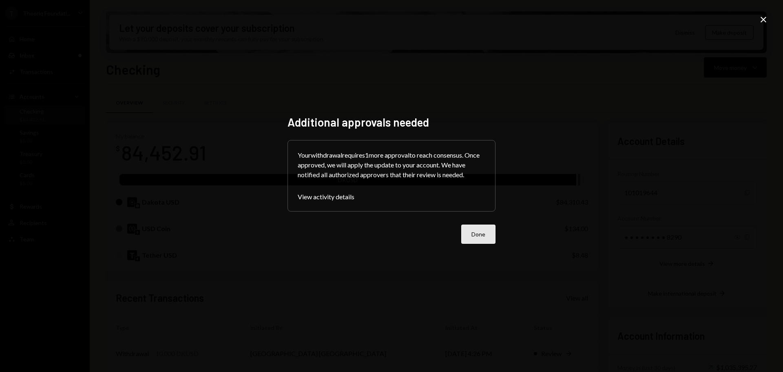
click at [485, 237] on button "Done" at bounding box center [478, 233] width 34 height 19
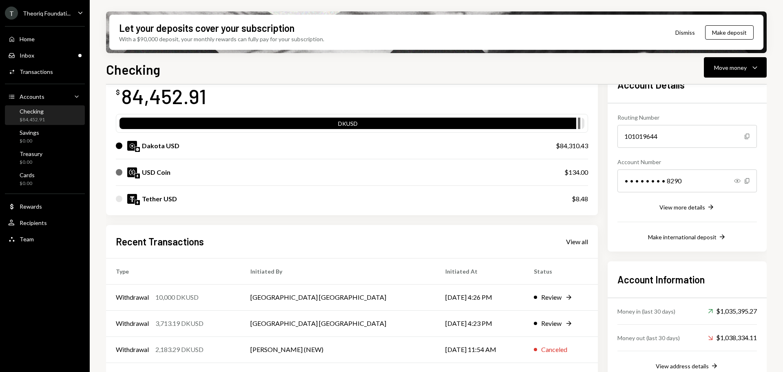
scroll to position [0, 0]
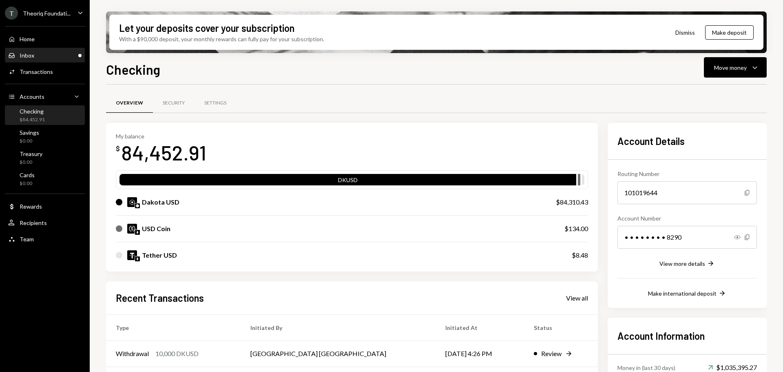
click at [67, 50] on div "Inbox Inbox" at bounding box center [44, 56] width 73 height 14
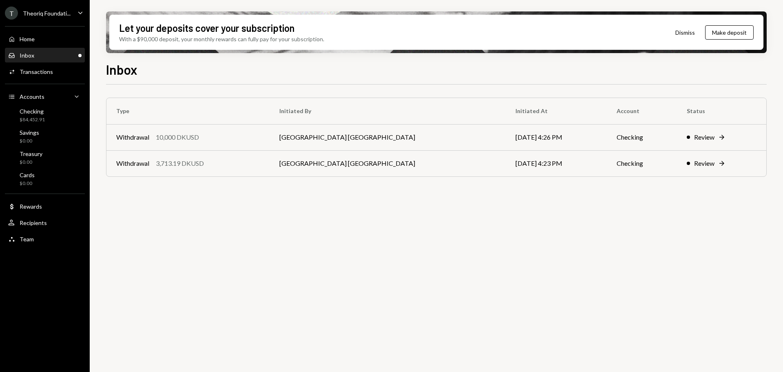
click at [38, 13] on div "Theoriq Foundati..." at bounding box center [47, 13] width 48 height 7
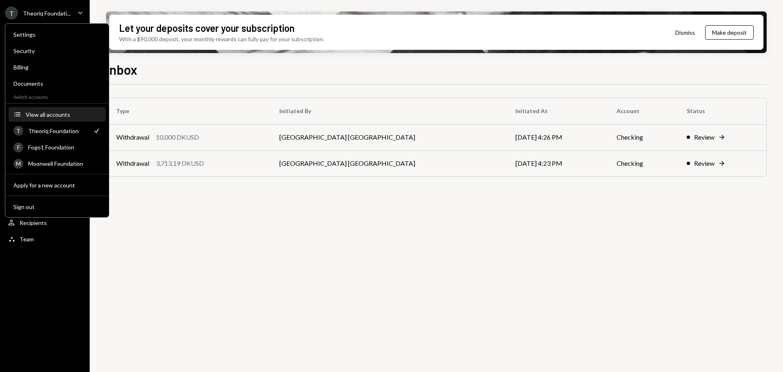
click at [55, 115] on div "View all accounts" at bounding box center [63, 114] width 75 height 7
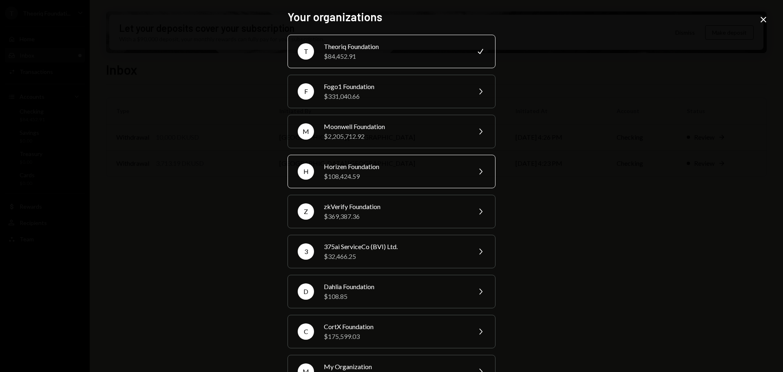
click at [358, 166] on div "Horizen Foundation" at bounding box center [395, 167] width 142 height 10
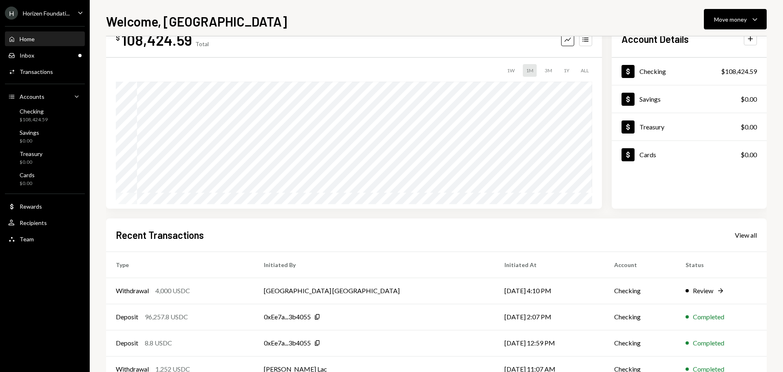
scroll to position [41, 0]
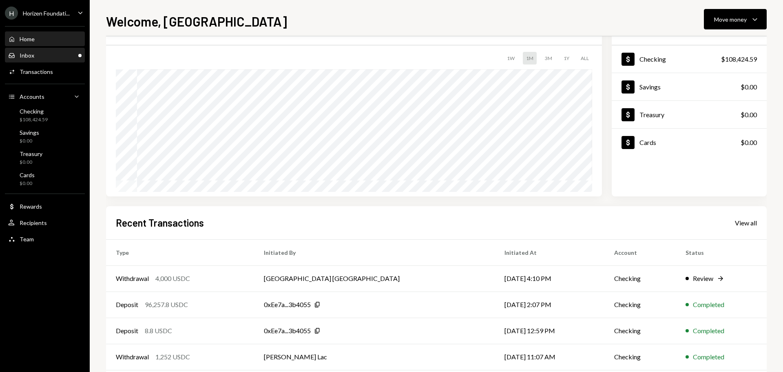
click at [66, 55] on div "Inbox Inbox" at bounding box center [44, 55] width 73 height 7
